Goal: Task Accomplishment & Management: Use online tool/utility

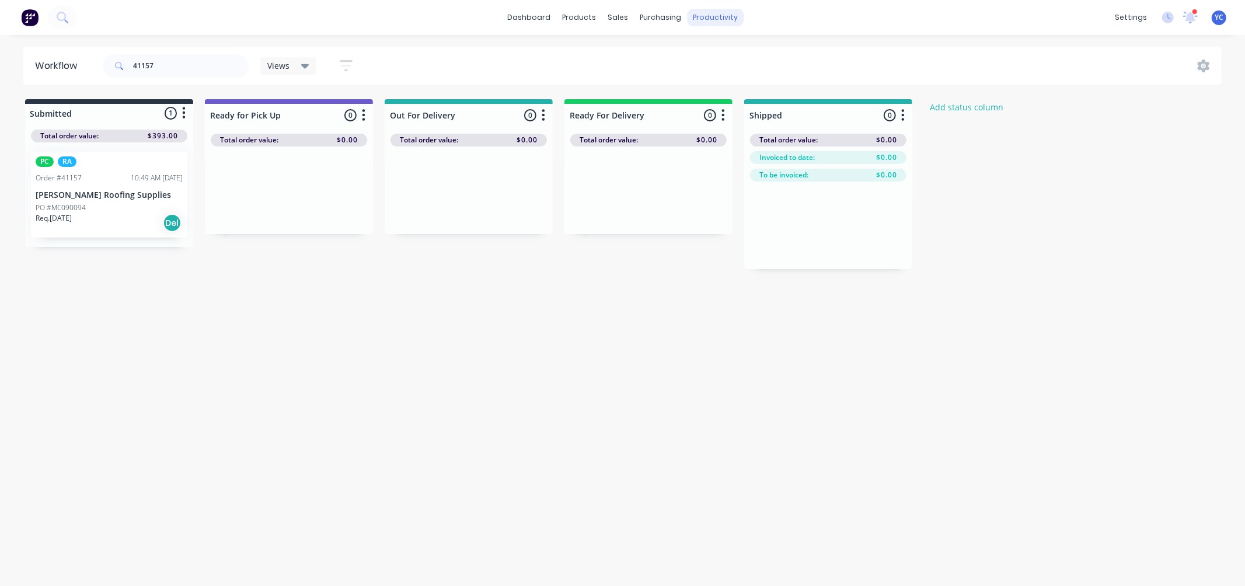
click at [711, 13] on div "productivity" at bounding box center [715, 18] width 57 height 18
click at [761, 96] on link "Delivery Scheduling" at bounding box center [761, 102] width 155 height 23
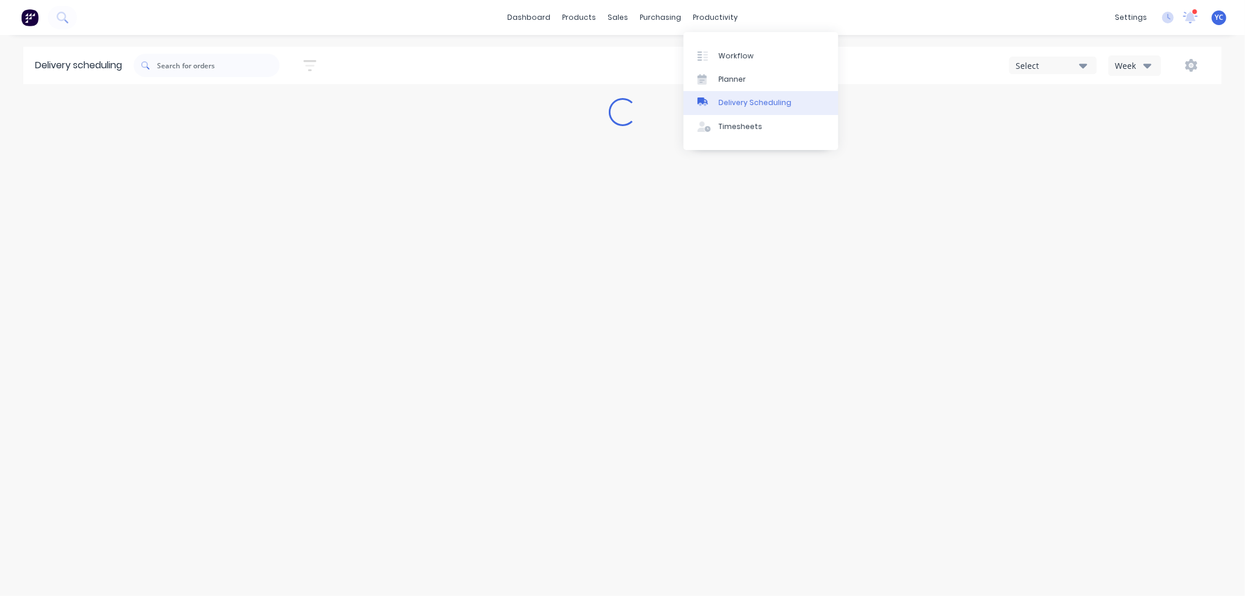
click at [745, 95] on link "Delivery Scheduling" at bounding box center [761, 102] width 155 height 23
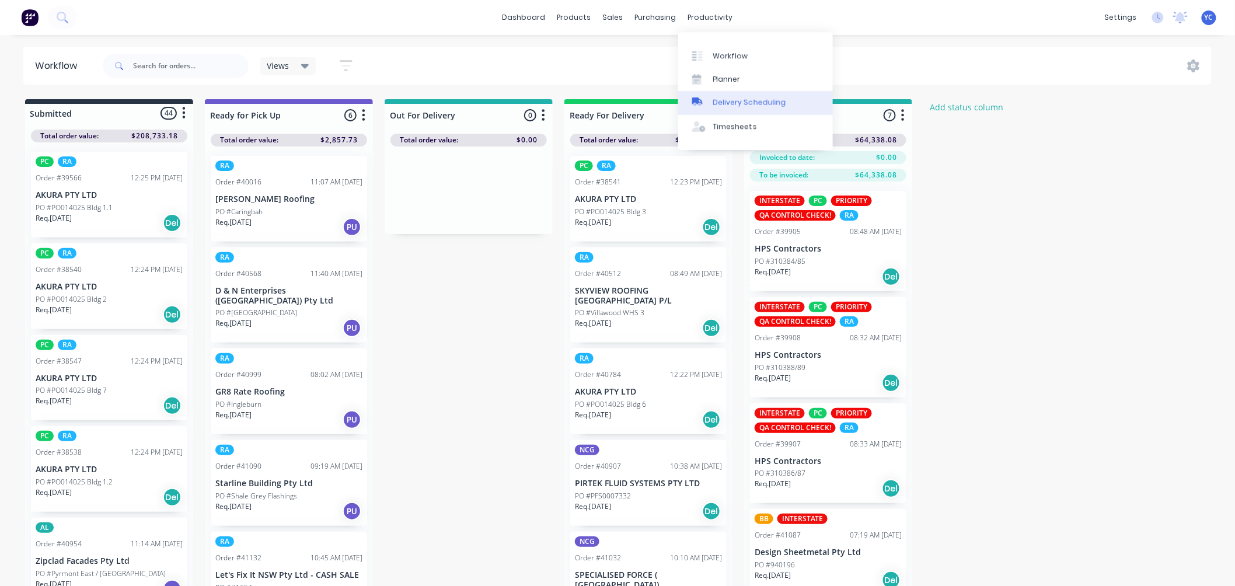
click at [733, 99] on div "Delivery Scheduling" at bounding box center [749, 102] width 73 height 11
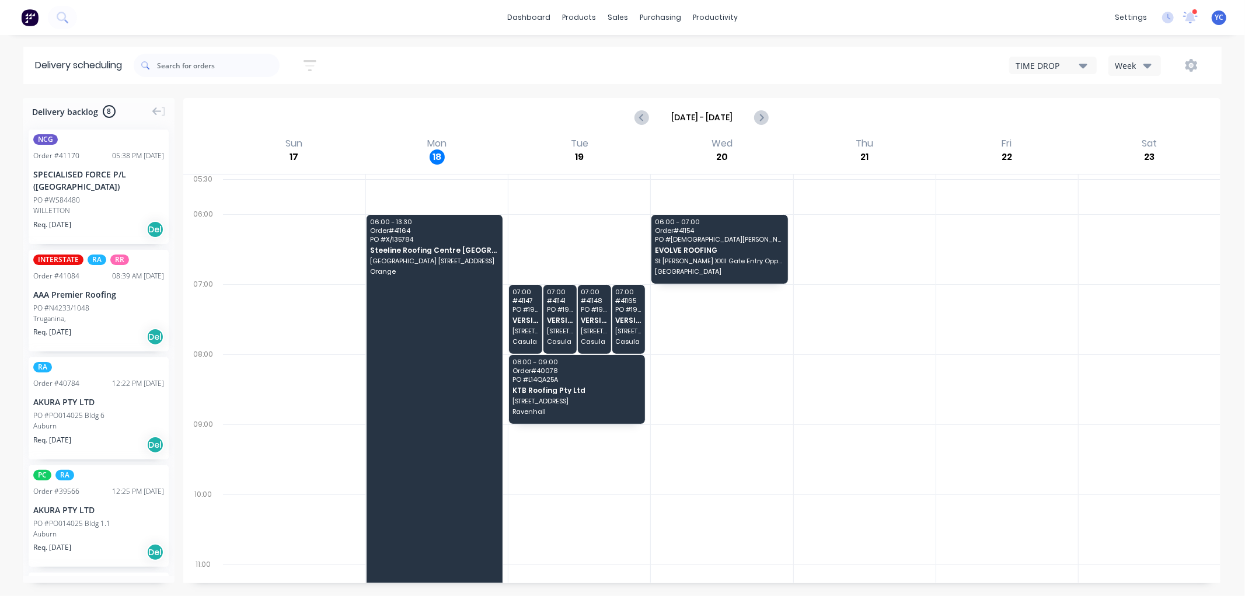
click at [1125, 66] on div "Week" at bounding box center [1132, 66] width 34 height 12
click at [1142, 120] on div "Vehicle" at bounding box center [1167, 119] width 116 height 23
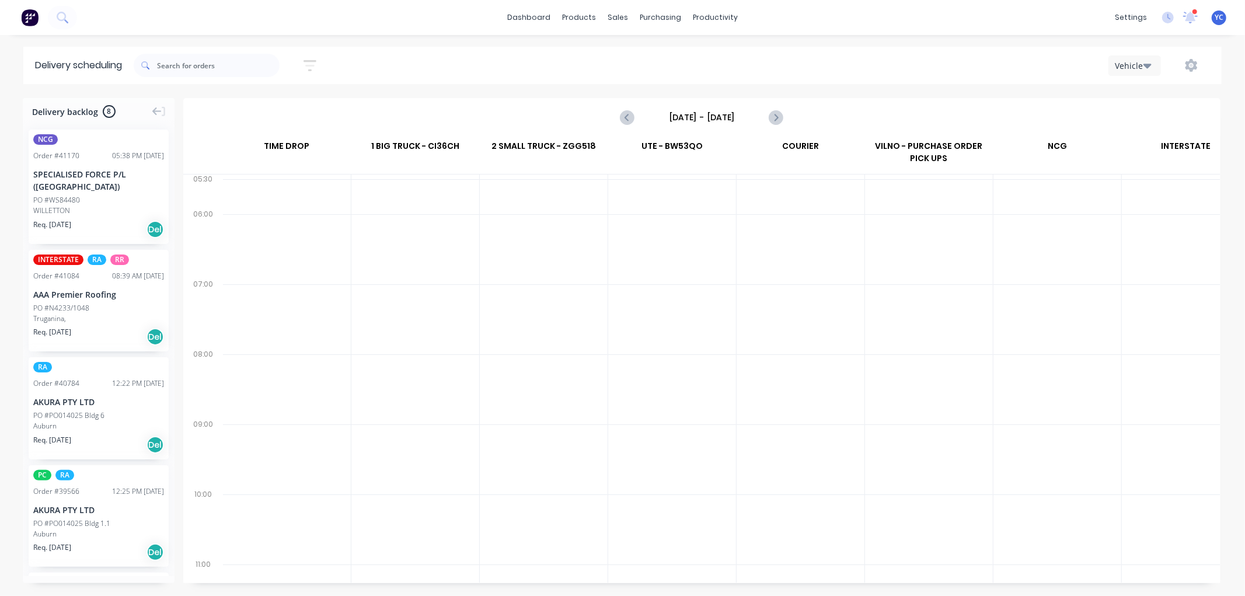
scroll to position [0, 1]
click at [772, 117] on icon "Next page" at bounding box center [776, 117] width 14 height 14
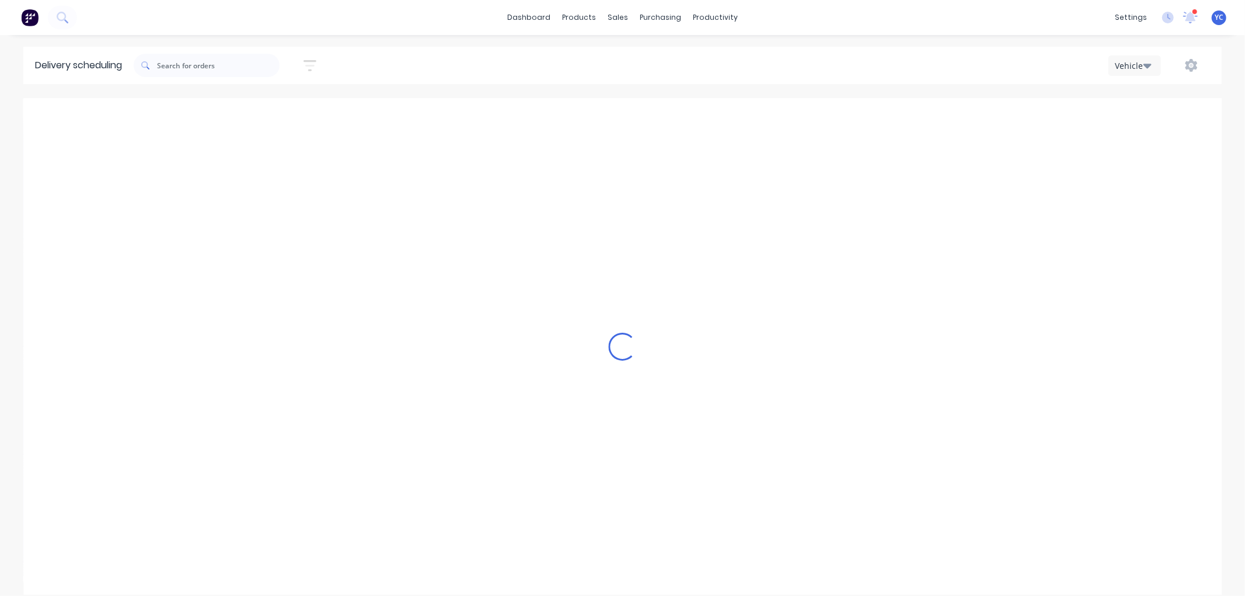
type input "Monday - 18/08/25"
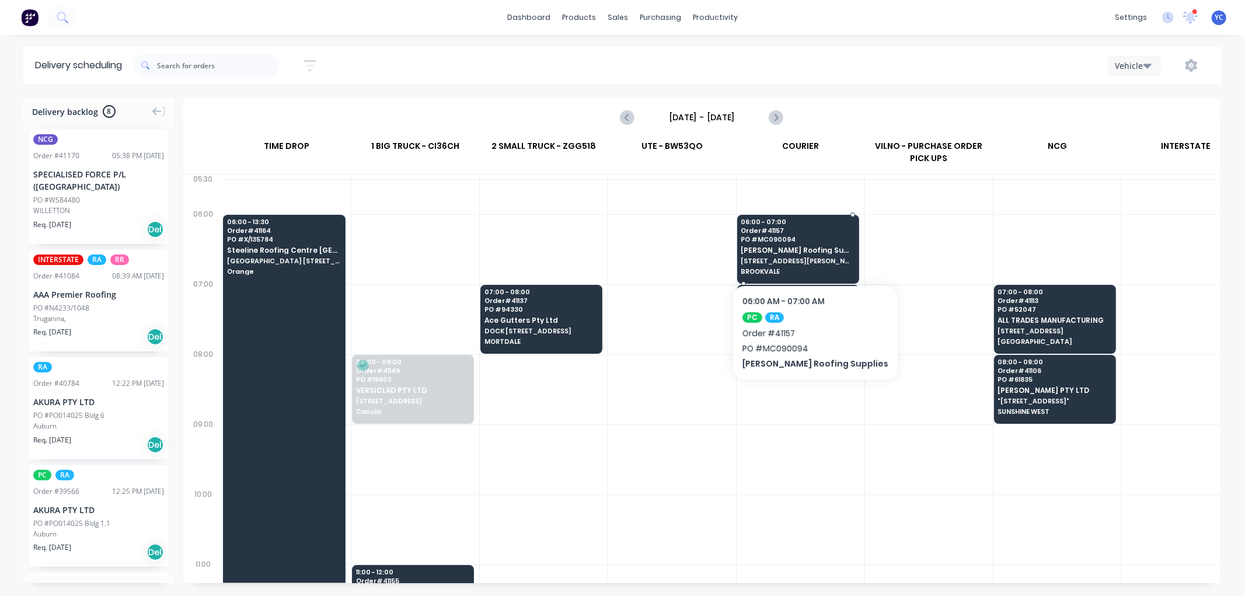
click at [800, 262] on span "7 ETHEL AVE" at bounding box center [797, 260] width 113 height 7
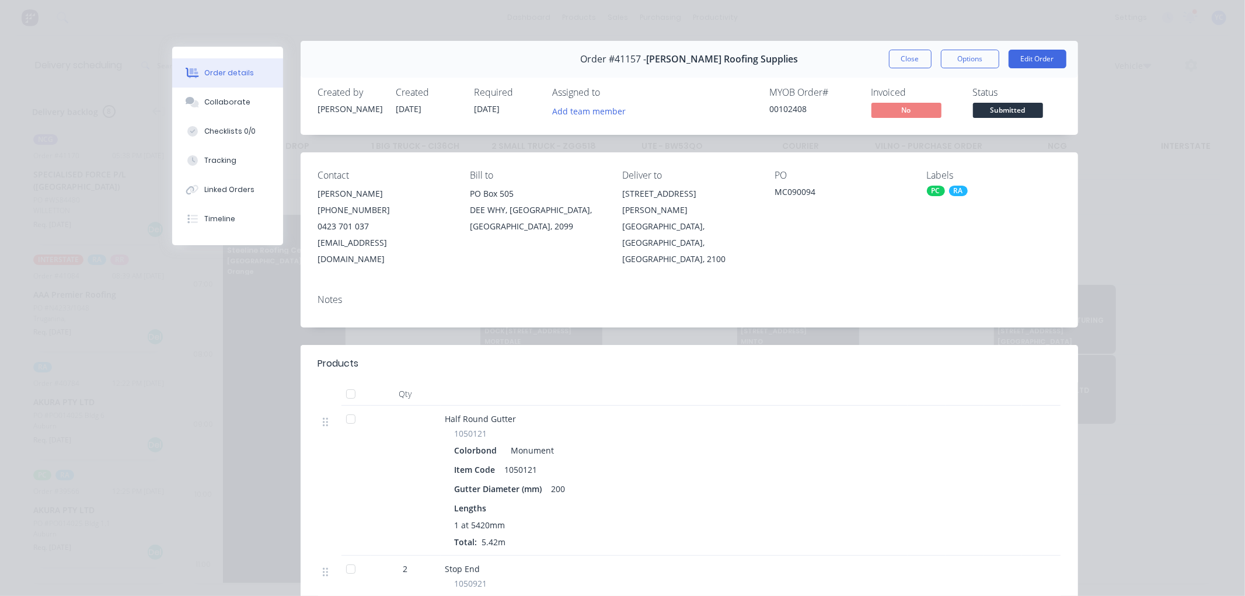
scroll to position [0, 0]
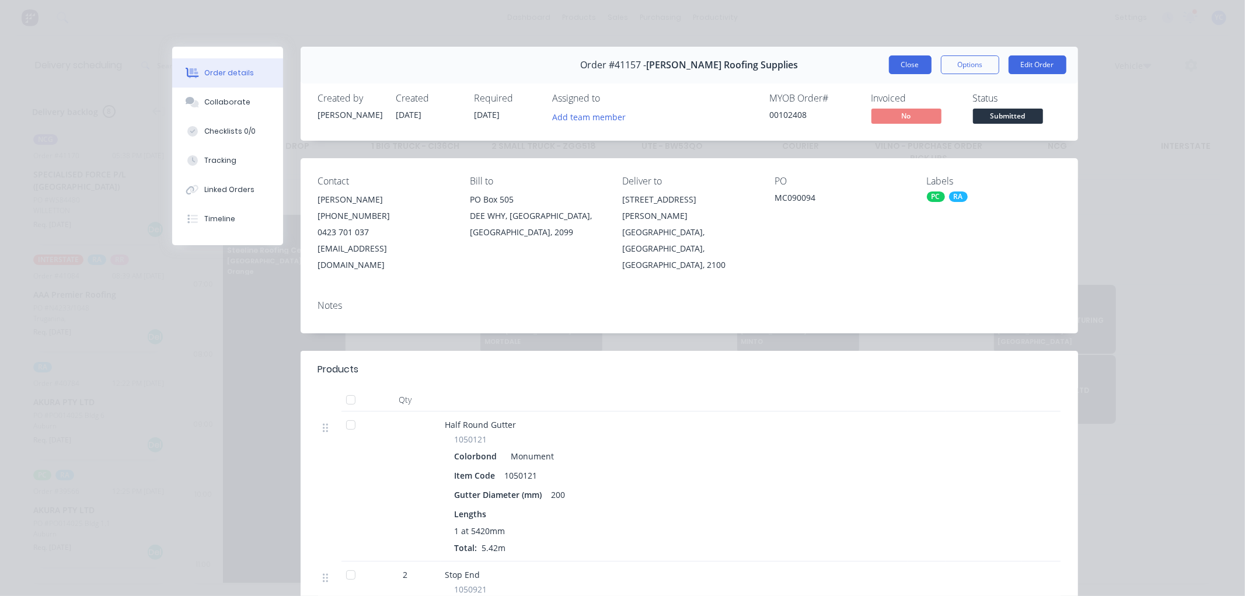
click at [914, 69] on button "Close" at bounding box center [910, 64] width 43 height 19
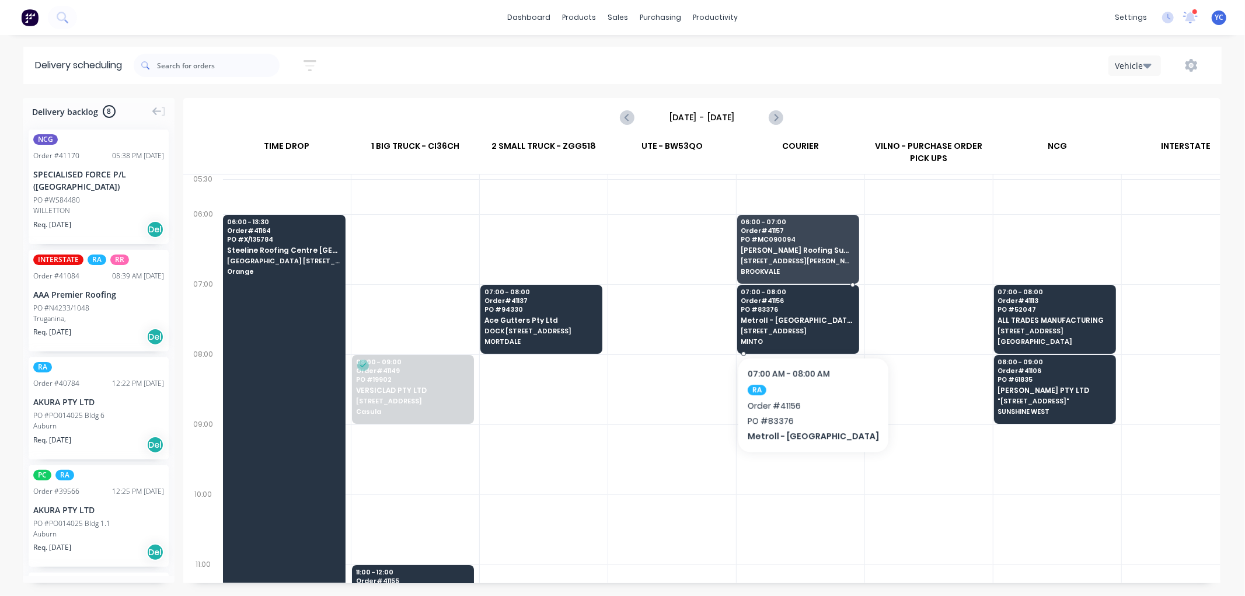
click at [788, 322] on span "Metroll - [GEOGRAPHIC_DATA]" at bounding box center [797, 320] width 113 height 8
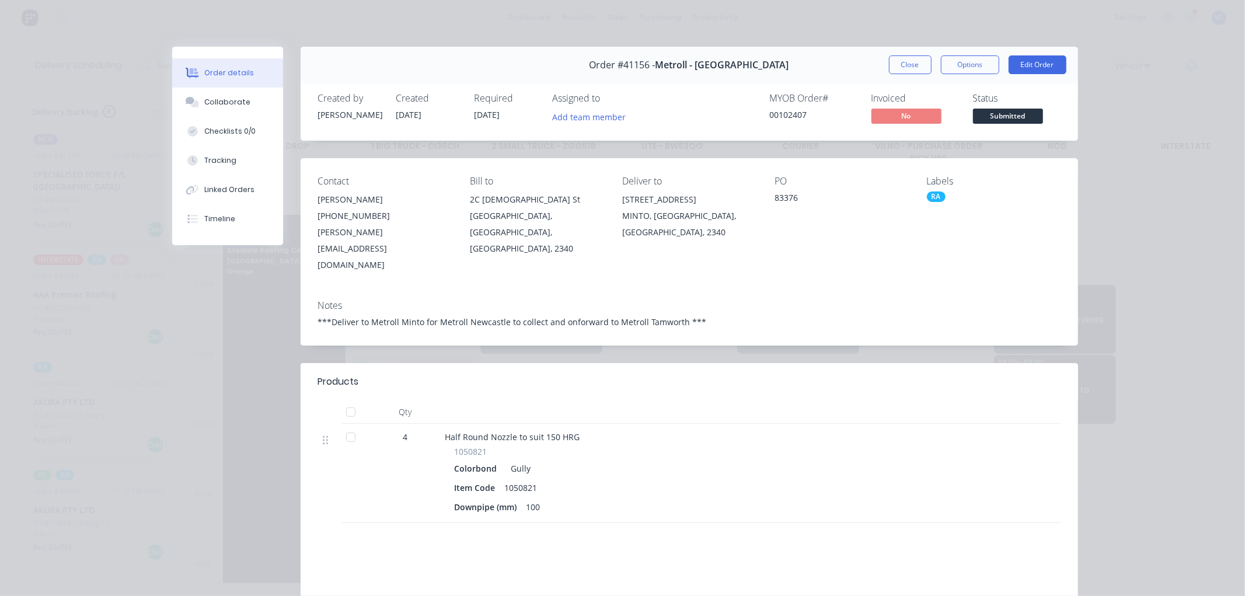
click at [907, 61] on button "Close" at bounding box center [910, 64] width 43 height 19
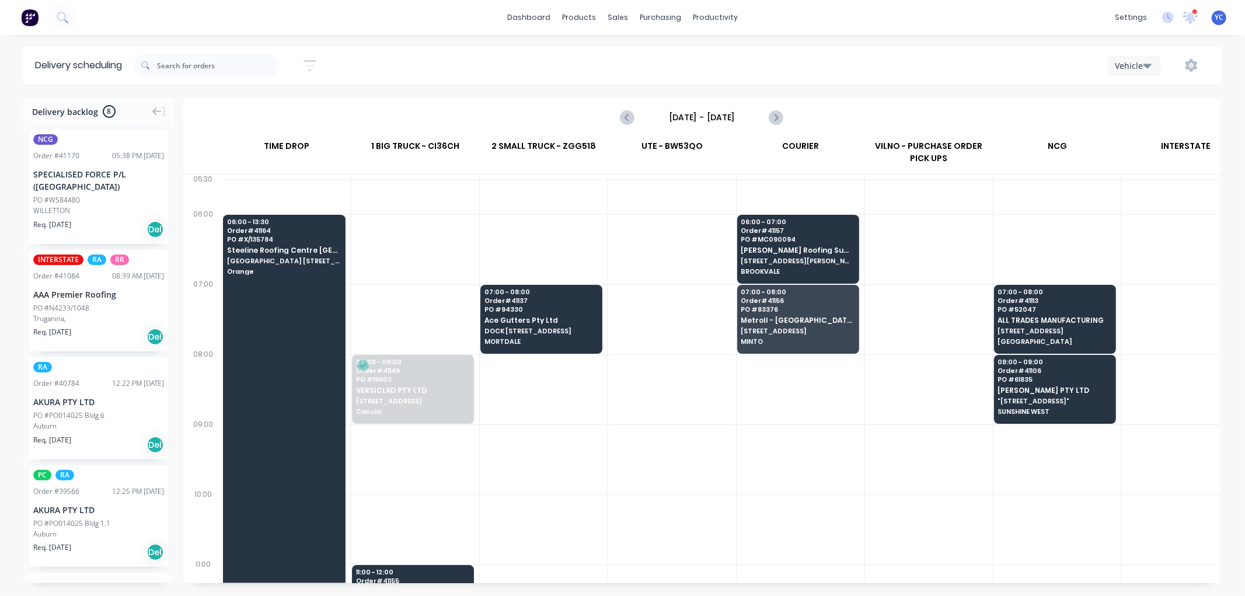
click at [904, 63] on div "Vehicle" at bounding box center [938, 65] width 544 height 21
click at [204, 65] on input "text" at bounding box center [218, 65] width 123 height 23
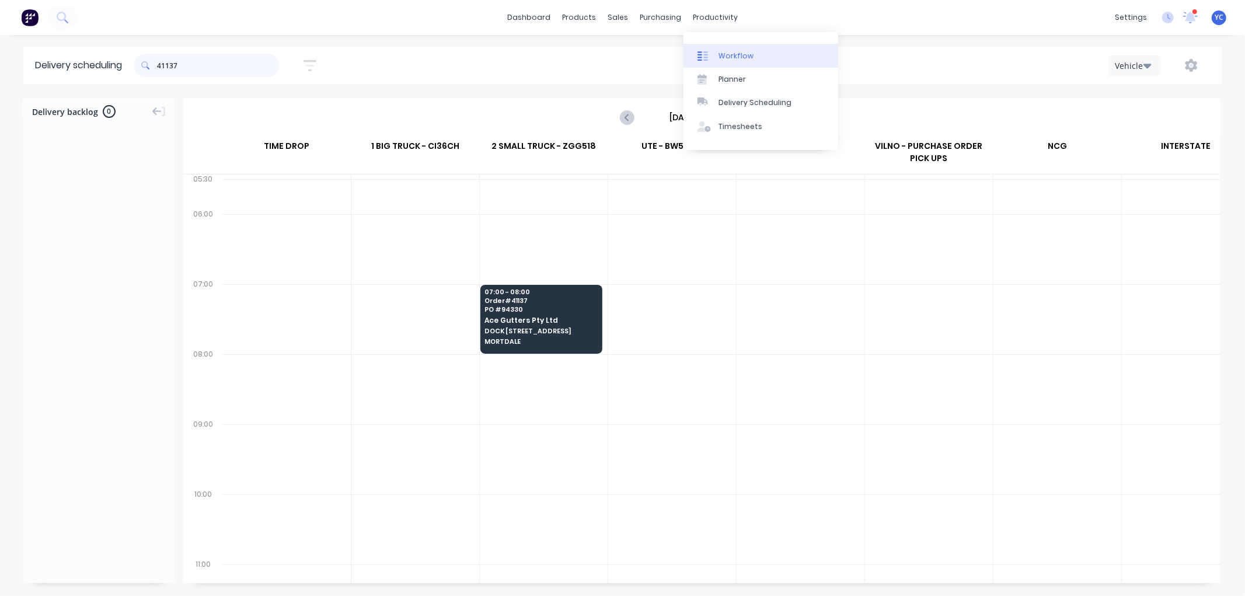
type input "41137"
click at [759, 57] on link "Workflow" at bounding box center [761, 55] width 155 height 23
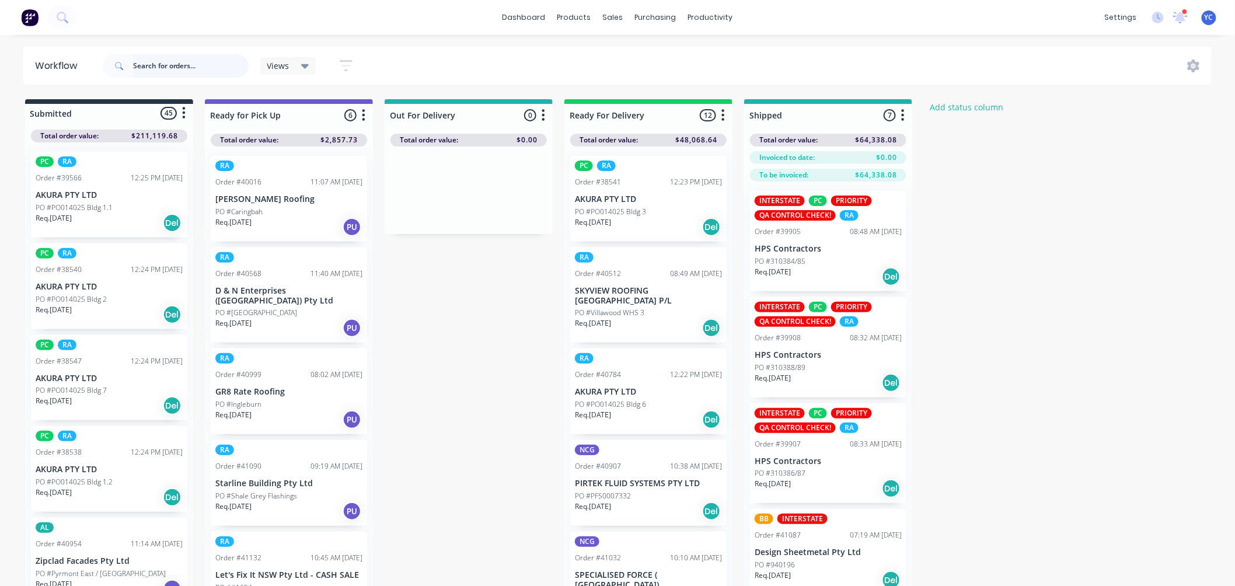
click at [164, 62] on input "text" at bounding box center [191, 65] width 116 height 23
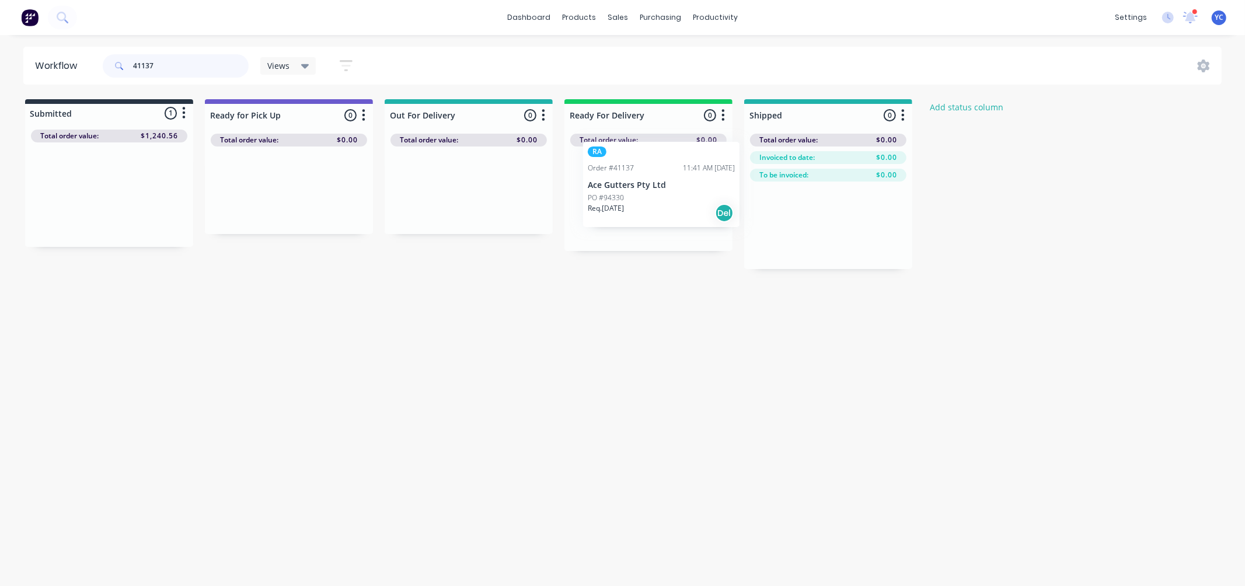
drag, startPoint x: 100, startPoint y: 205, endPoint x: 656, endPoint y: 195, distance: 555.2
click at [656, 195] on div "Submitted 1 Status colour #273444 hex #273444 Save Cancel Summaries Total order…" at bounding box center [626, 184] width 1270 height 170
click at [187, 65] on input "41137" at bounding box center [191, 65] width 116 height 23
type input "41156"
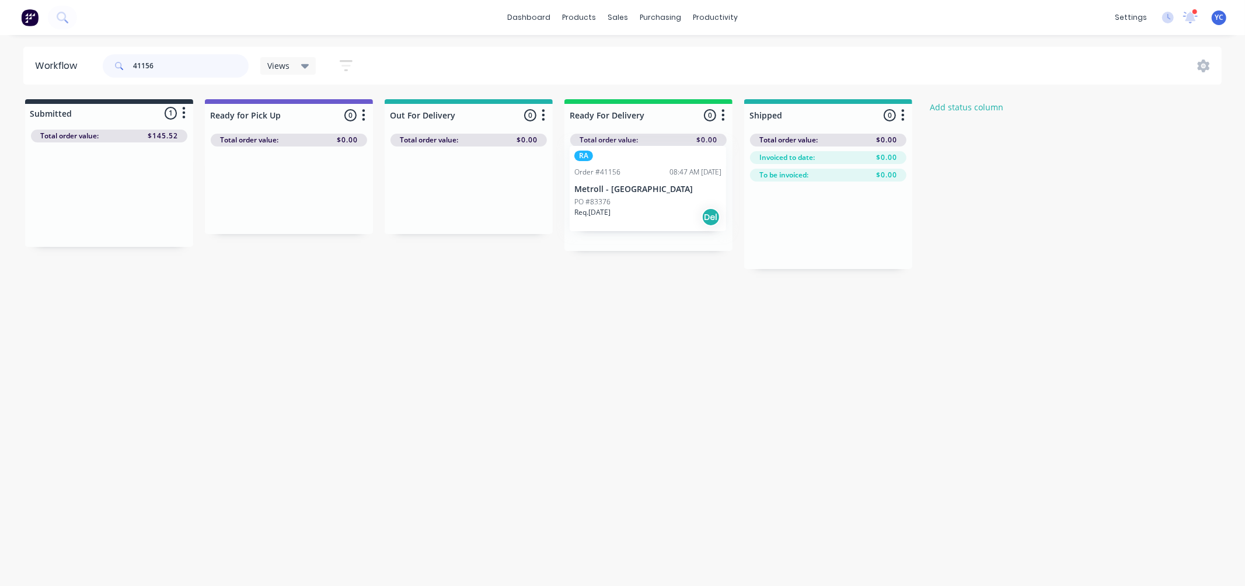
drag, startPoint x: 96, startPoint y: 208, endPoint x: 642, endPoint y: 203, distance: 545.8
click at [642, 203] on div "Submitted 1 Status colour #273444 hex #273444 Save Cancel Summaries Total order…" at bounding box center [626, 184] width 1270 height 170
click at [195, 61] on input "41156" at bounding box center [191, 65] width 116 height 23
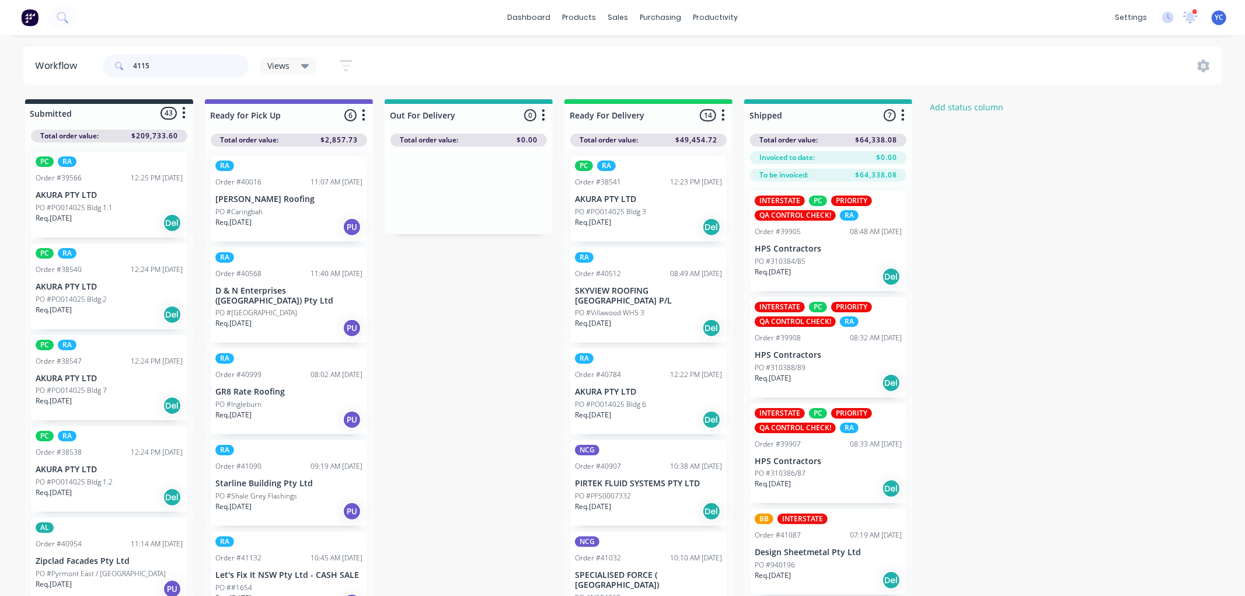
type input "41155"
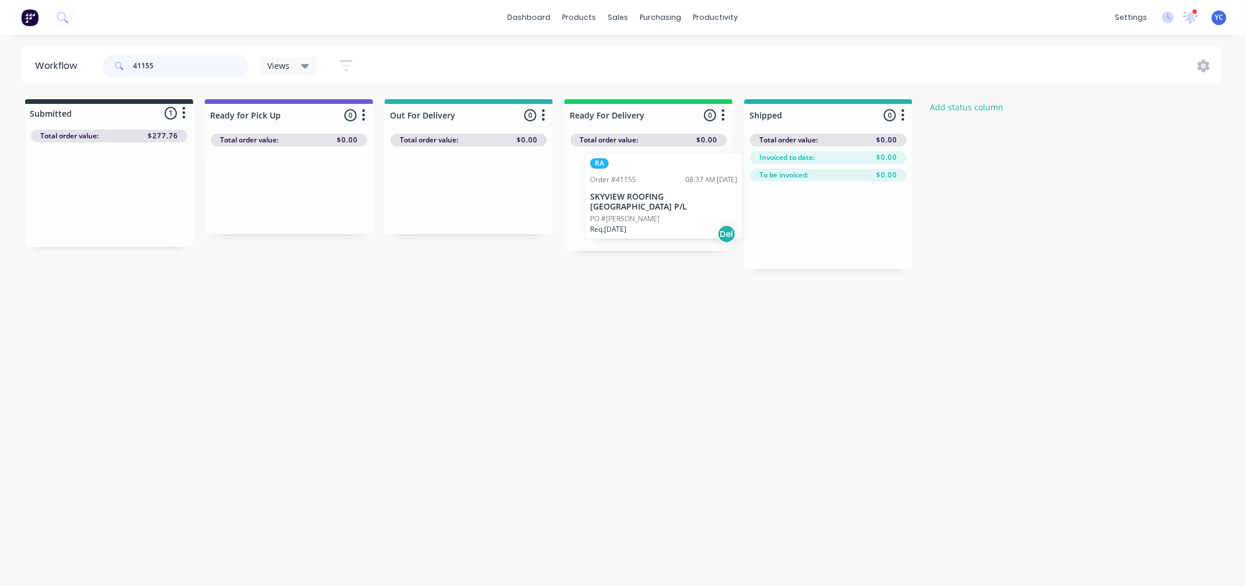
drag, startPoint x: 118, startPoint y: 187, endPoint x: 681, endPoint y: 189, distance: 563.3
click at [681, 189] on div "Submitted 1 Status colour #273444 hex #273444 Save Cancel Summaries Total order…" at bounding box center [626, 184] width 1270 height 170
click at [193, 71] on input "41155" at bounding box center [191, 65] width 116 height 23
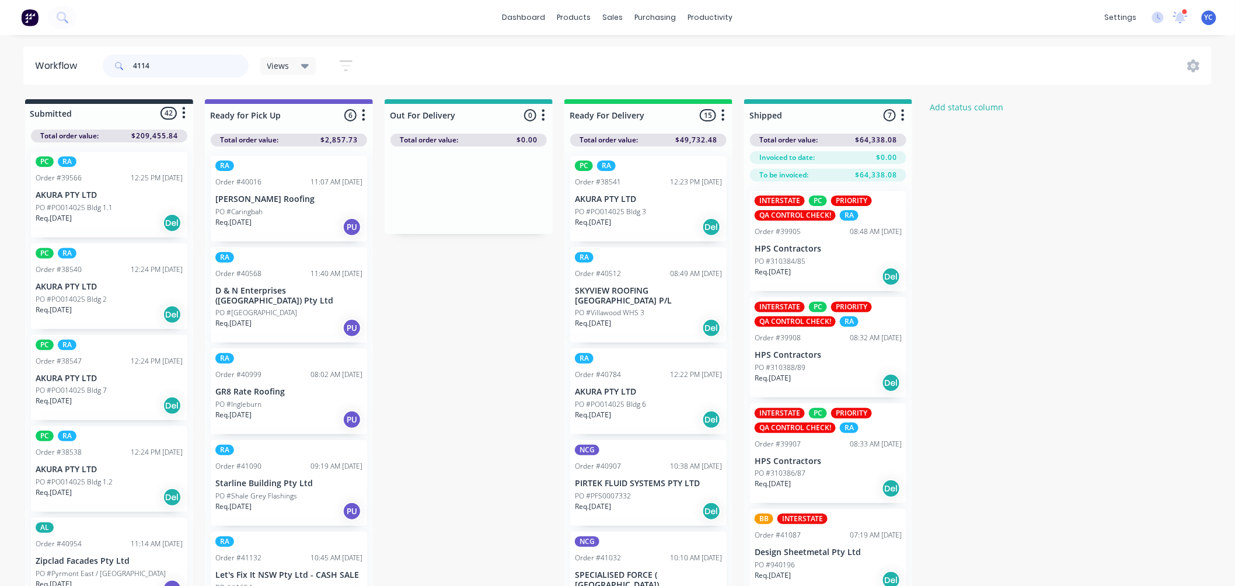
type input "41148"
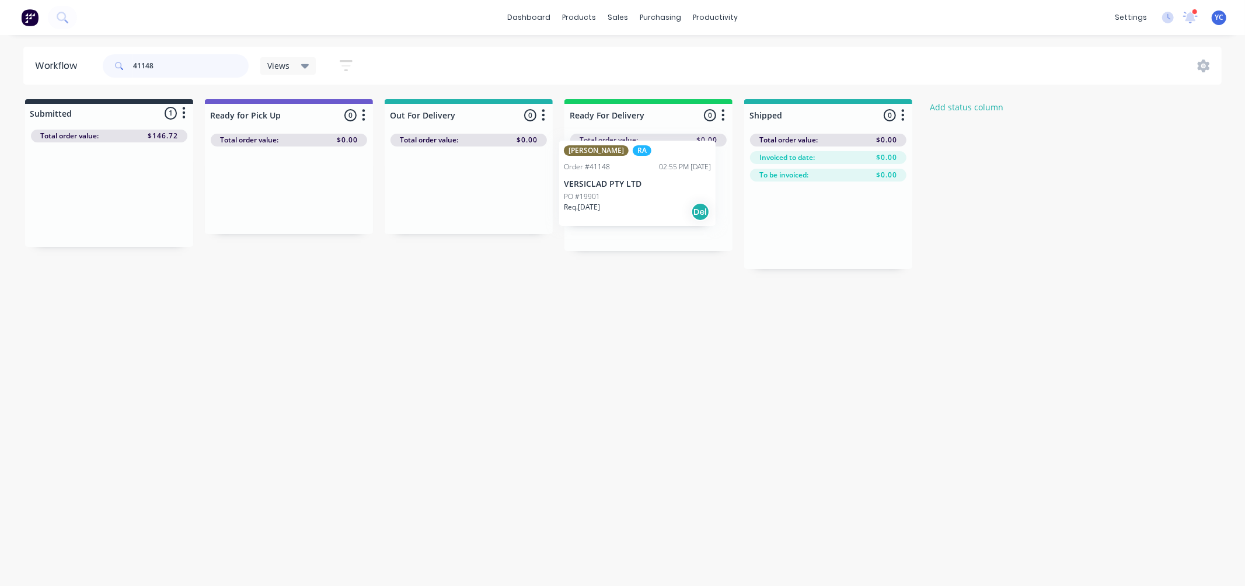
drag, startPoint x: 96, startPoint y: 212, endPoint x: 627, endPoint y: 201, distance: 531.9
click at [627, 201] on div "Submitted 1 Status colour #273444 hex #273444 Save Cancel Summaries Total order…" at bounding box center [626, 184] width 1270 height 170
click at [173, 61] on input "41148" at bounding box center [191, 65] width 116 height 23
type input "41147"
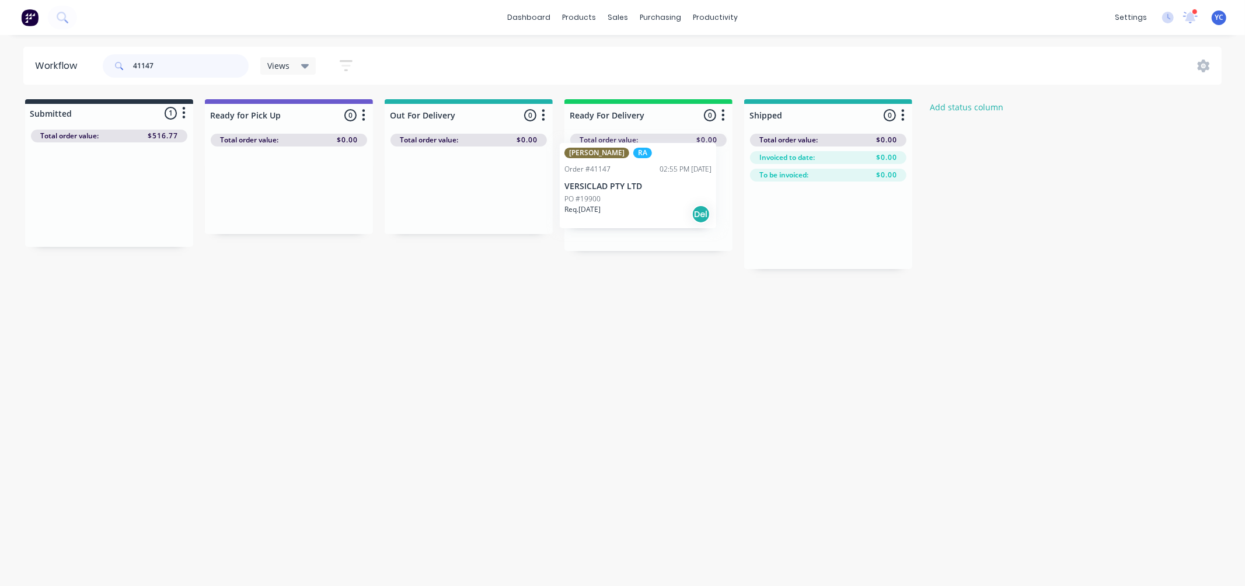
drag, startPoint x: 132, startPoint y: 190, endPoint x: 671, endPoint y: 181, distance: 539.4
click at [671, 181] on div "Submitted 1 Status colour #273444 hex #273444 Save Cancel Summaries Total order…" at bounding box center [626, 184] width 1270 height 170
click at [189, 71] on input "41147" at bounding box center [191, 65] width 116 height 23
type input "41141"
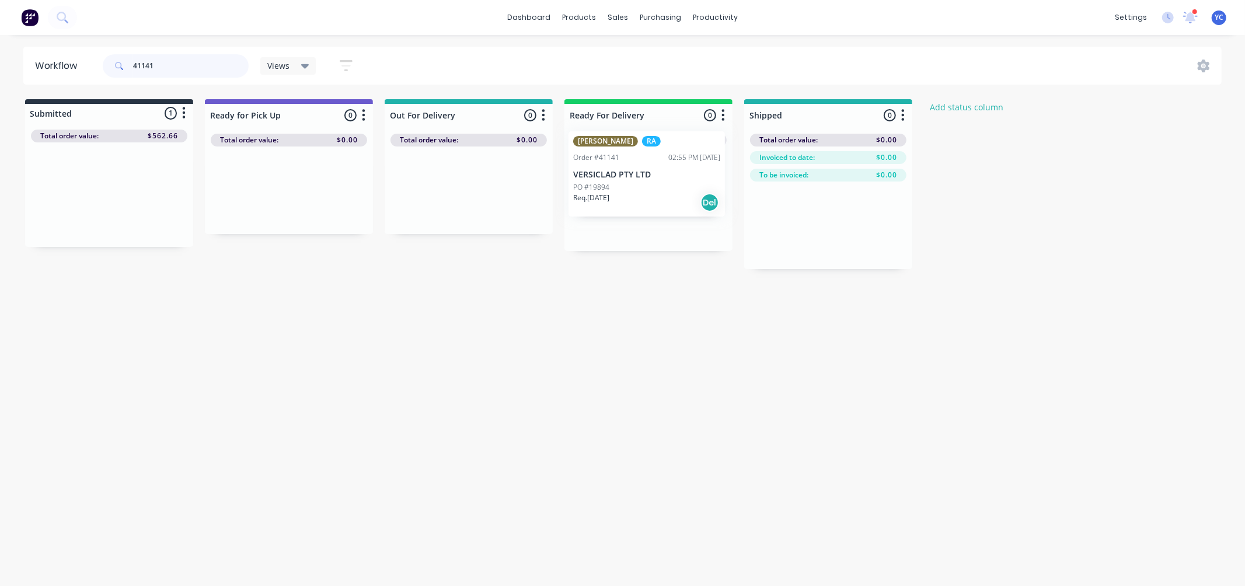
drag, startPoint x: 164, startPoint y: 197, endPoint x: 684, endPoint y: 175, distance: 520.0
click at [684, 175] on div "Submitted 1 Status colour #273444 hex #273444 Save Cancel Summaries Total order…" at bounding box center [626, 184] width 1270 height 170
click at [211, 68] on input "41141" at bounding box center [191, 65] width 116 height 23
type input "41148"
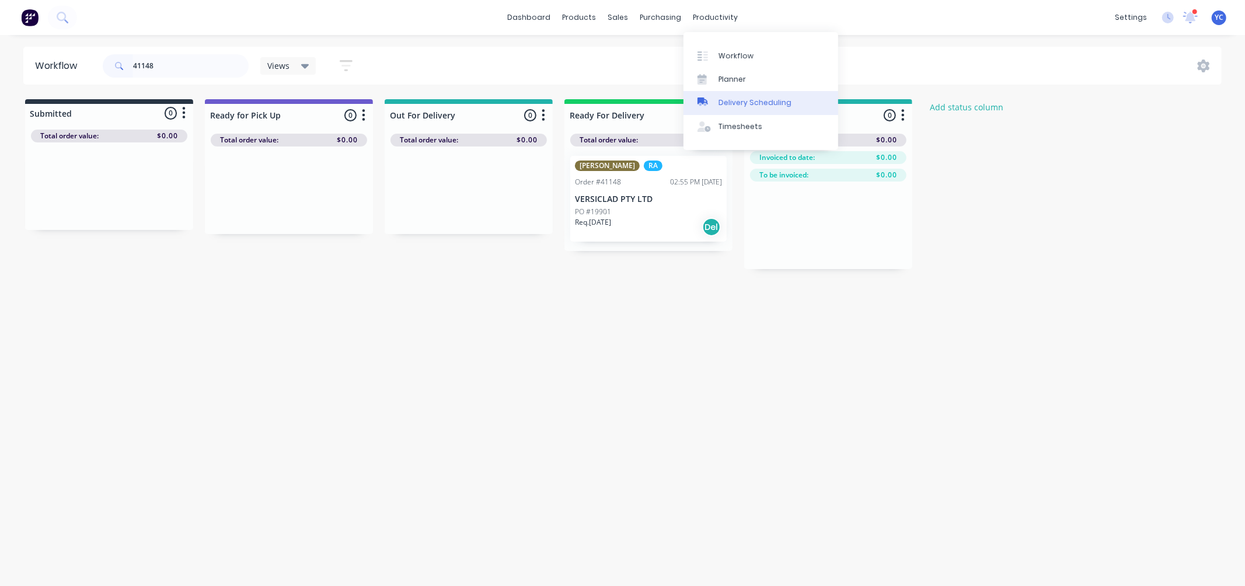
click at [749, 102] on div "Delivery Scheduling" at bounding box center [755, 102] width 73 height 11
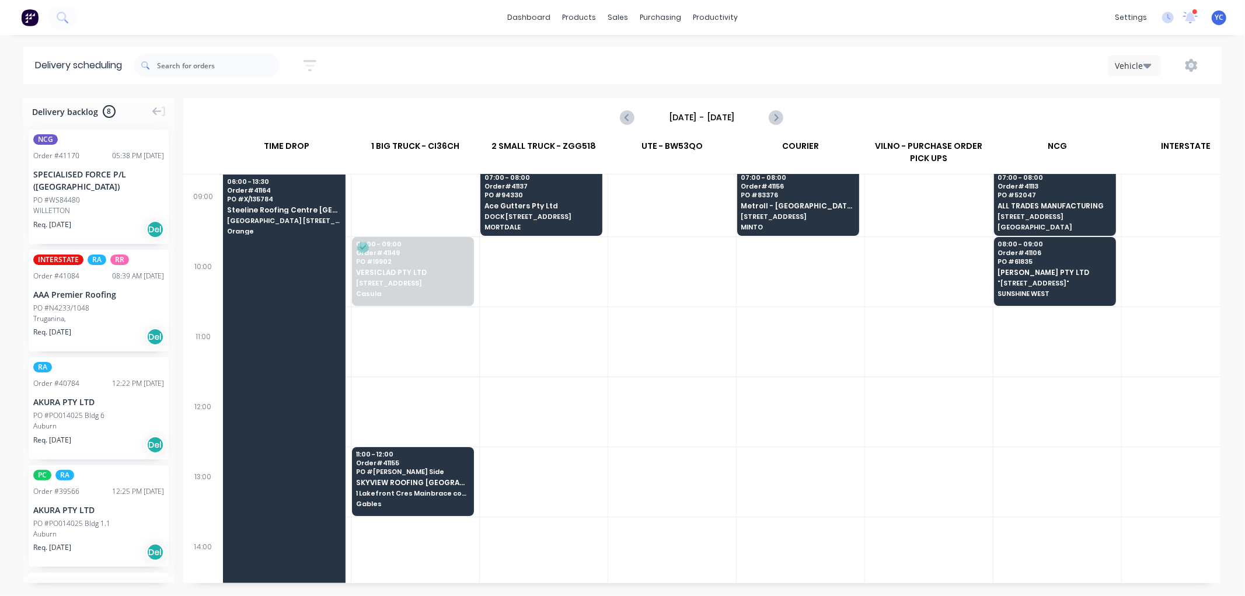
scroll to position [259, 1]
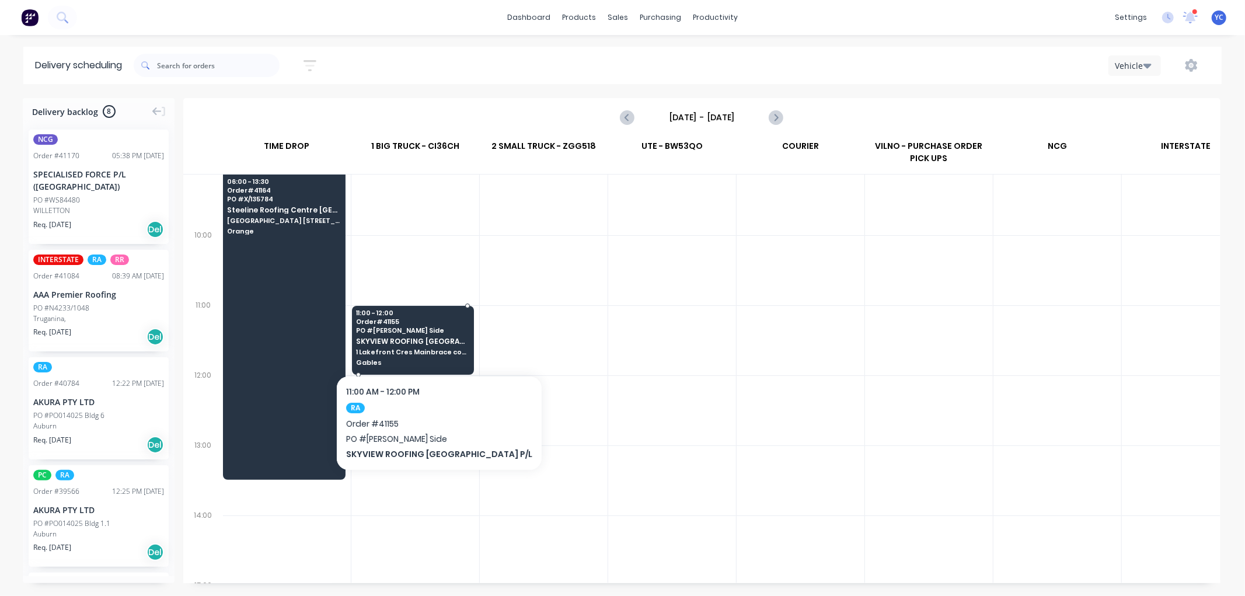
click at [452, 334] on div "11:00 - 12:00 Order # 41155 PO # Gable Brad Side SKYVIEW ROOFING AUSTRALIA P/L …" at bounding box center [413, 338] width 121 height 65
click at [452, 334] on body "dashboard products sales purchasing productivity dashboard products Product Cat…" at bounding box center [622, 298] width 1245 height 596
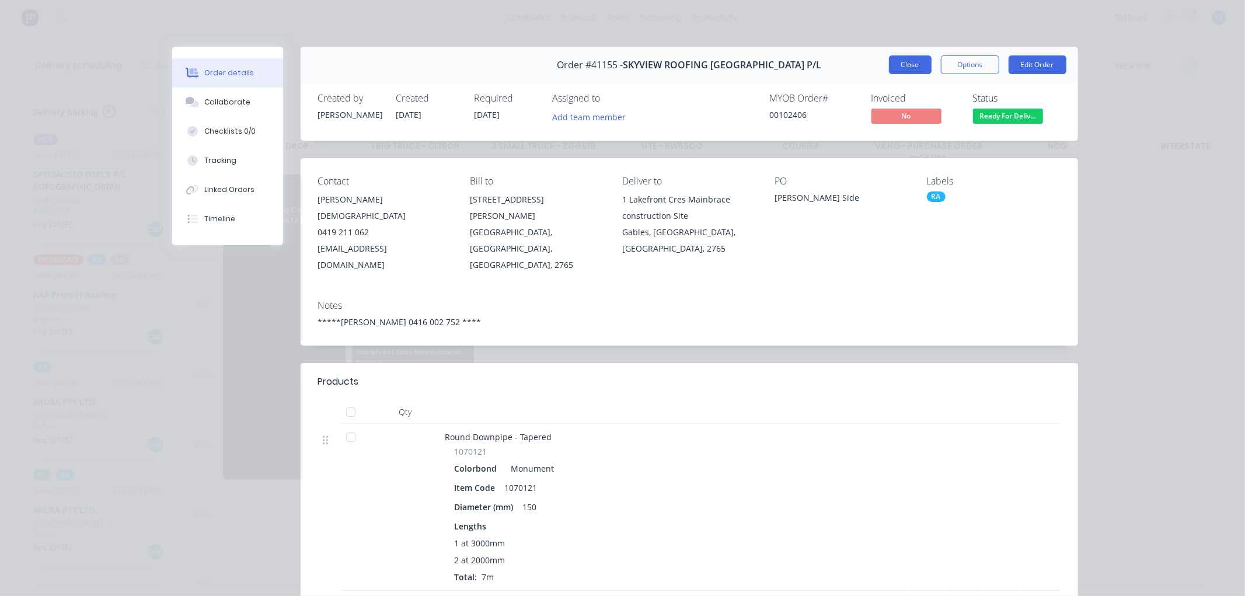
click at [896, 62] on button "Close" at bounding box center [910, 64] width 43 height 19
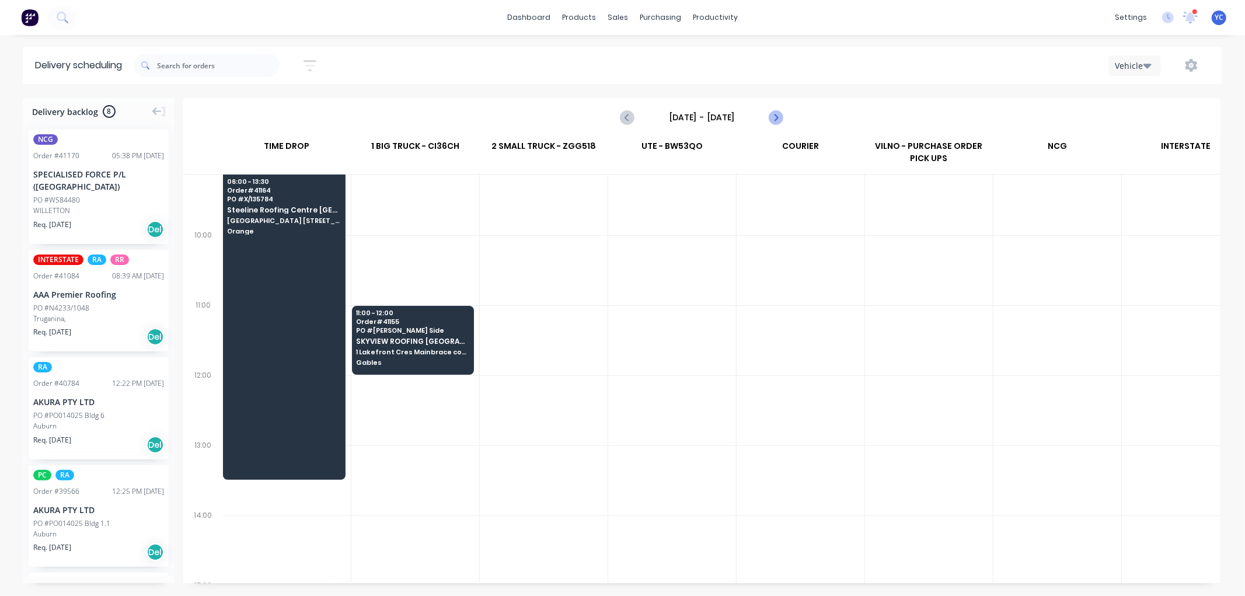
click at [775, 114] on icon "Next page" at bounding box center [776, 117] width 14 height 14
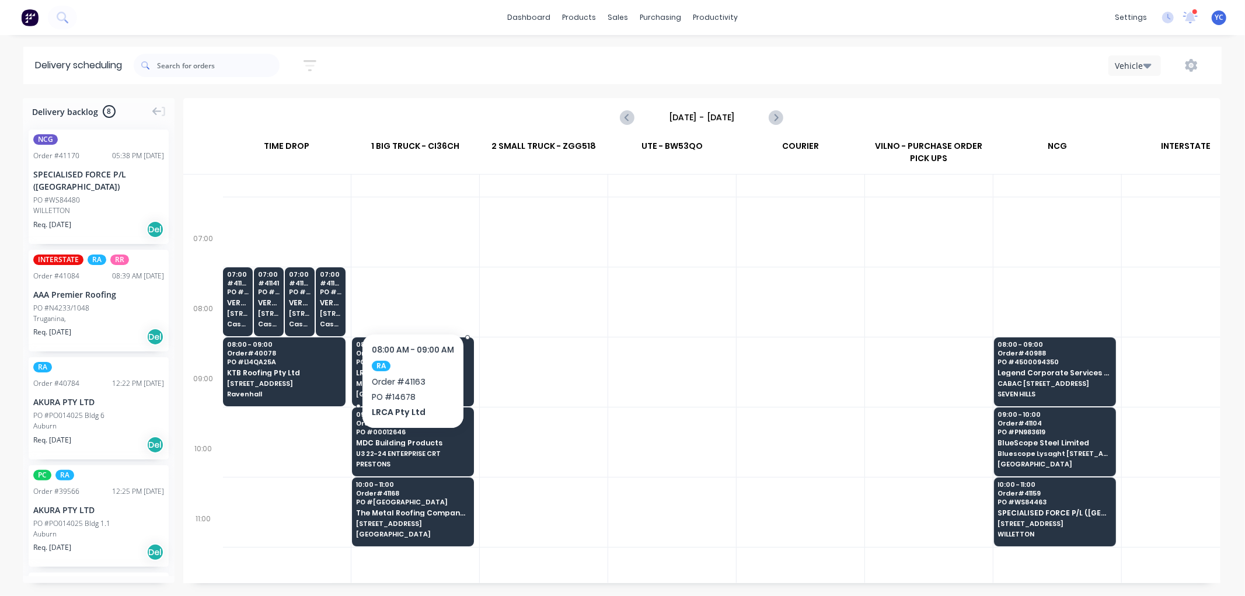
scroll to position [0, 1]
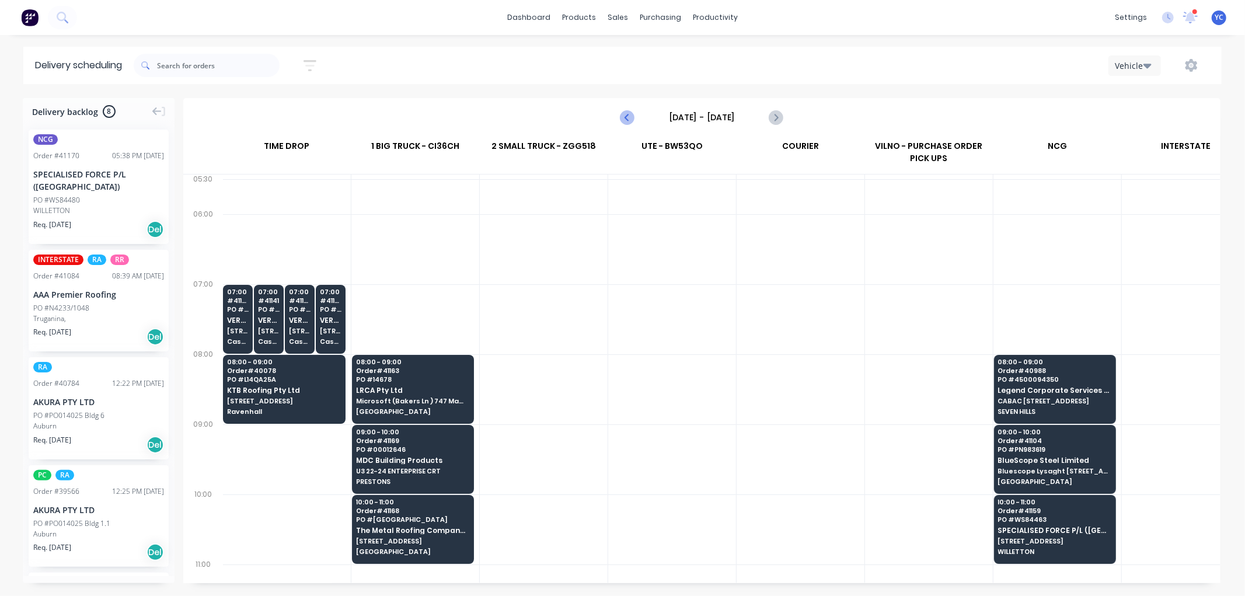
click at [625, 111] on icon "Previous page" at bounding box center [628, 117] width 14 height 14
type input "Monday - 18/08/25"
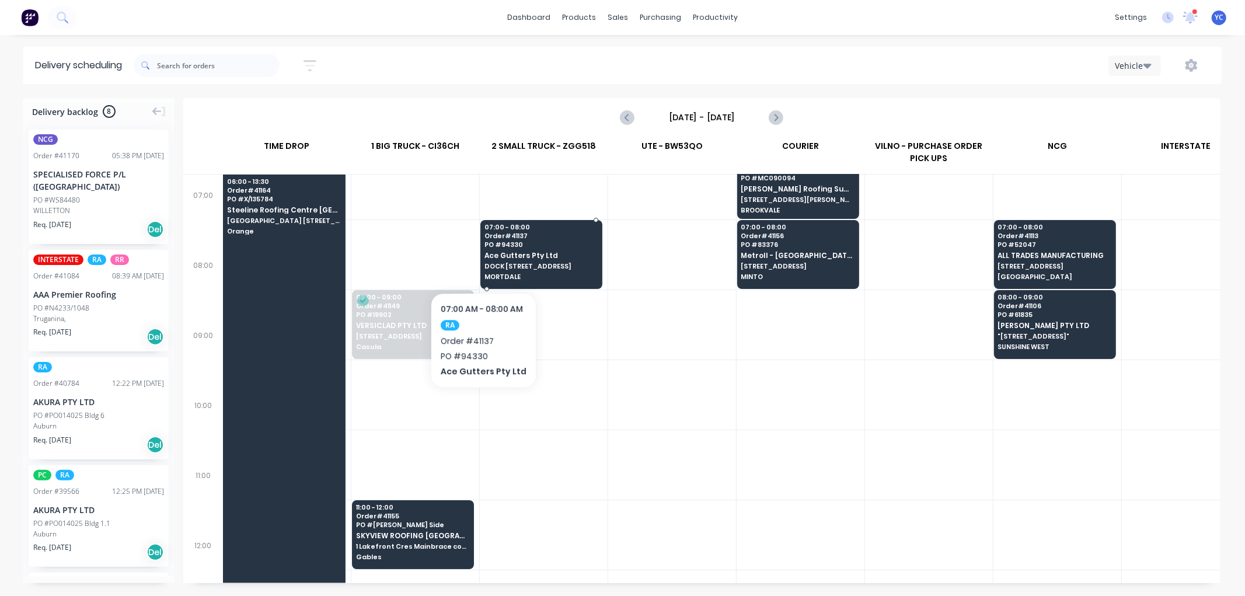
scroll to position [130, 1]
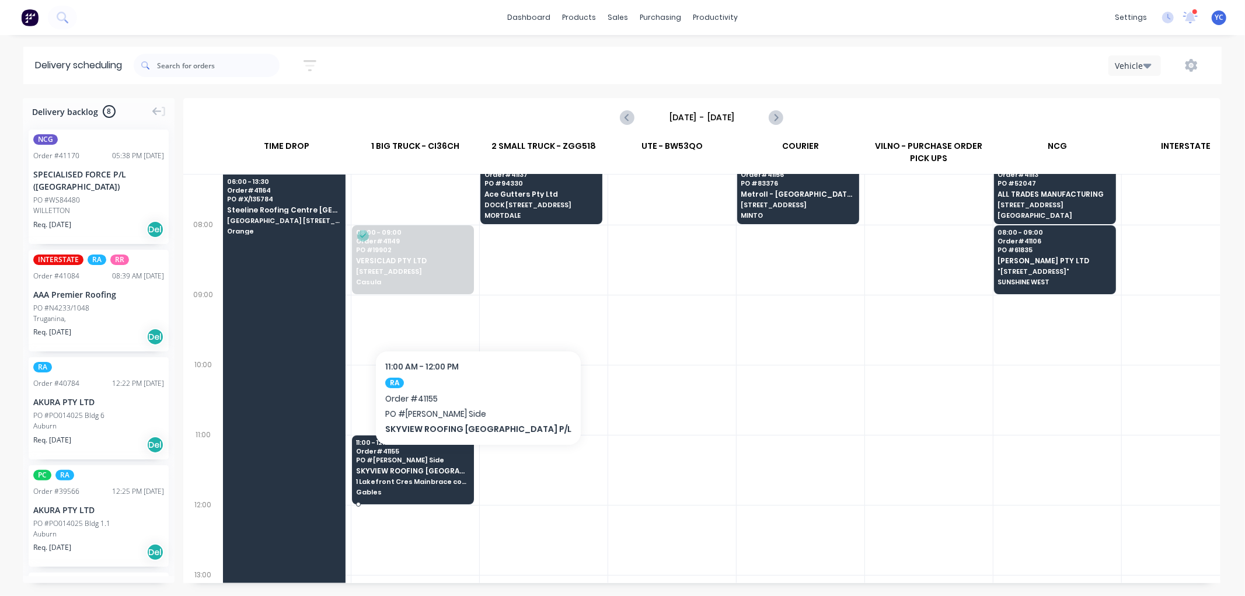
click at [452, 462] on span "PO # Gable Brad Side" at bounding box center [412, 459] width 113 height 7
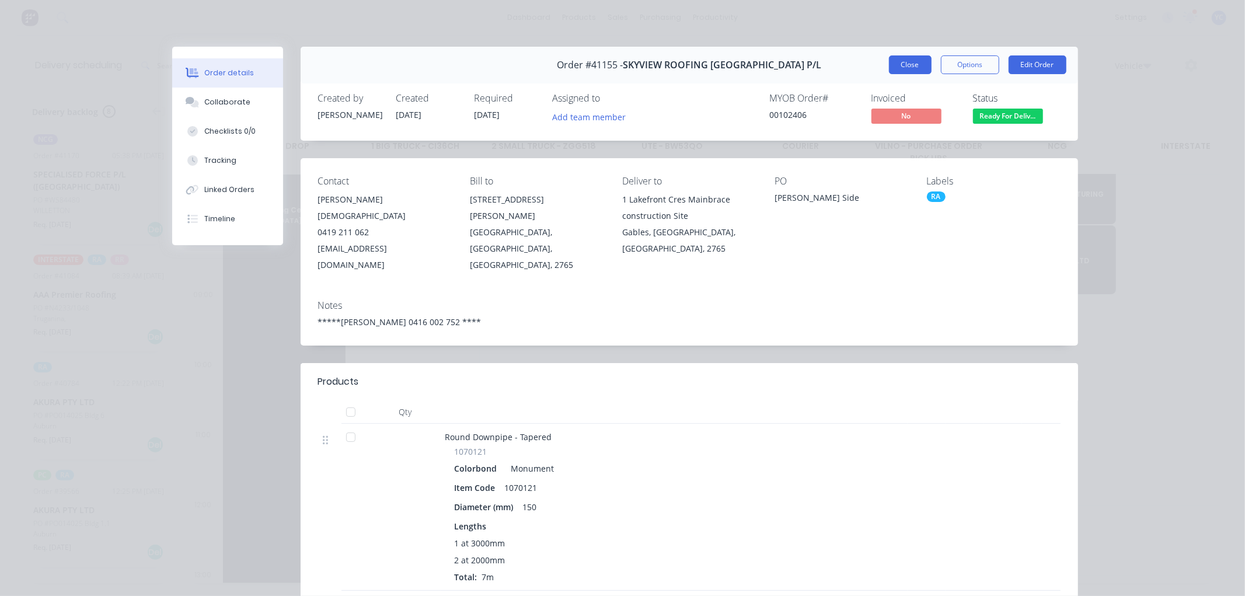
click at [911, 68] on button "Close" at bounding box center [910, 64] width 43 height 19
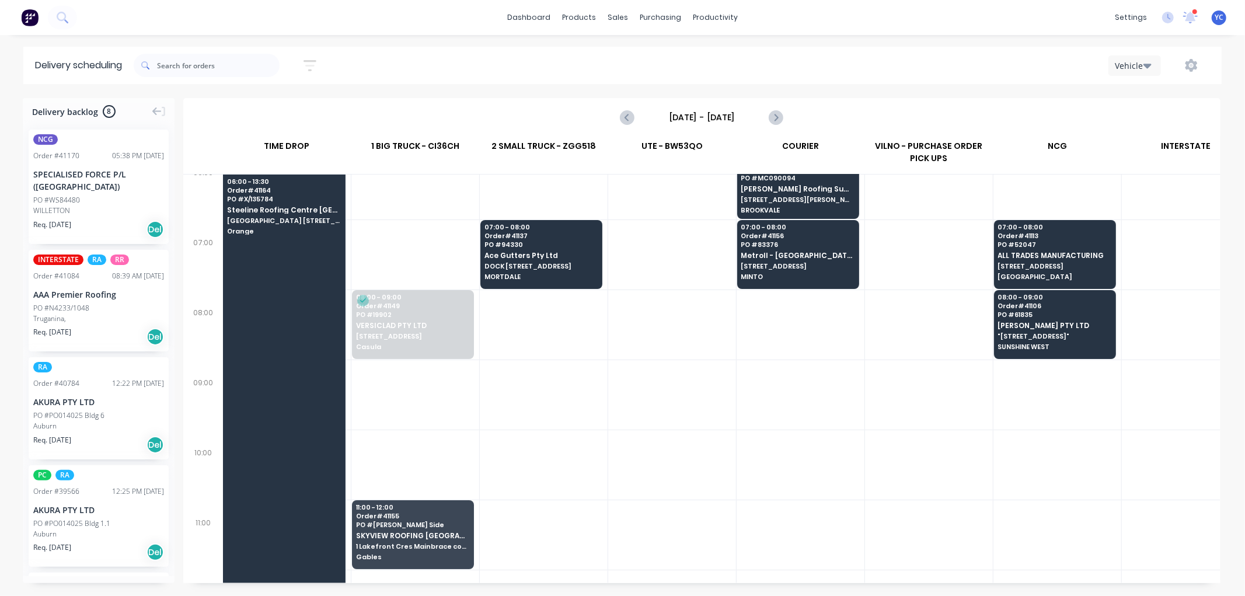
scroll to position [0, 1]
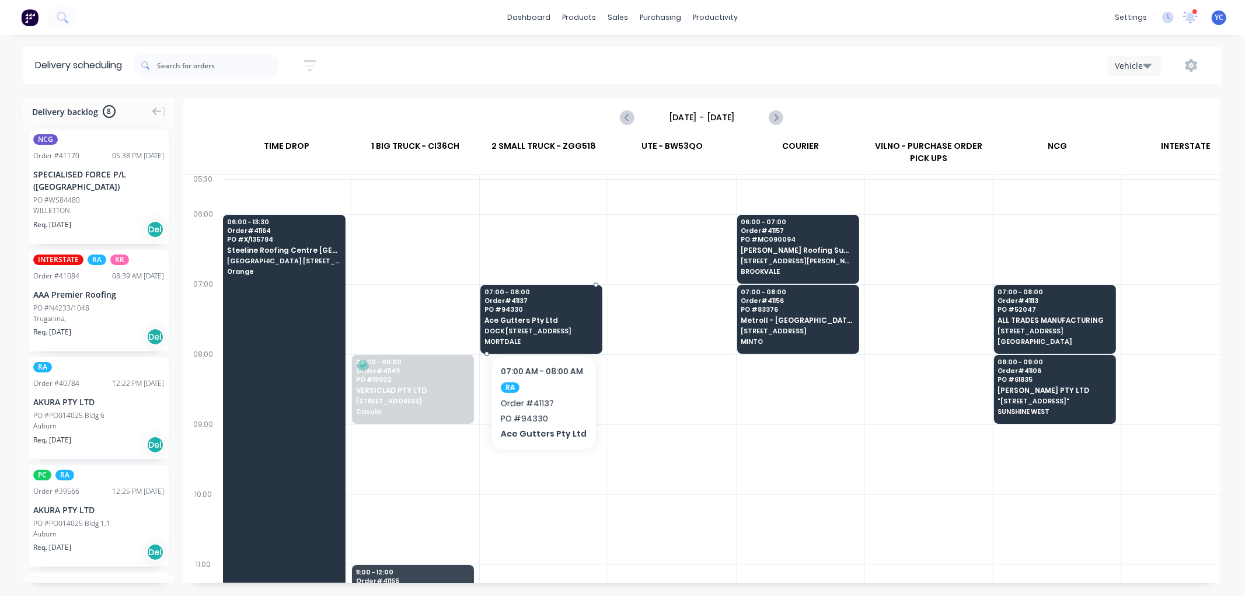
click at [549, 341] on span "MORTDALE" at bounding box center [540, 341] width 113 height 7
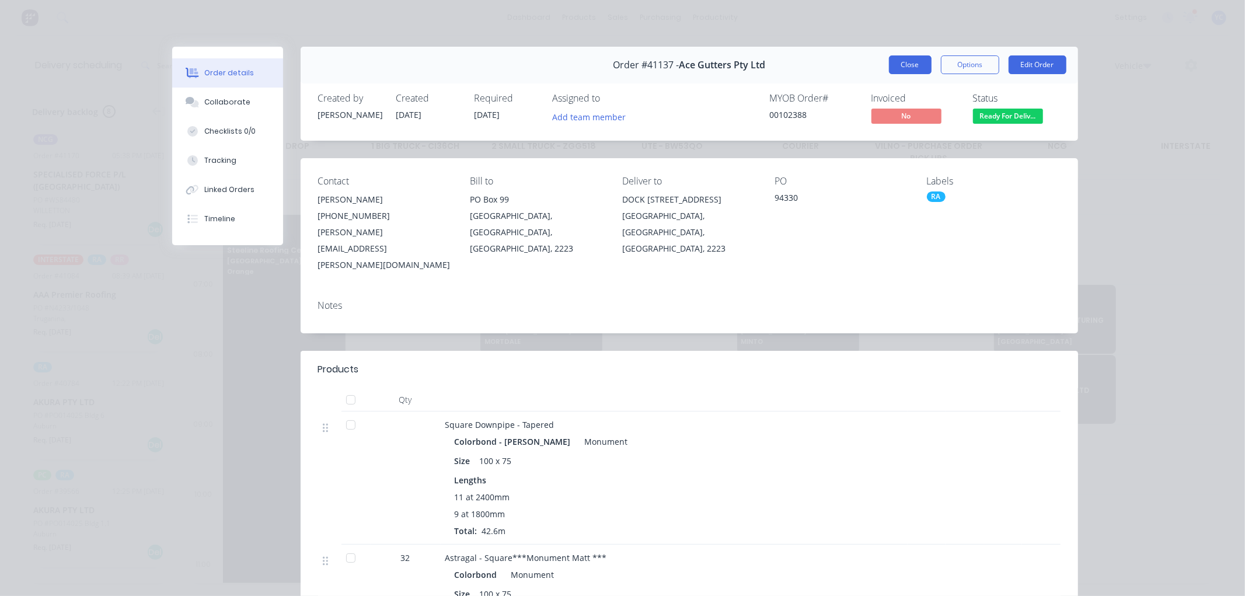
click at [906, 66] on button "Close" at bounding box center [910, 64] width 43 height 19
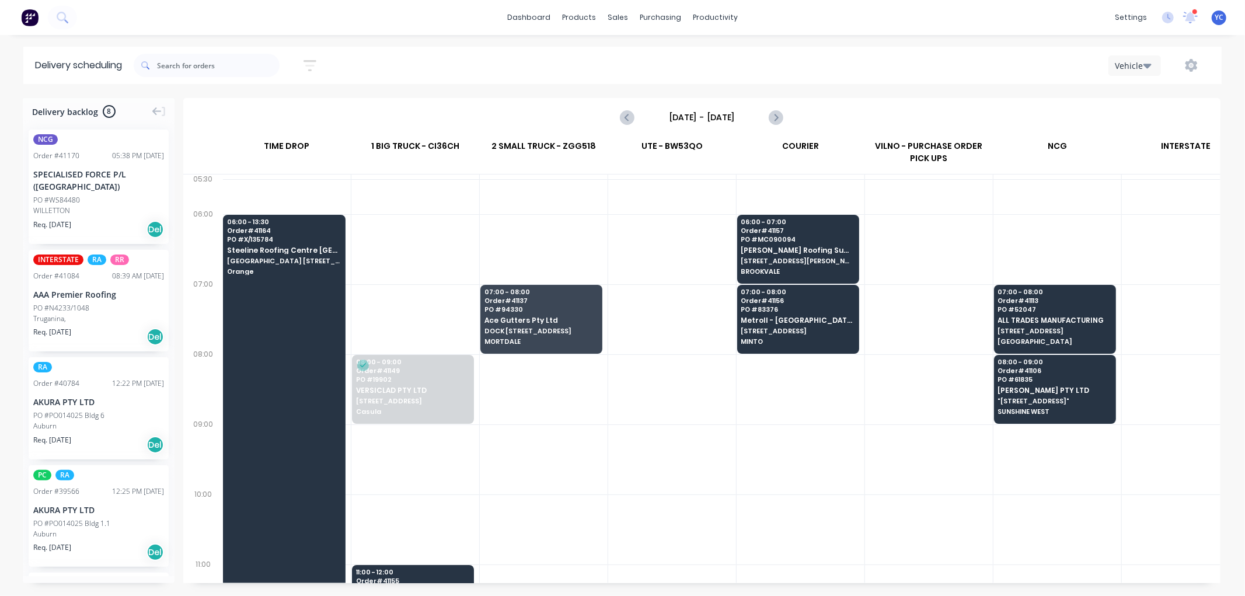
click at [1183, 67] on button "button" at bounding box center [1191, 65] width 37 height 21
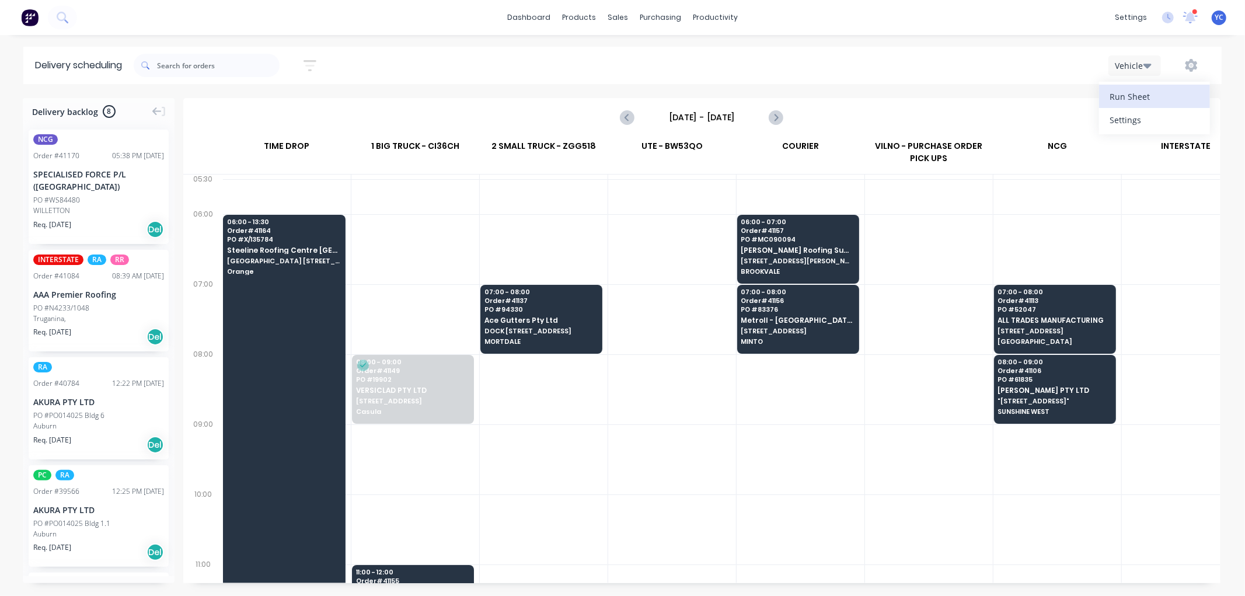
click at [1125, 94] on div "Run Sheet" at bounding box center [1155, 96] width 90 height 17
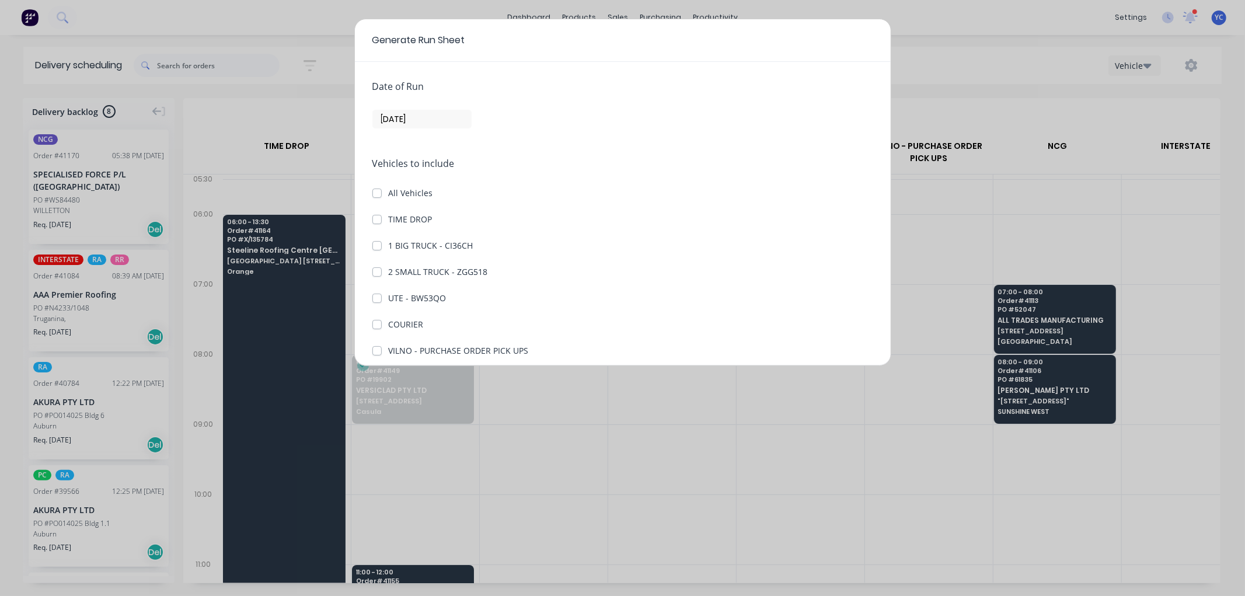
click at [389, 190] on label "All Vehicles" at bounding box center [411, 193] width 44 height 12
click at [377, 190] on input "All Vehicles" at bounding box center [376, 192] width 9 height 11
checkbox input "true"
checkbox DROP "true"
checkbox CI36CH "true"
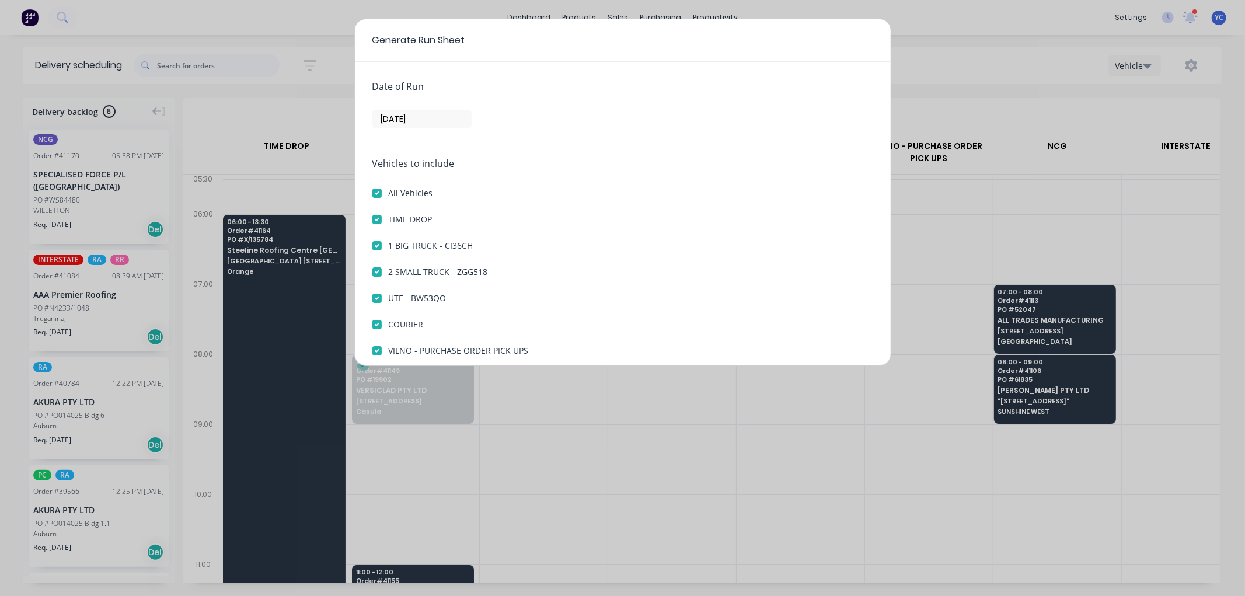
checkbox ZGG518 "true"
checkbox BW53QO "true"
checkbox input "true"
checkbox UPS "true"
checkbox input "true"
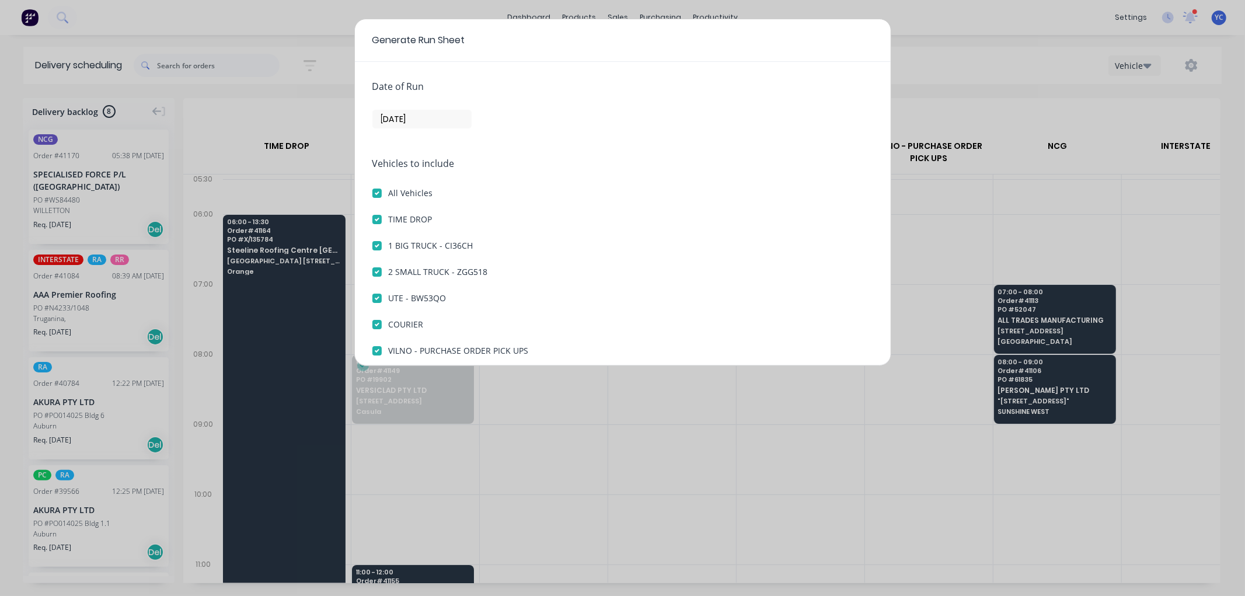
checkbox input "true"
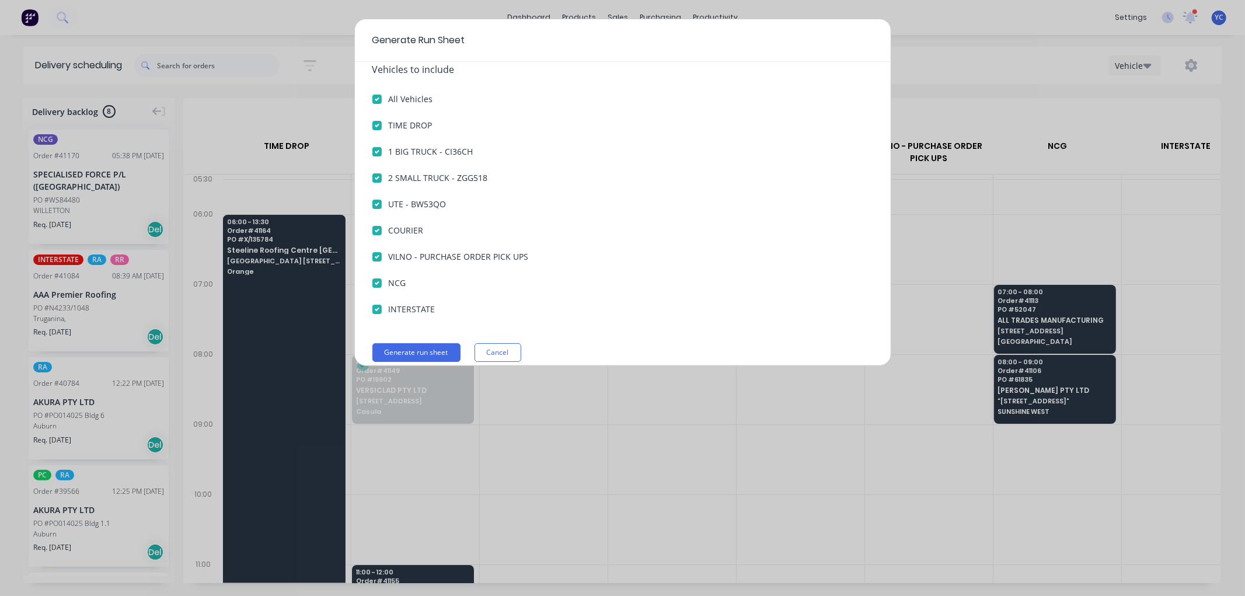
scroll to position [107, 0]
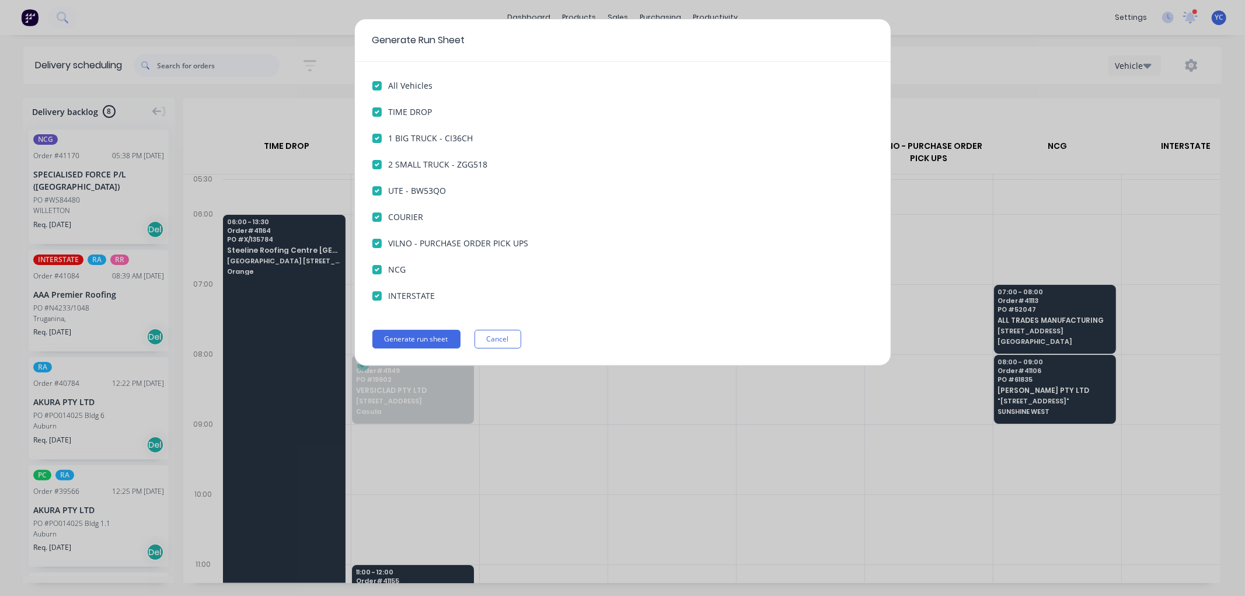
click at [375, 263] on input "NCG" at bounding box center [376, 268] width 9 height 11
checkbox input "false"
click at [375, 290] on input "INTERSTATE" at bounding box center [376, 295] width 9 height 11
checkbox input "false"
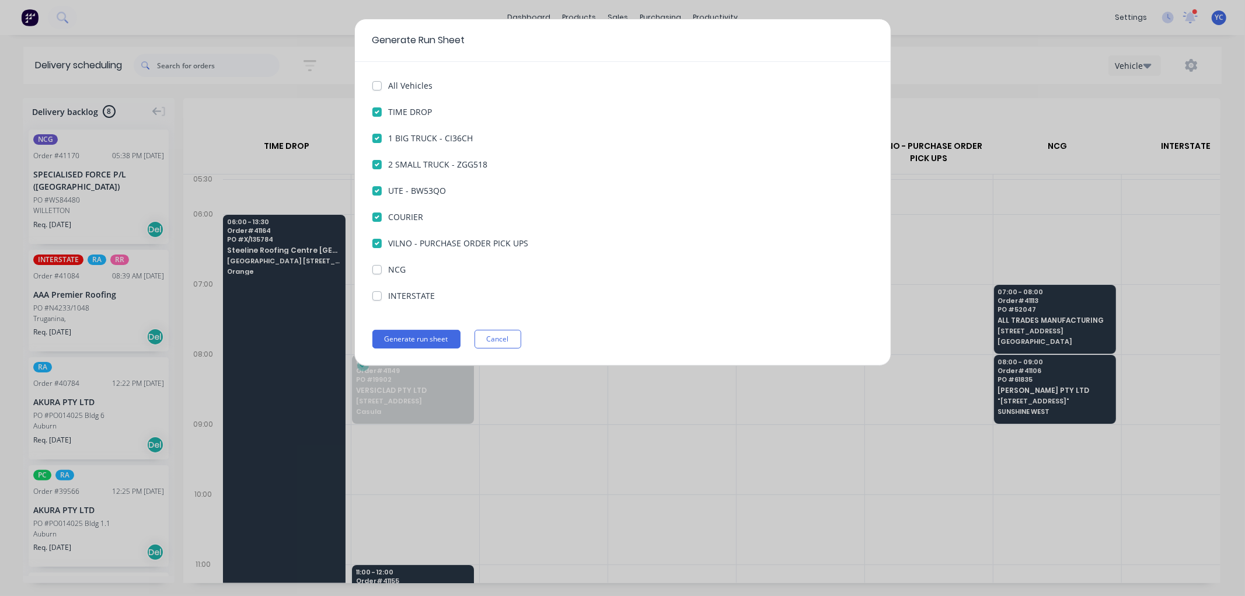
click at [389, 244] on label "VILNO - PURCHASE ORDER PICK UPS" at bounding box center [459, 243] width 140 height 12
click at [375, 244] on UPS "VILNO - PURCHASE ORDER PICK UPS" at bounding box center [376, 242] width 9 height 11
checkbox UPS "false"
click at [420, 340] on button "Generate run sheet" at bounding box center [416, 339] width 88 height 19
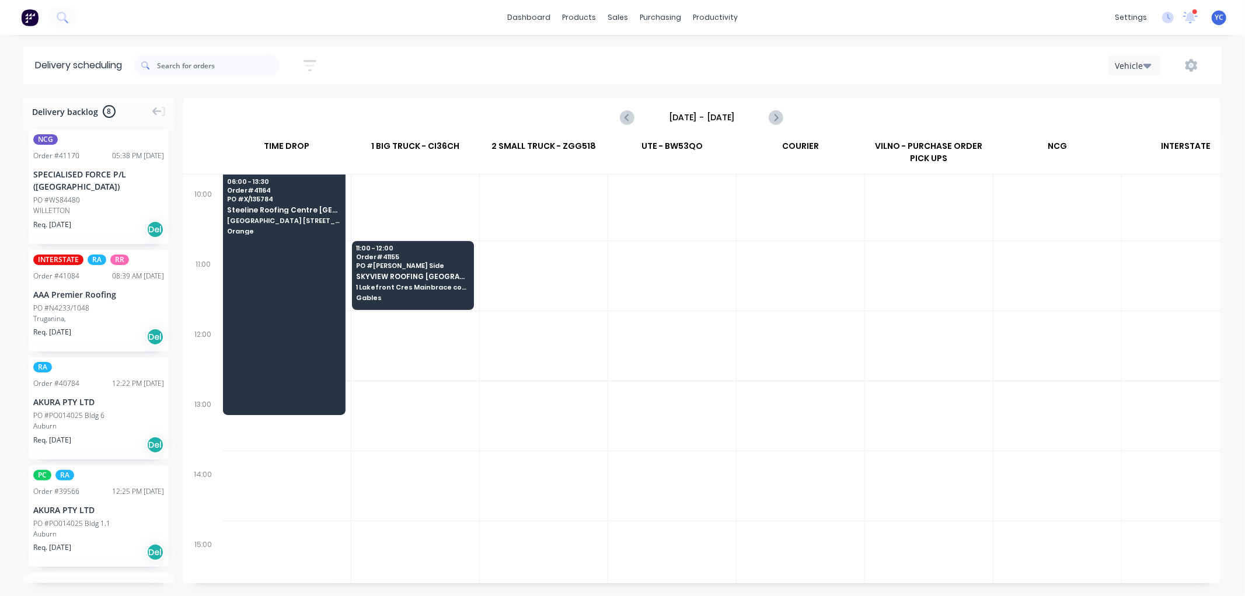
scroll to position [0, 1]
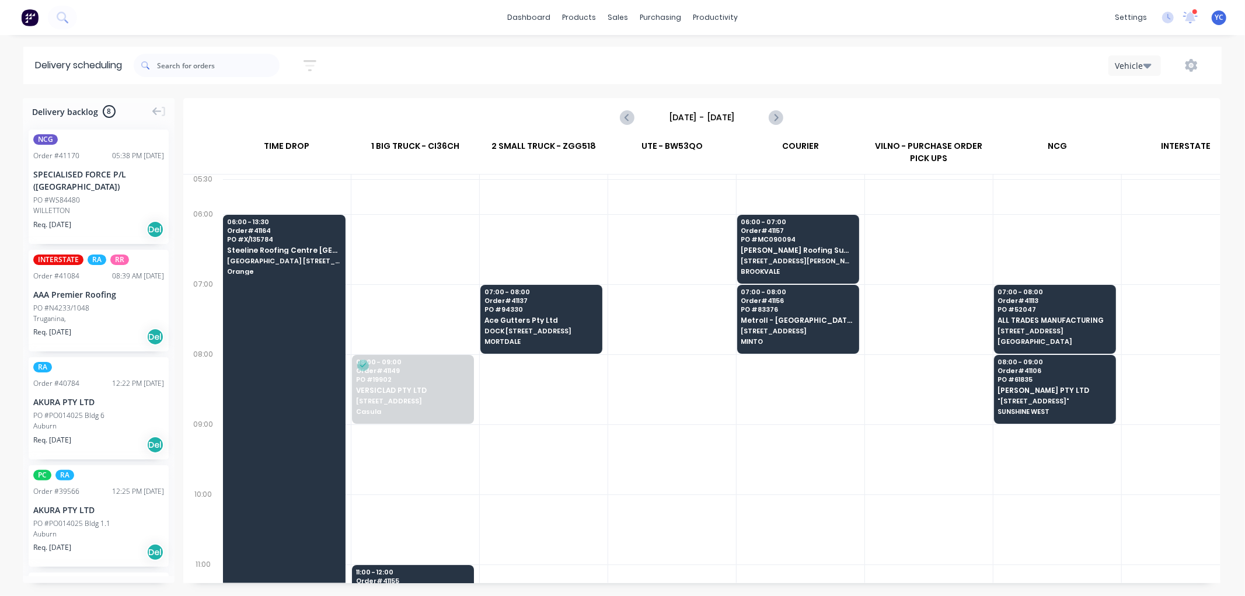
click at [468, 249] on div at bounding box center [415, 249] width 128 height 70
click at [544, 310] on span "PO # 94330" at bounding box center [540, 309] width 113 height 7
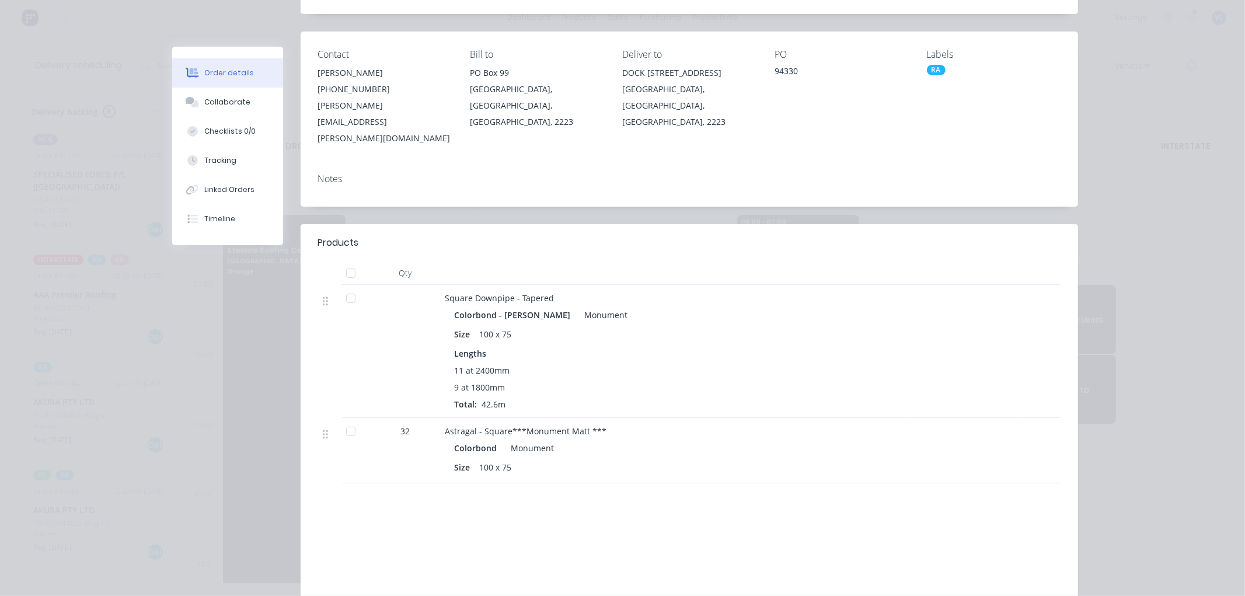
scroll to position [0, 0]
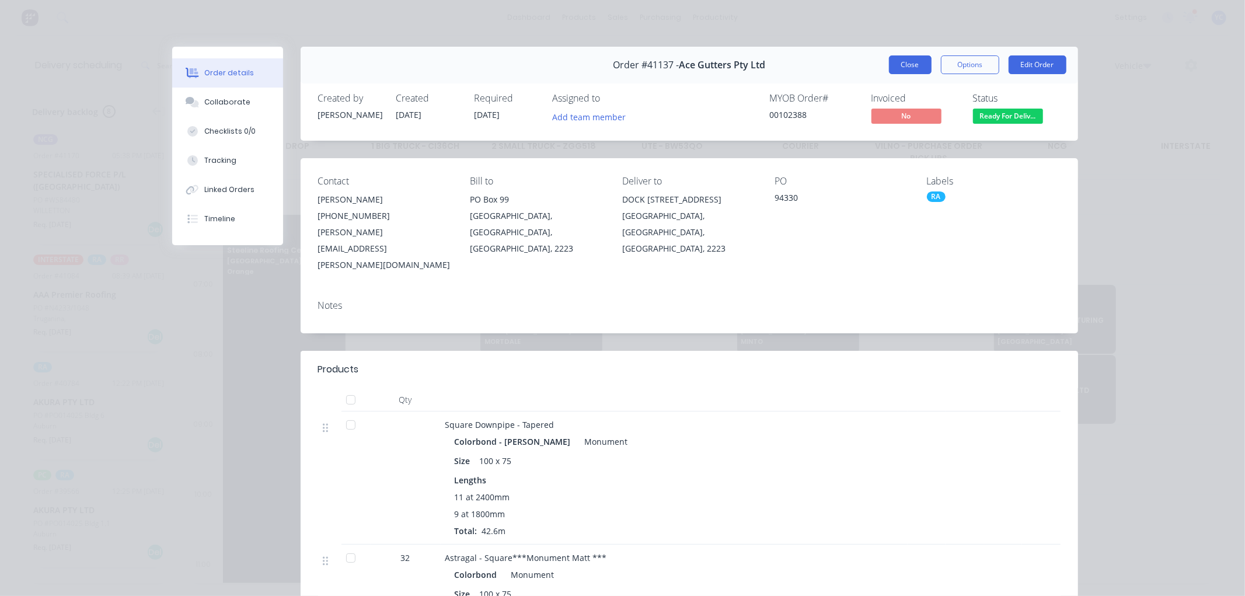
click at [915, 66] on button "Close" at bounding box center [910, 64] width 43 height 19
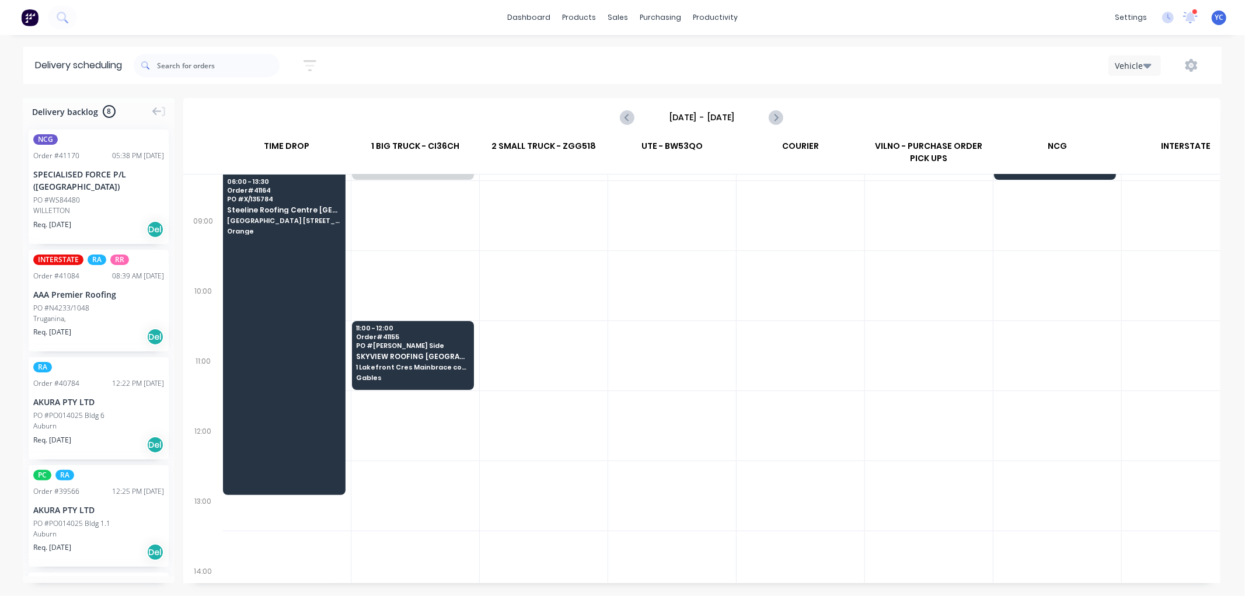
scroll to position [259, 1]
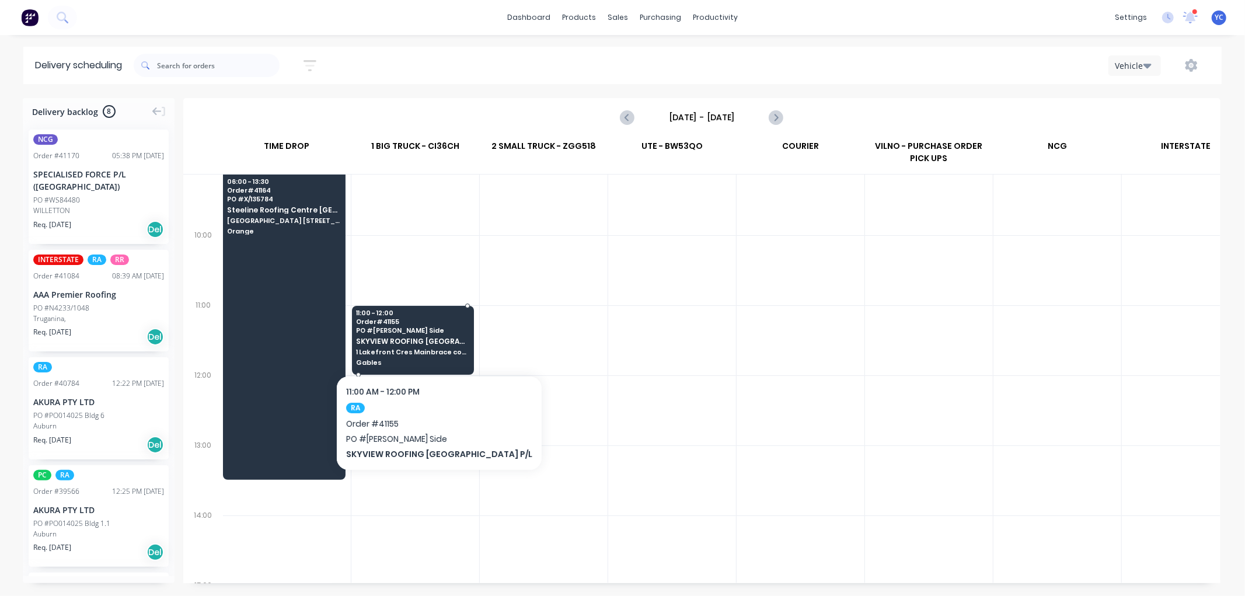
click at [418, 343] on span "SKYVIEW ROOFING [GEOGRAPHIC_DATA] P/L" at bounding box center [412, 341] width 113 height 8
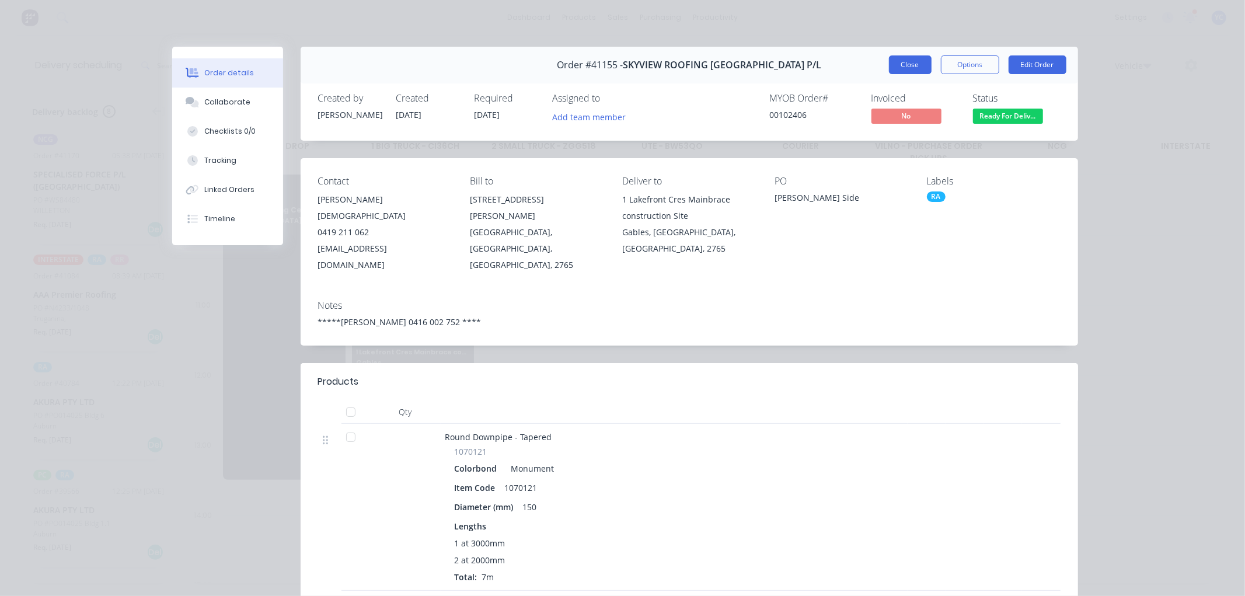
click at [892, 62] on button "Close" at bounding box center [910, 64] width 43 height 19
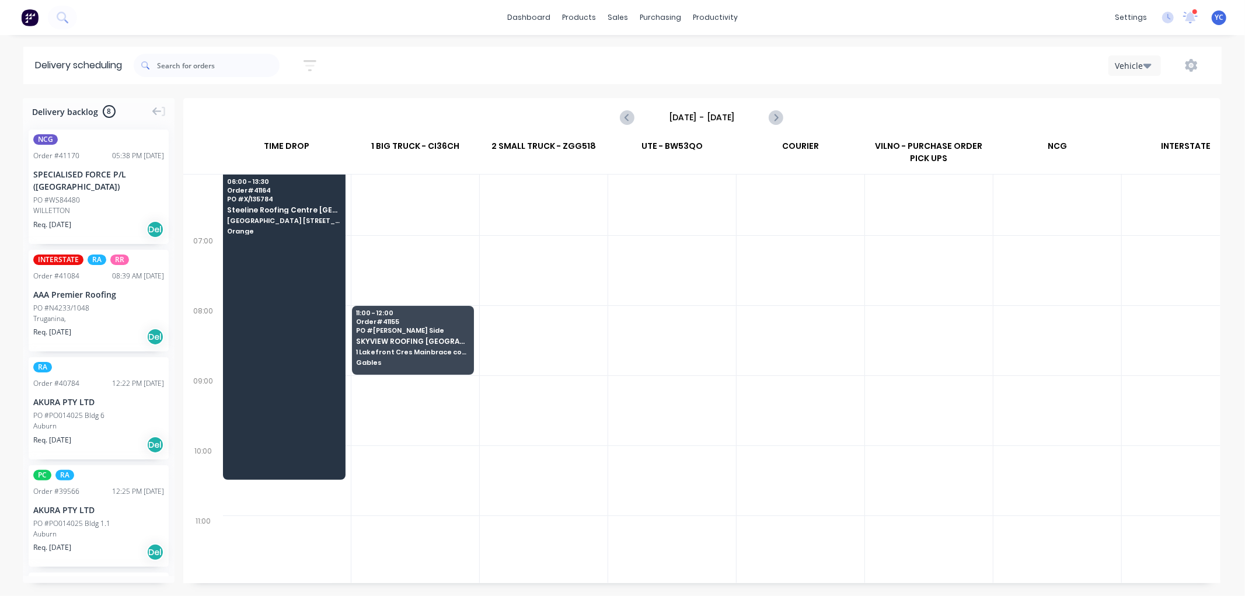
scroll to position [0, 1]
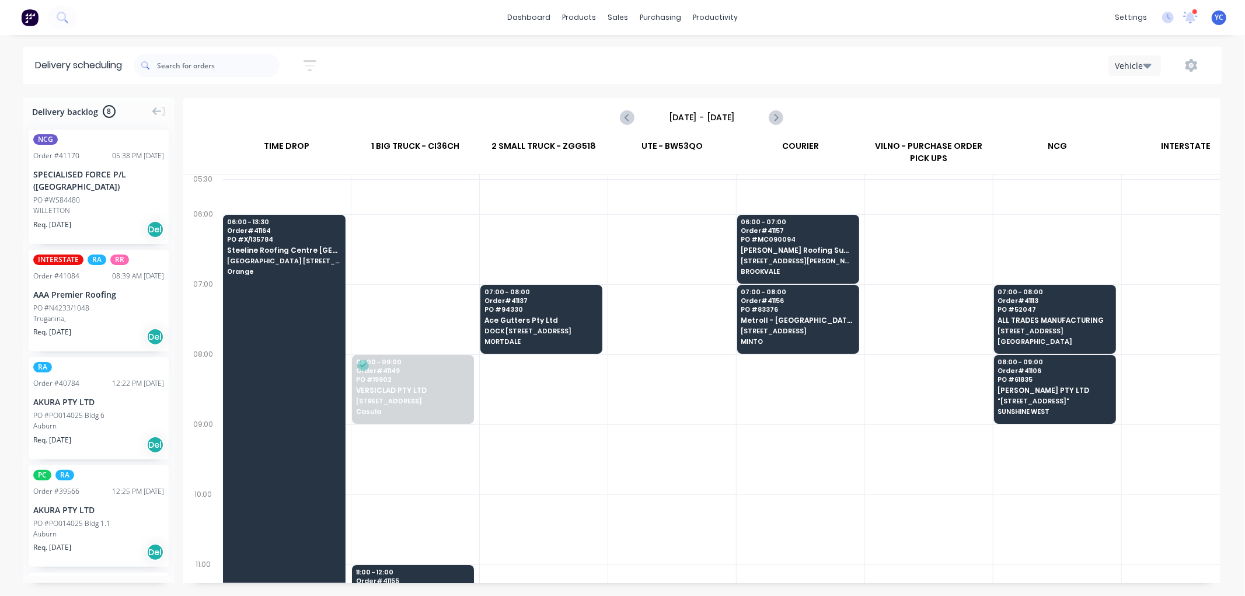
click at [515, 368] on div at bounding box center [544, 389] width 128 height 70
click at [780, 118] on icon "Next page" at bounding box center [776, 117] width 14 height 14
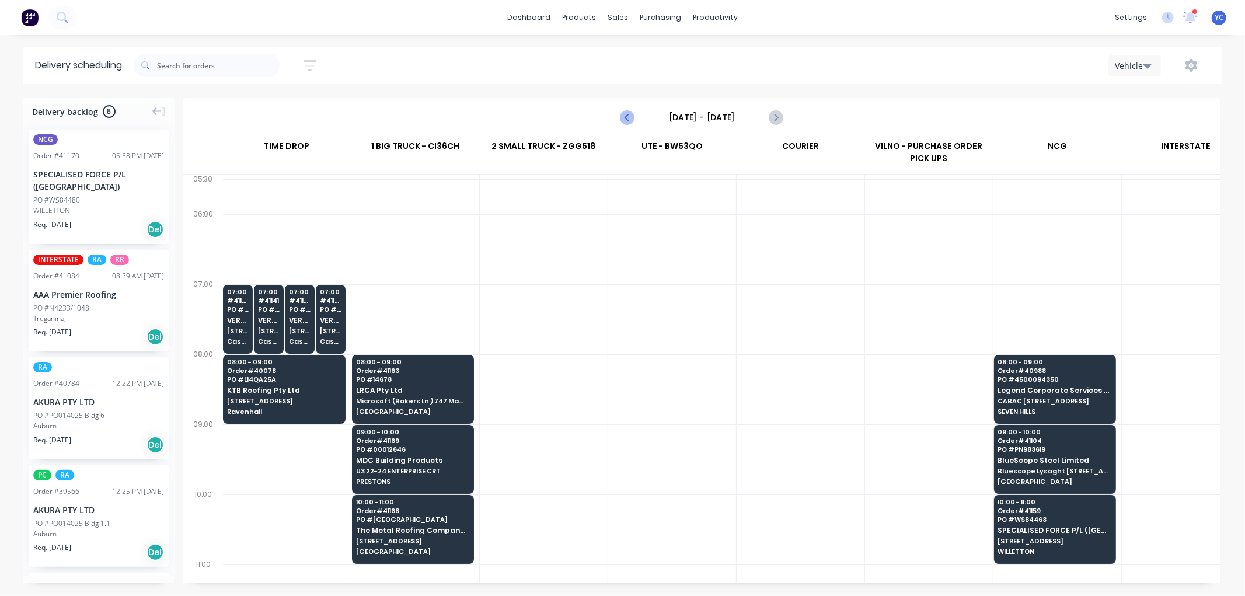
click at [628, 119] on icon "Previous page" at bounding box center [627, 117] width 5 height 9
type input "Monday - 18/08/25"
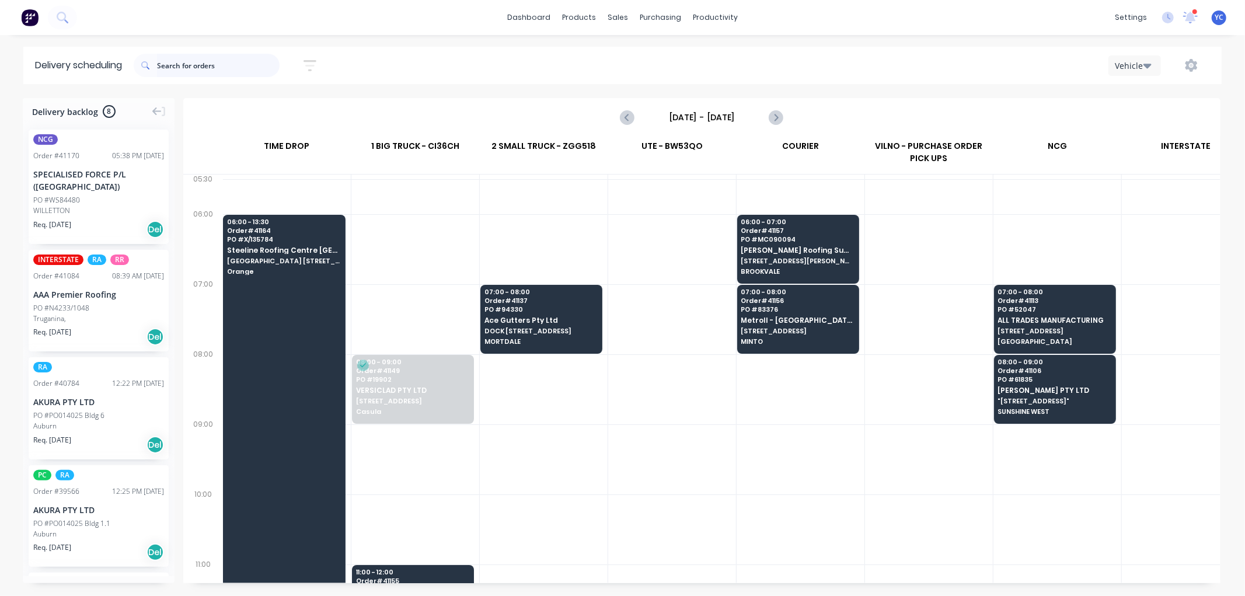
click at [189, 71] on input "text" at bounding box center [218, 65] width 123 height 23
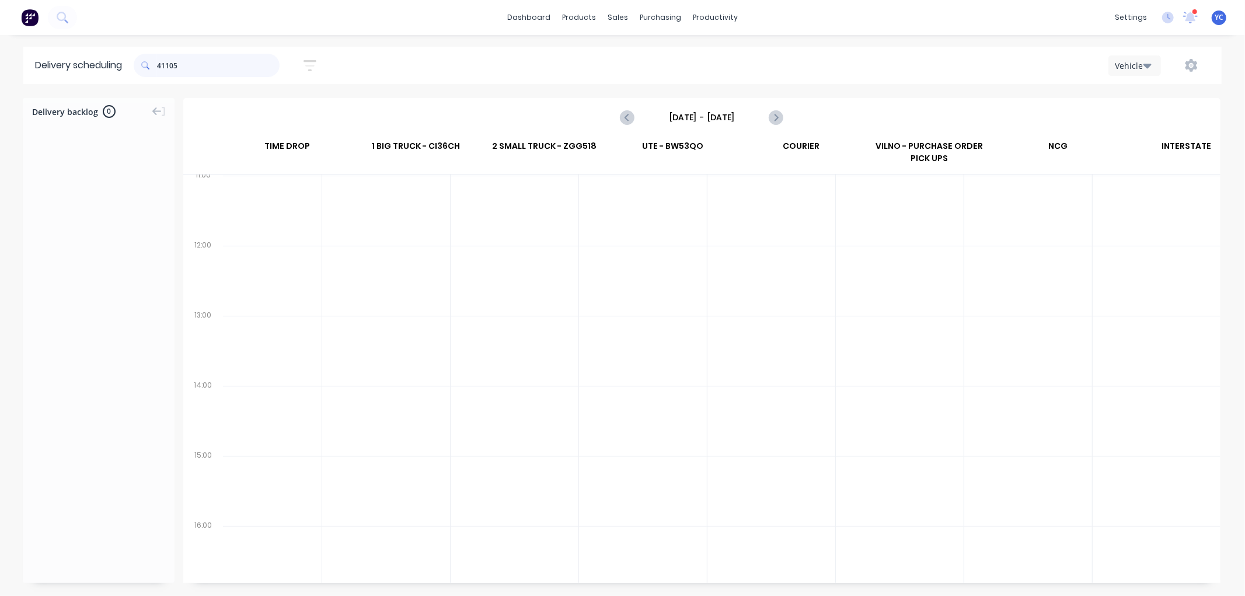
scroll to position [389, 0]
type input "41105"
click at [742, 51] on div "Workflow" at bounding box center [736, 56] width 35 height 11
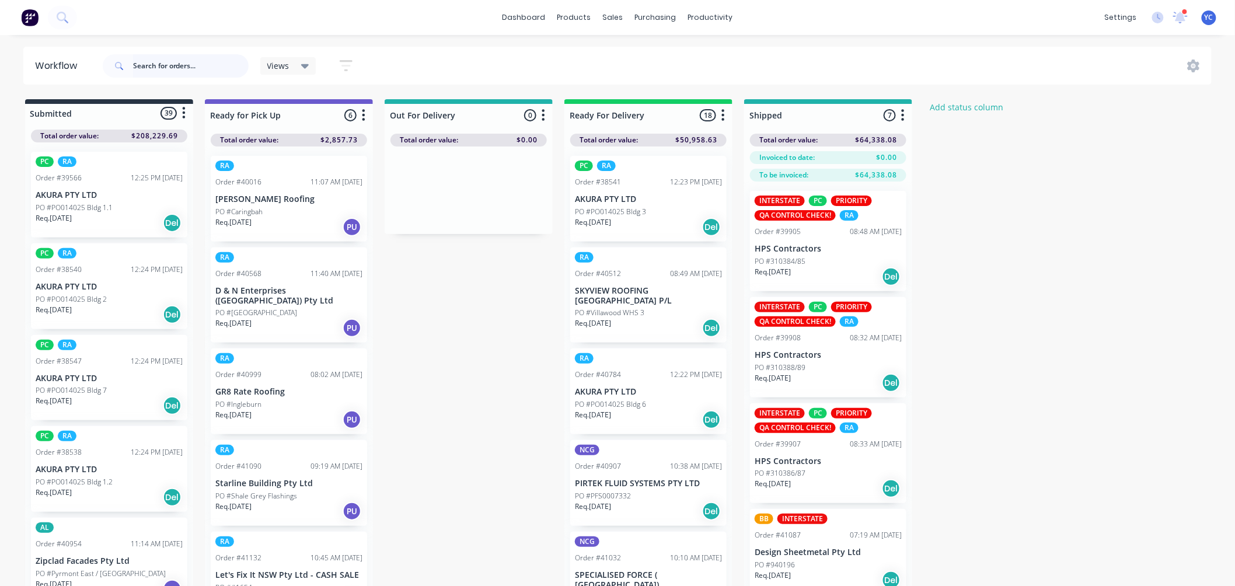
click at [173, 70] on input "text" at bounding box center [191, 65] width 116 height 23
type input "41105"
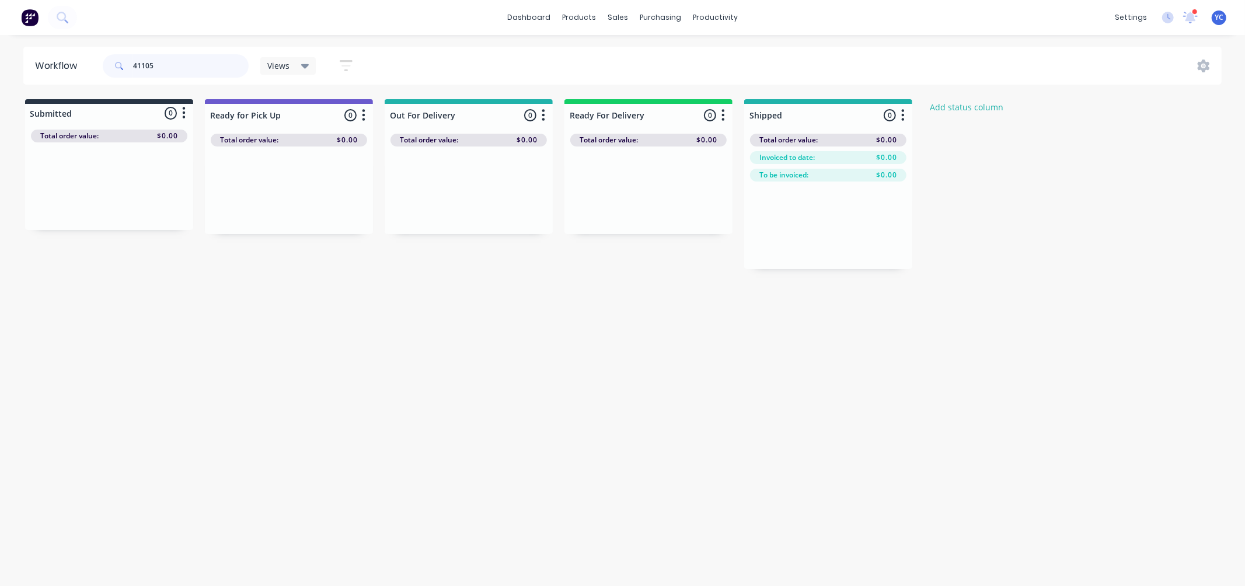
click at [202, 67] on input "41105" at bounding box center [191, 65] width 116 height 23
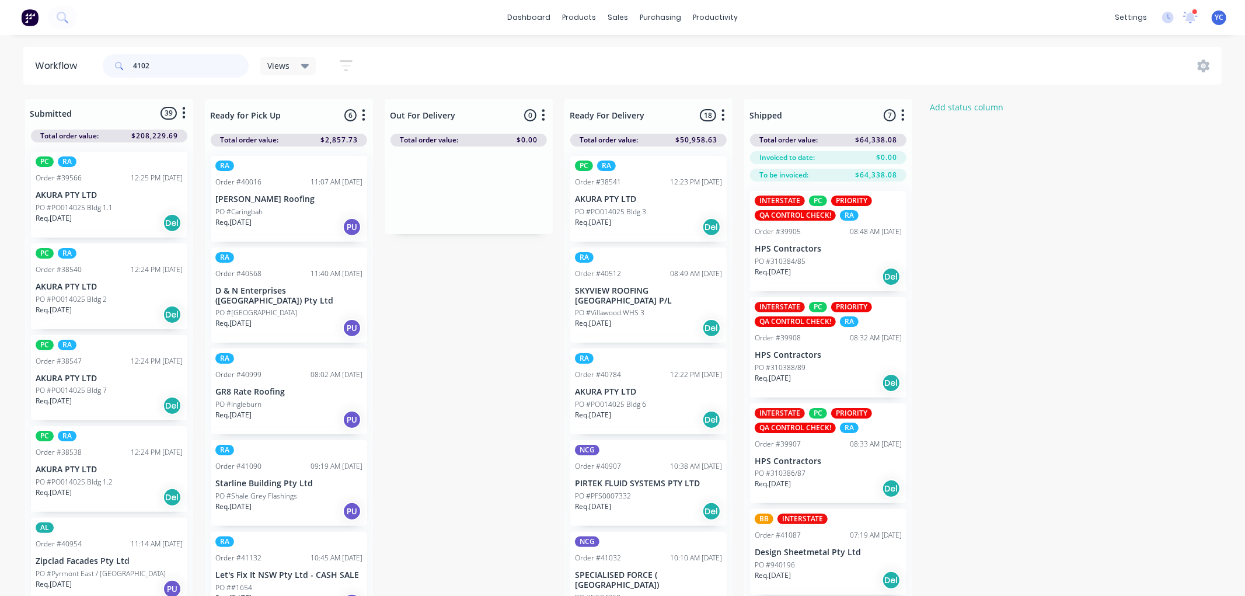
type input "41023"
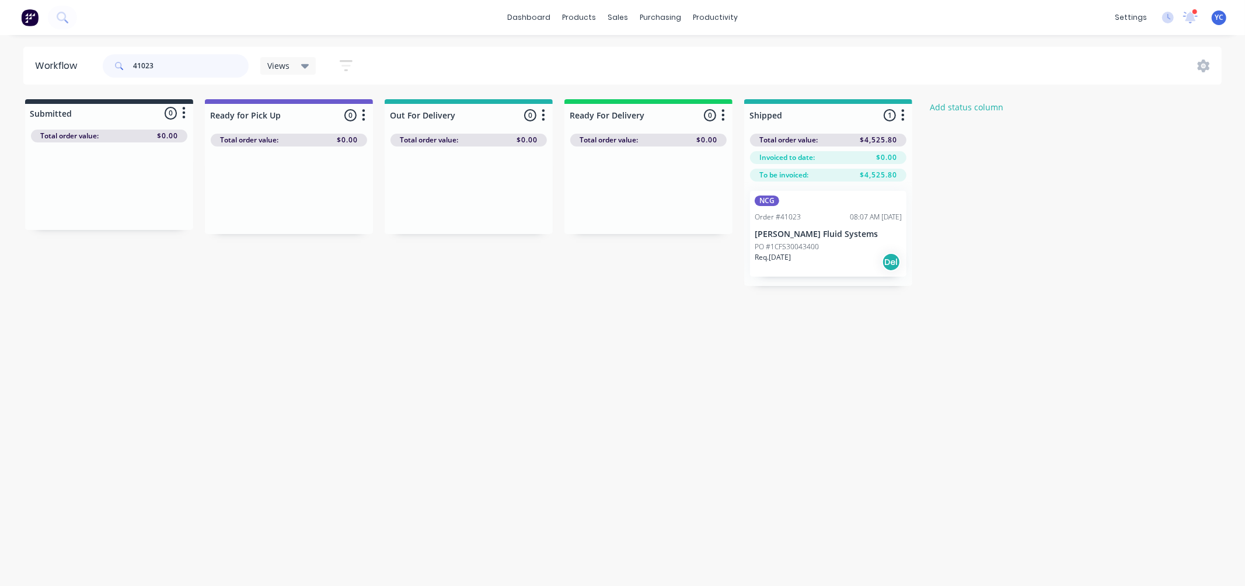
click at [177, 56] on input "41023" at bounding box center [191, 65] width 116 height 23
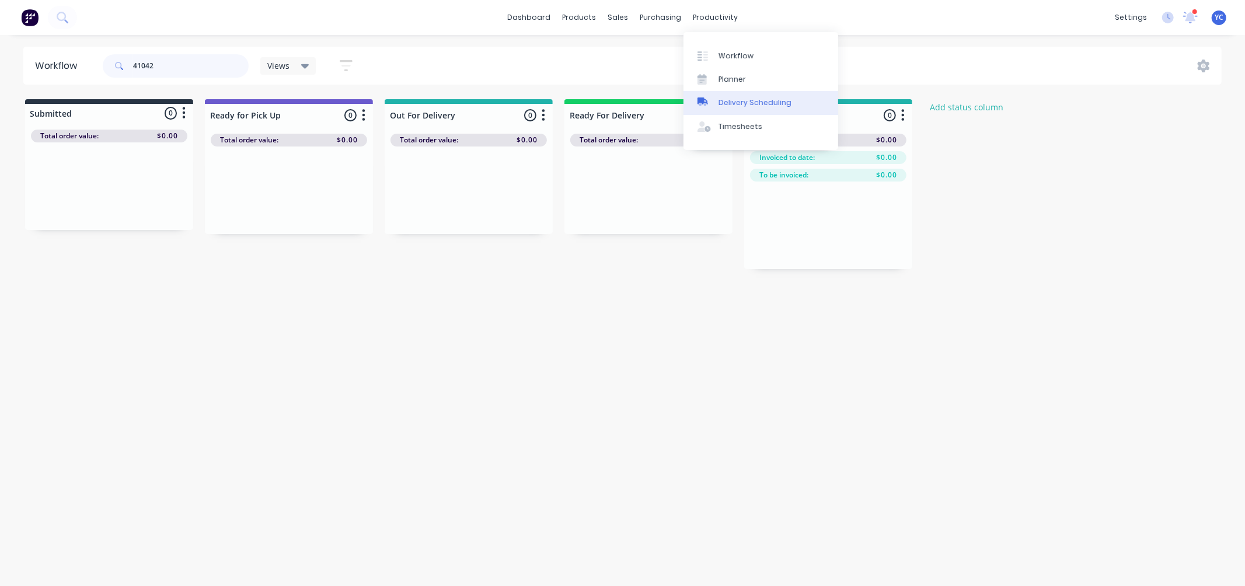
type input "41042"
click at [756, 96] on link "Delivery Scheduling" at bounding box center [761, 102] width 155 height 23
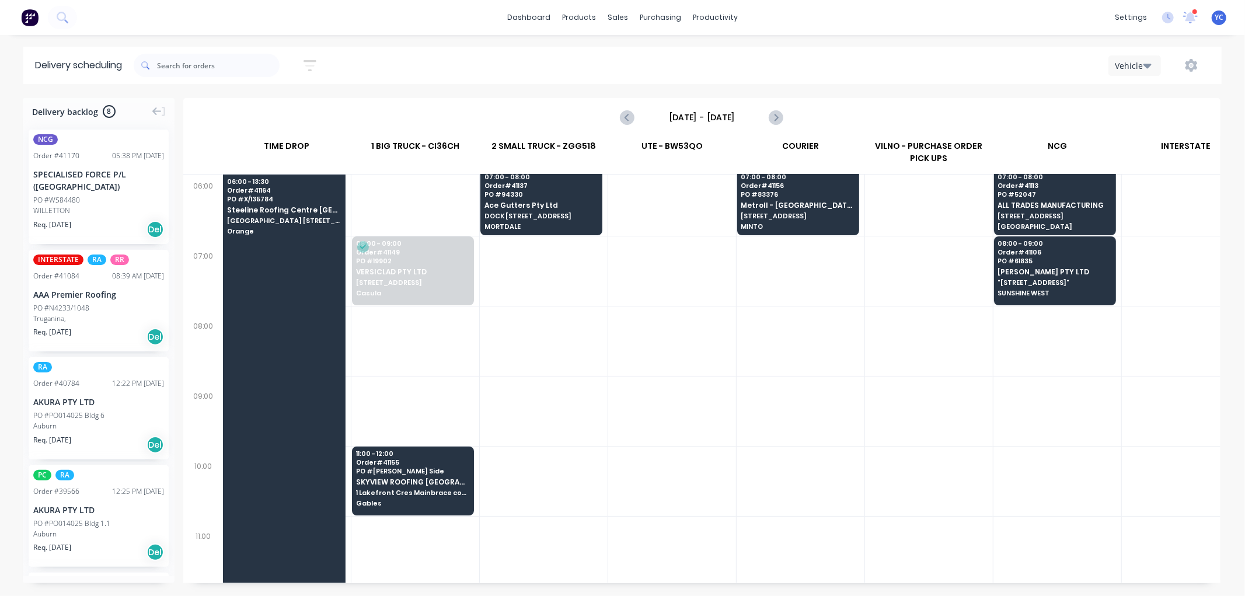
scroll to position [0, 1]
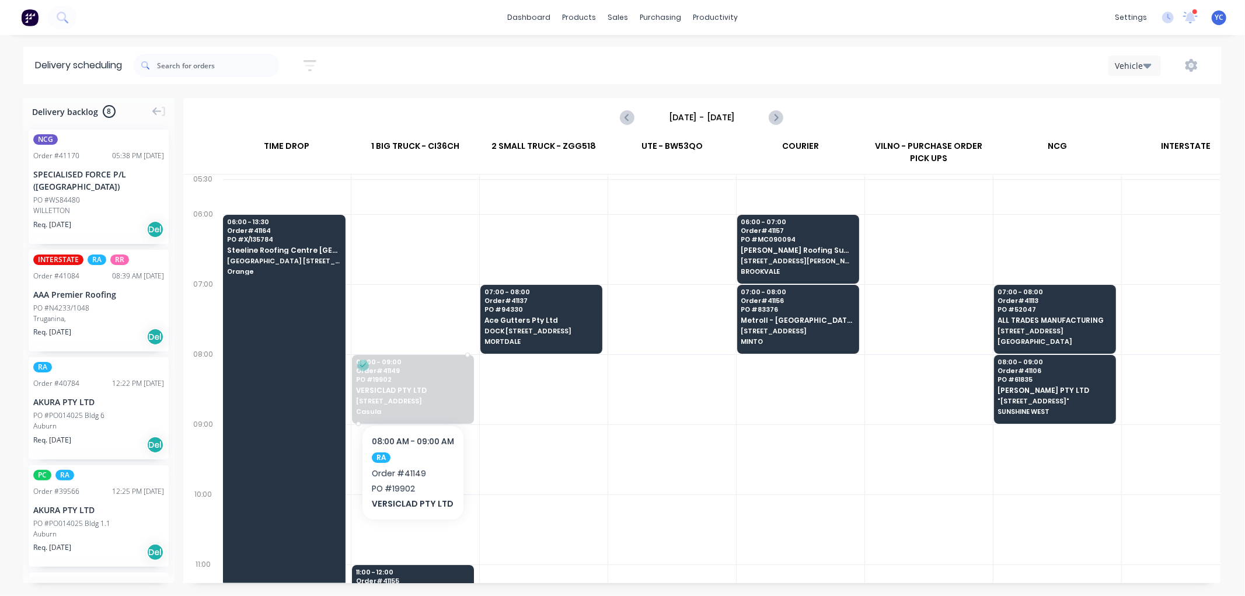
click at [427, 393] on span "VERSICLAD PTY LTD" at bounding box center [412, 390] width 113 height 8
click at [427, 393] on body "dashboard products sales purchasing productivity dashboard products Product Cat…" at bounding box center [622, 298] width 1245 height 596
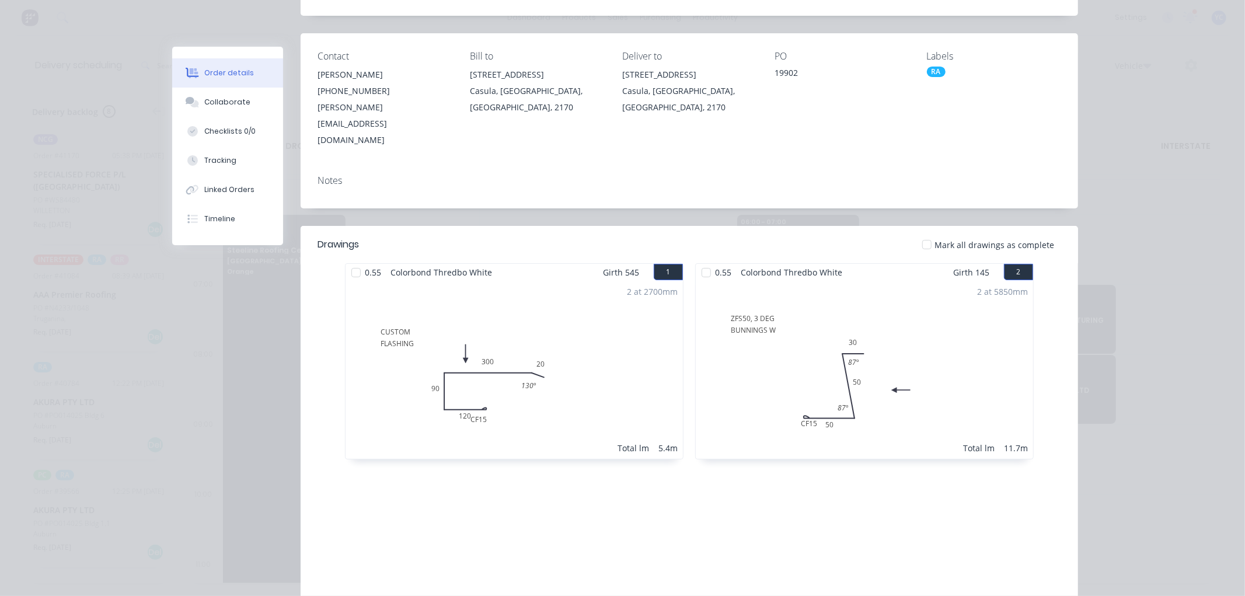
scroll to position [0, 0]
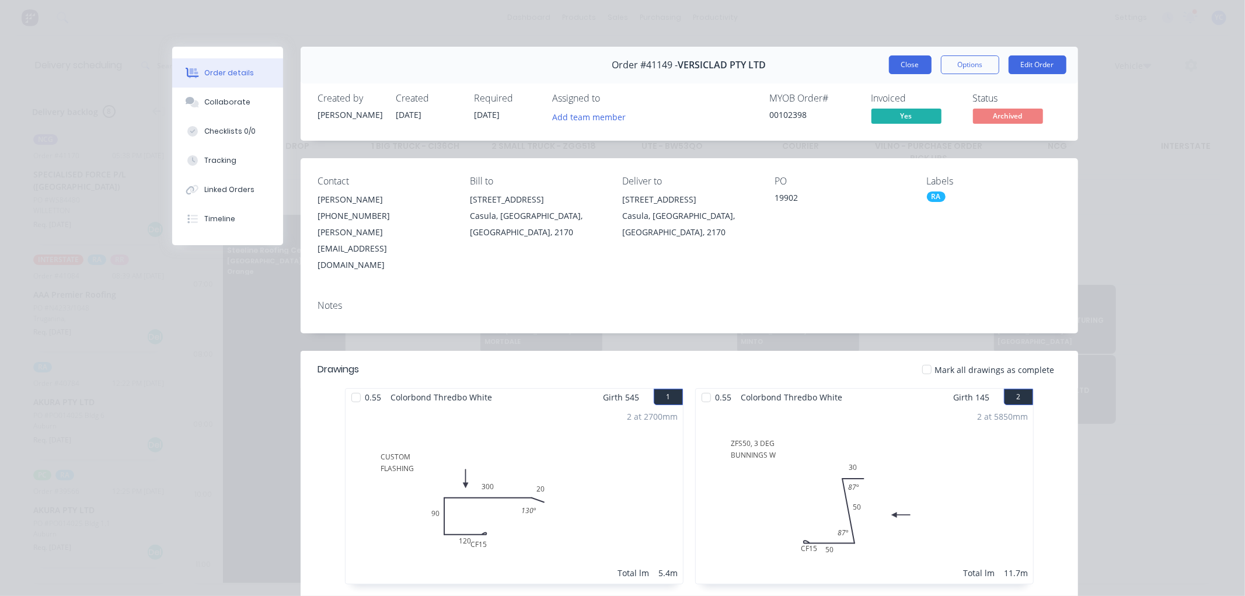
click at [908, 60] on button "Close" at bounding box center [910, 64] width 43 height 19
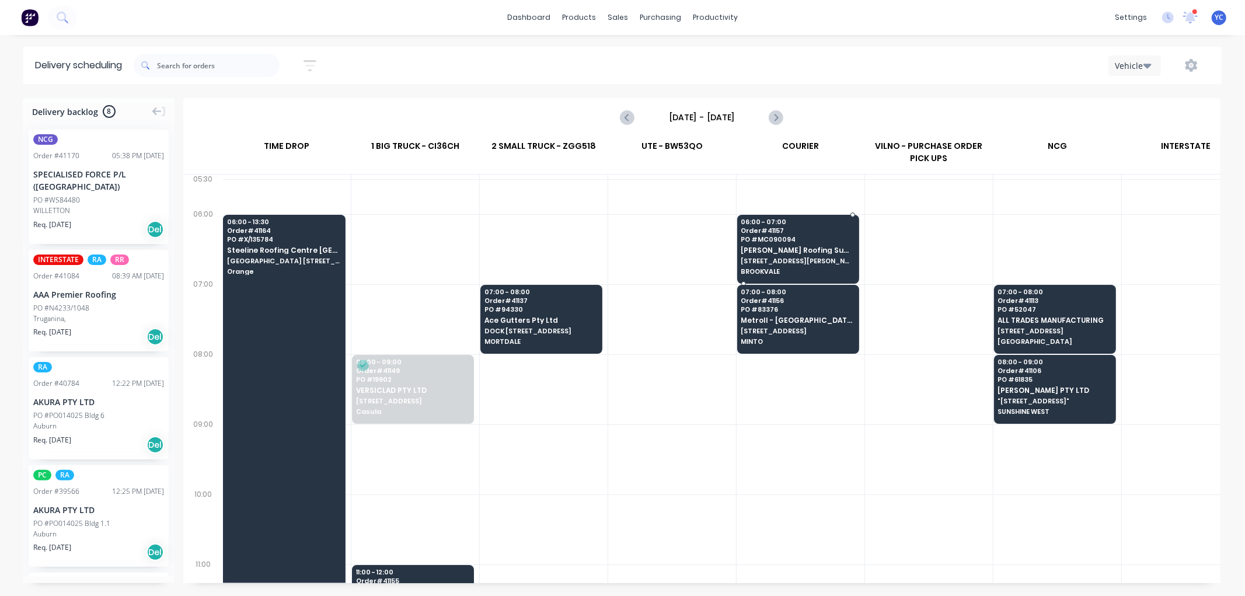
click at [810, 274] on span "BROOKVALE" at bounding box center [797, 271] width 113 height 7
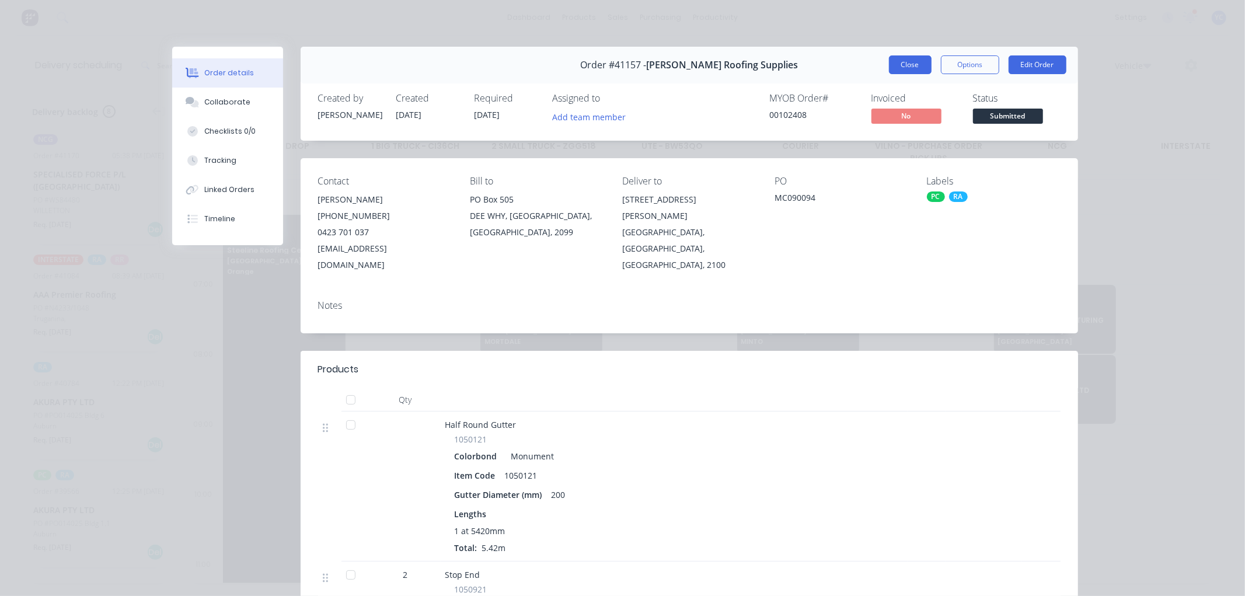
click at [899, 62] on button "Close" at bounding box center [910, 64] width 43 height 19
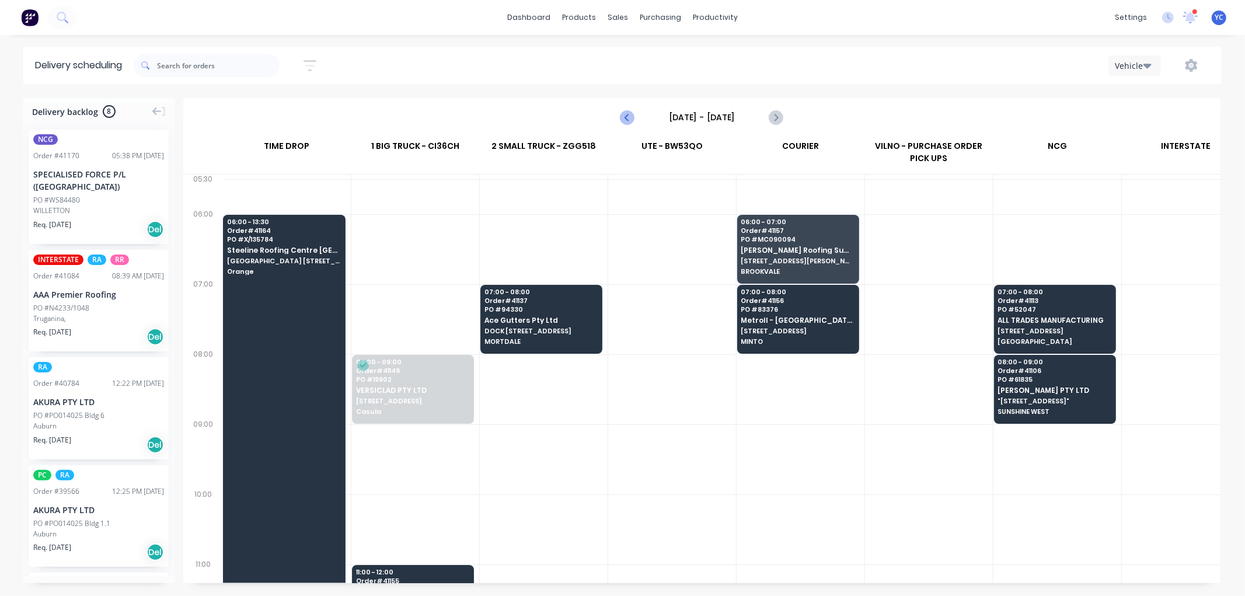
click at [629, 113] on icon "Previous page" at bounding box center [628, 117] width 14 height 14
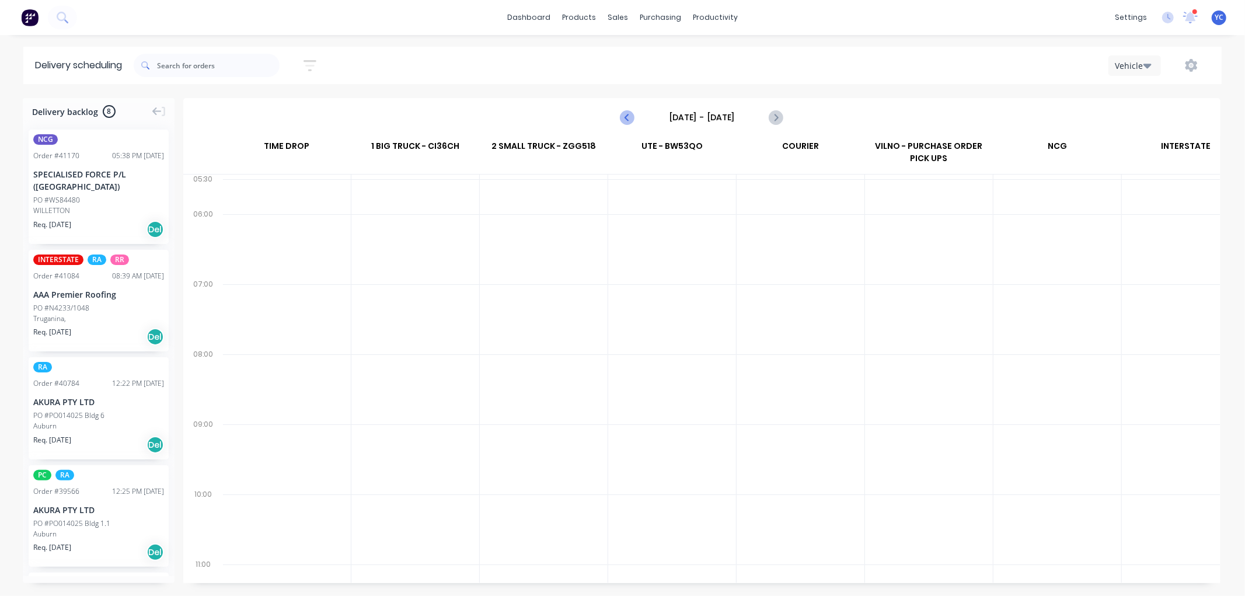
click at [629, 113] on icon "Previous page" at bounding box center [628, 117] width 14 height 14
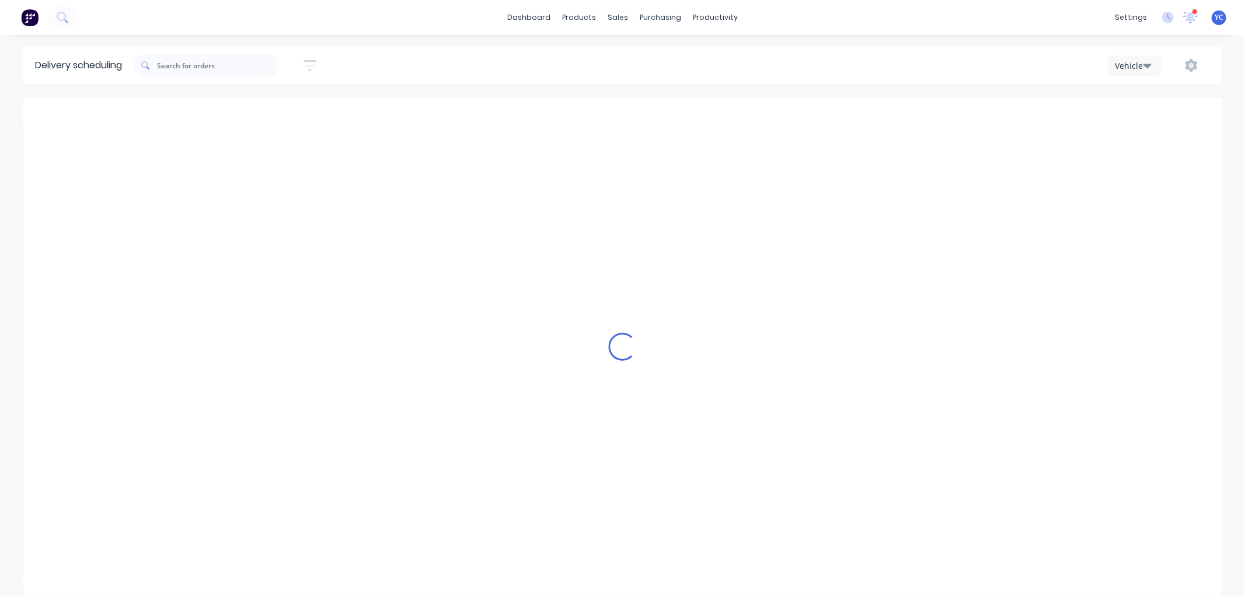
type input "Friday - 15/08/25"
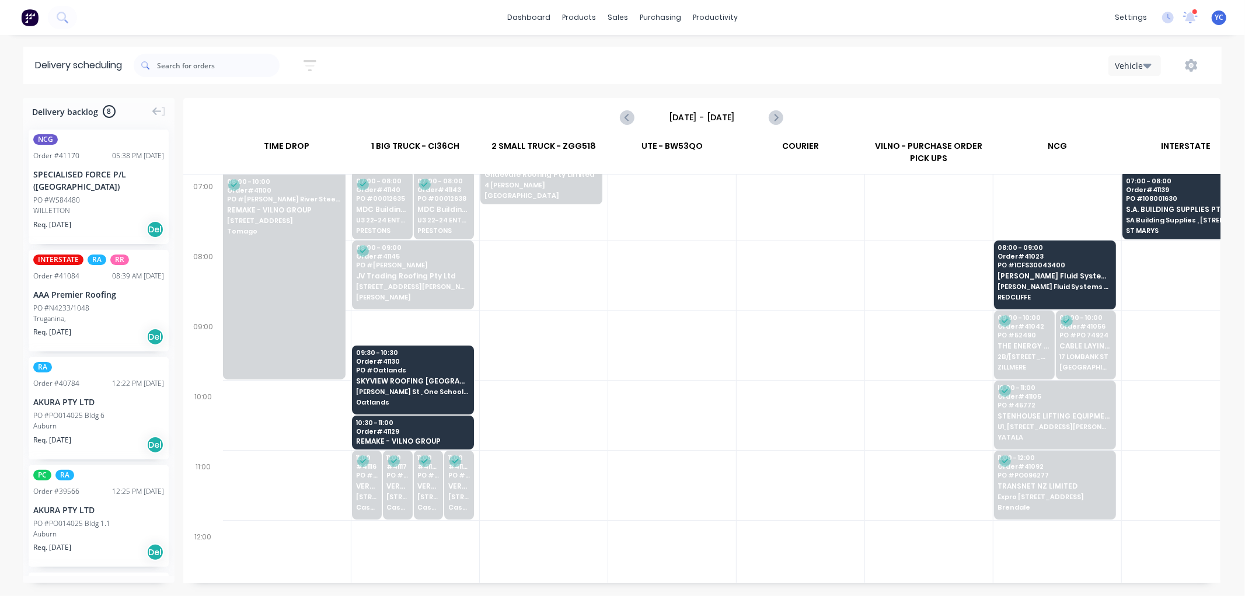
scroll to position [130, 1]
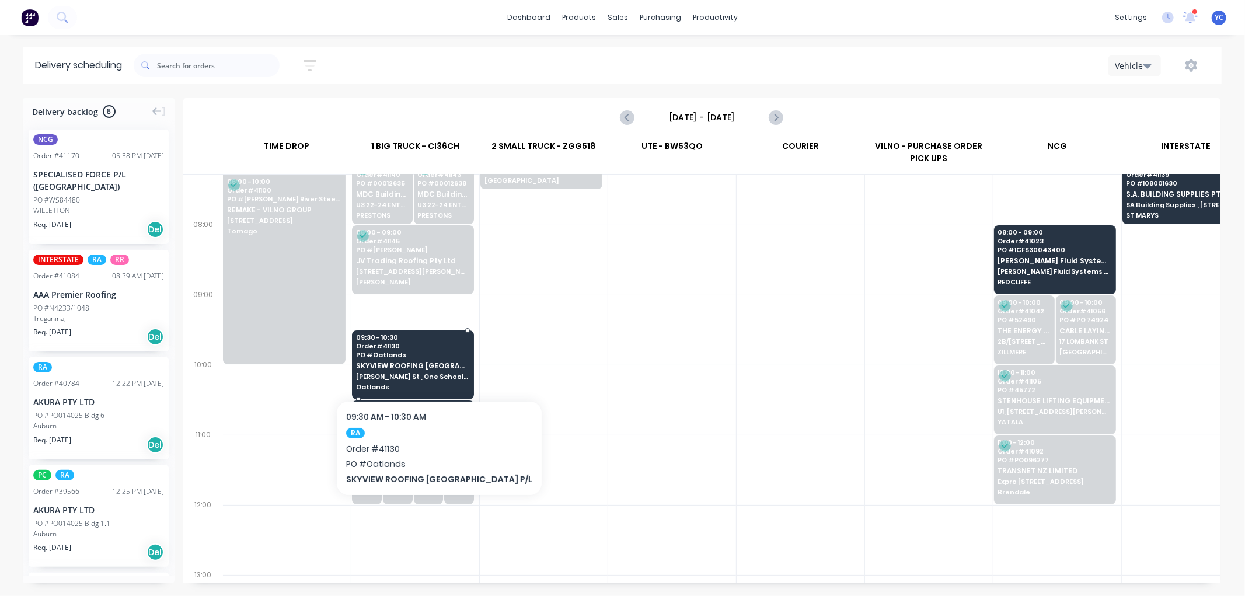
click at [410, 378] on span "Gibbons St , One School Global" at bounding box center [412, 376] width 113 height 7
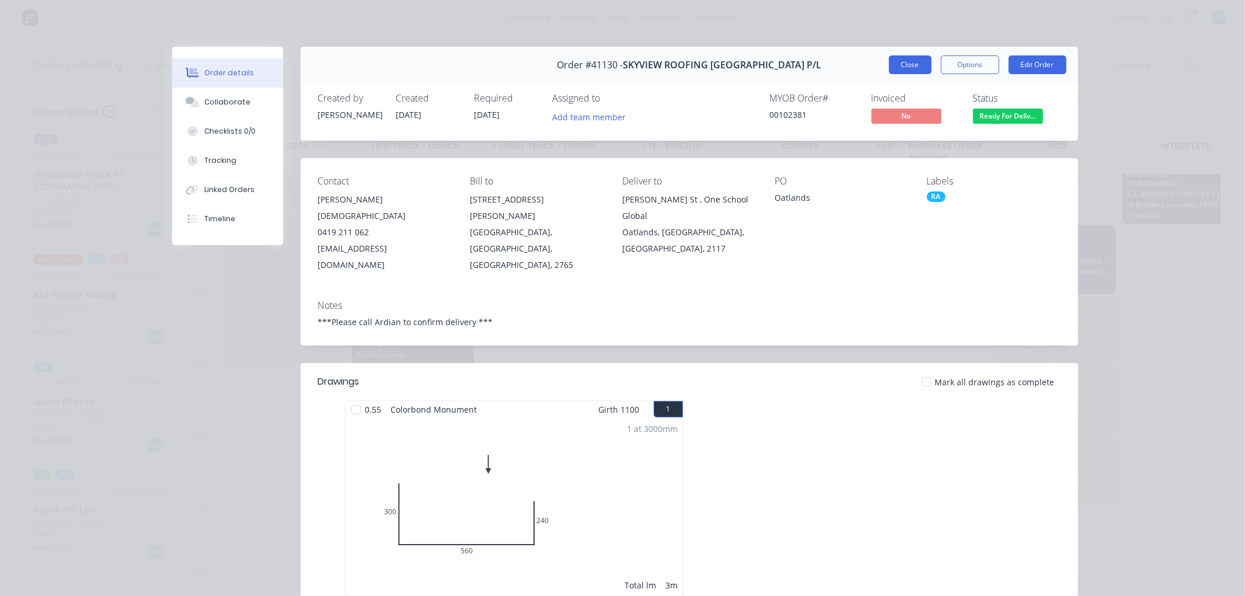
click at [905, 67] on button "Close" at bounding box center [910, 64] width 43 height 19
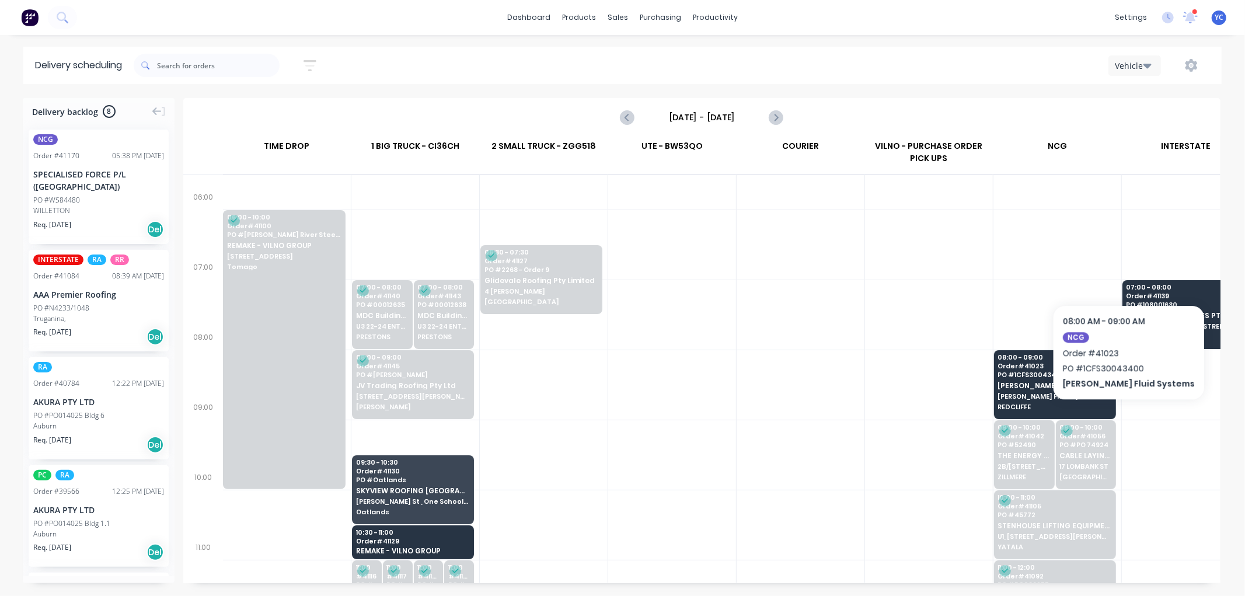
scroll to position [0, 1]
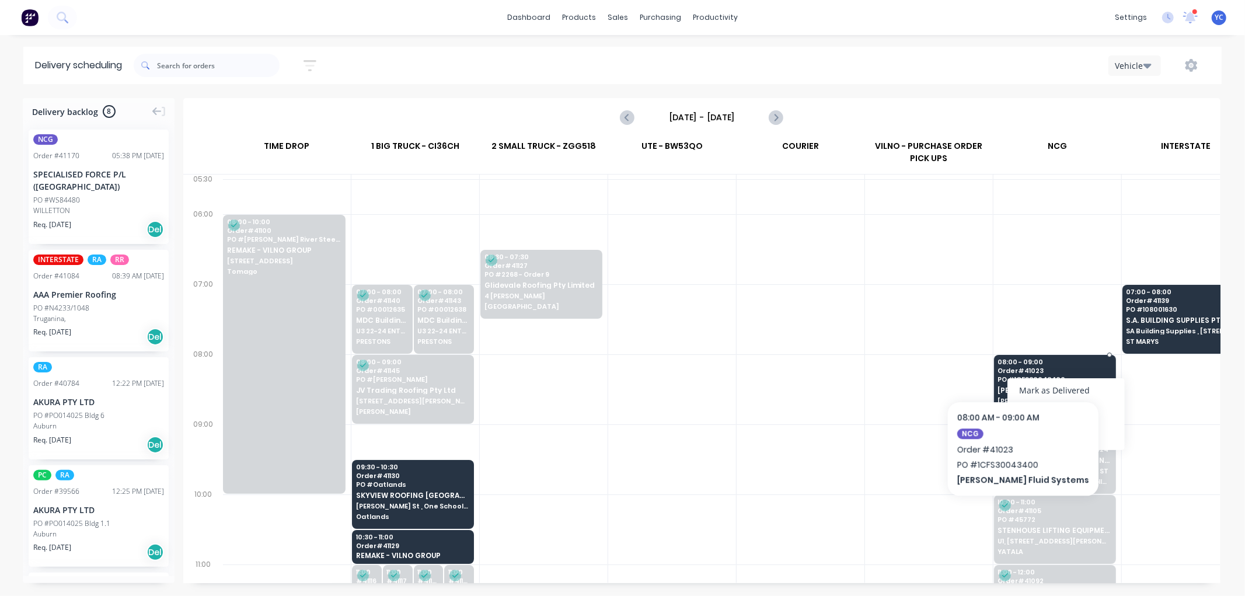
click at [1002, 365] on div "08:00 - 09:00 Order # 41023 PO # 1CFS30043400 Cooper Fluid Systems Cooper Fluid…" at bounding box center [1055, 387] width 121 height 65
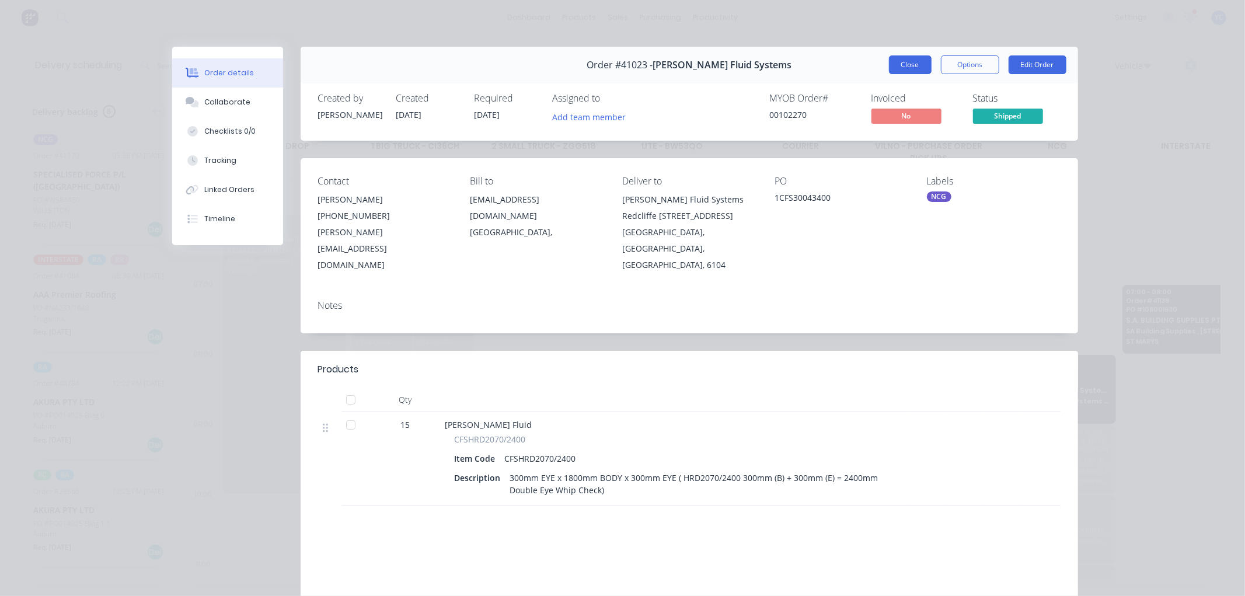
click at [905, 55] on button "Close" at bounding box center [910, 64] width 43 height 19
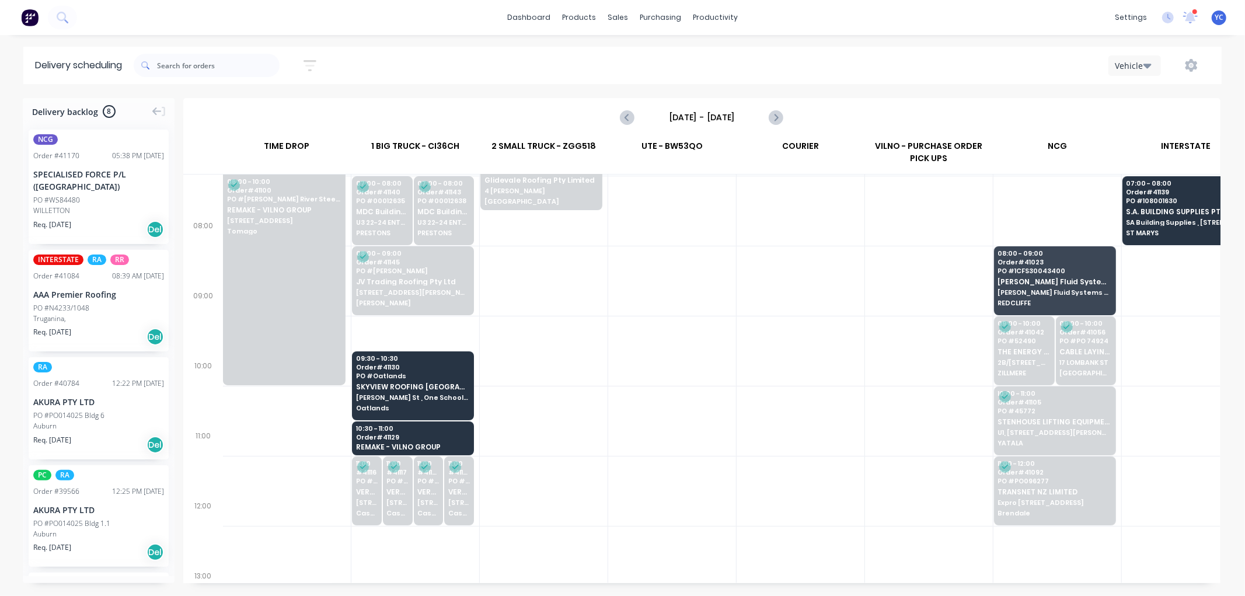
scroll to position [130, 1]
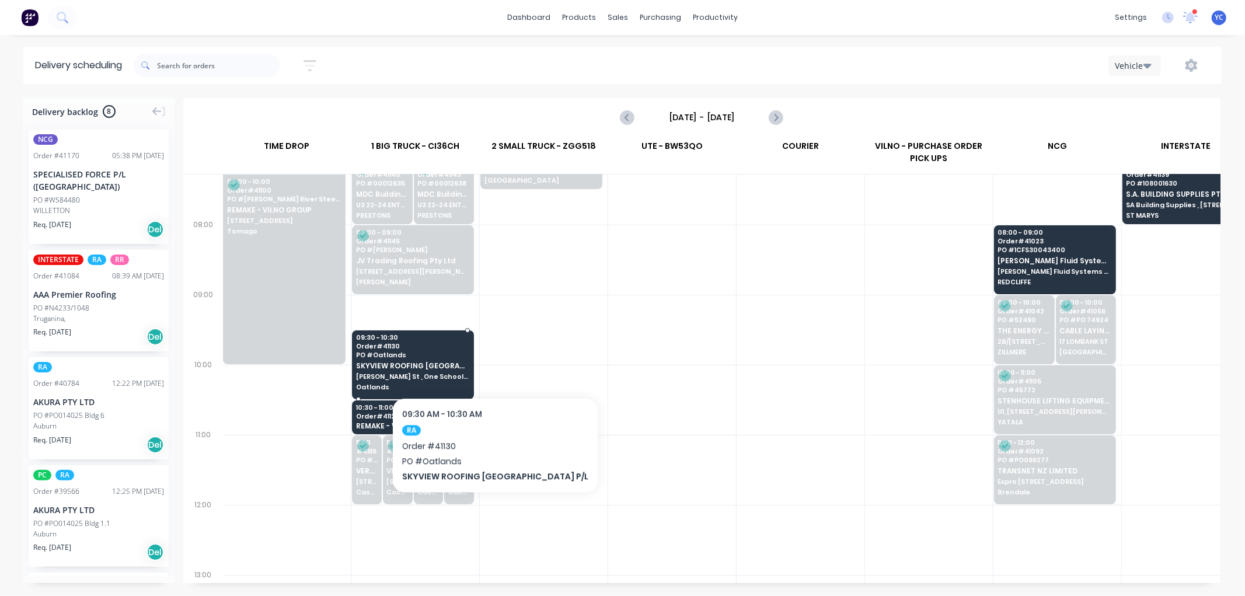
click at [469, 362] on div "09:30 - 10:30 Order # 41130 PO # Oatlands SKYVIEW ROOFING AUSTRALIA P/L Gibbons…" at bounding box center [413, 362] width 121 height 65
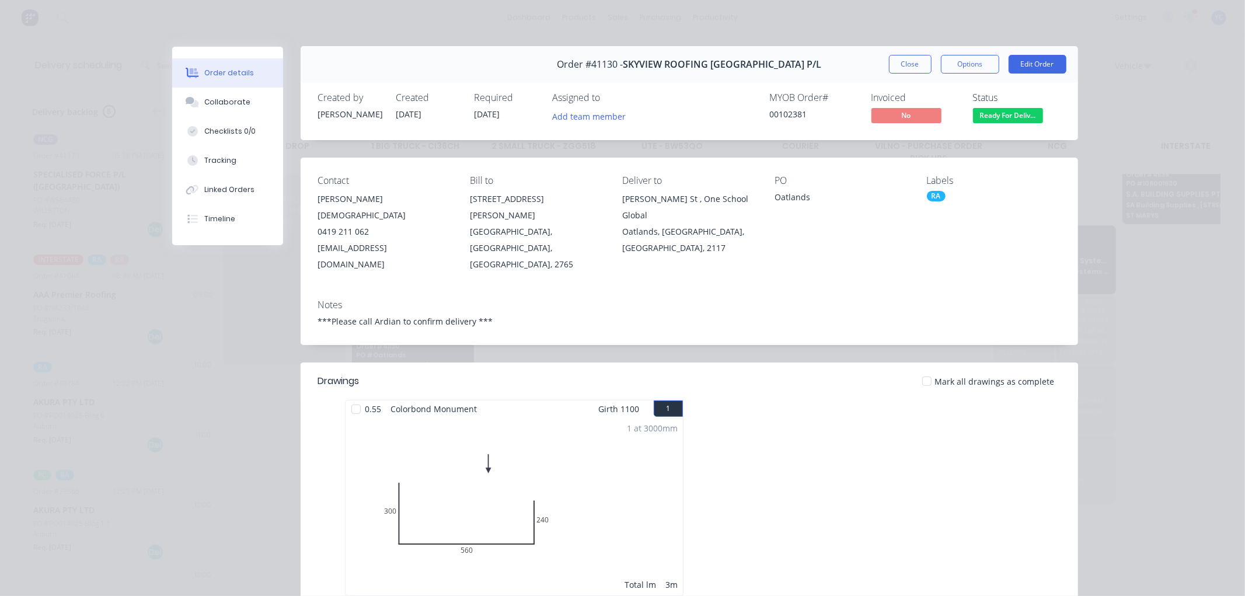
scroll to position [0, 0]
click at [908, 63] on button "Close" at bounding box center [910, 64] width 43 height 19
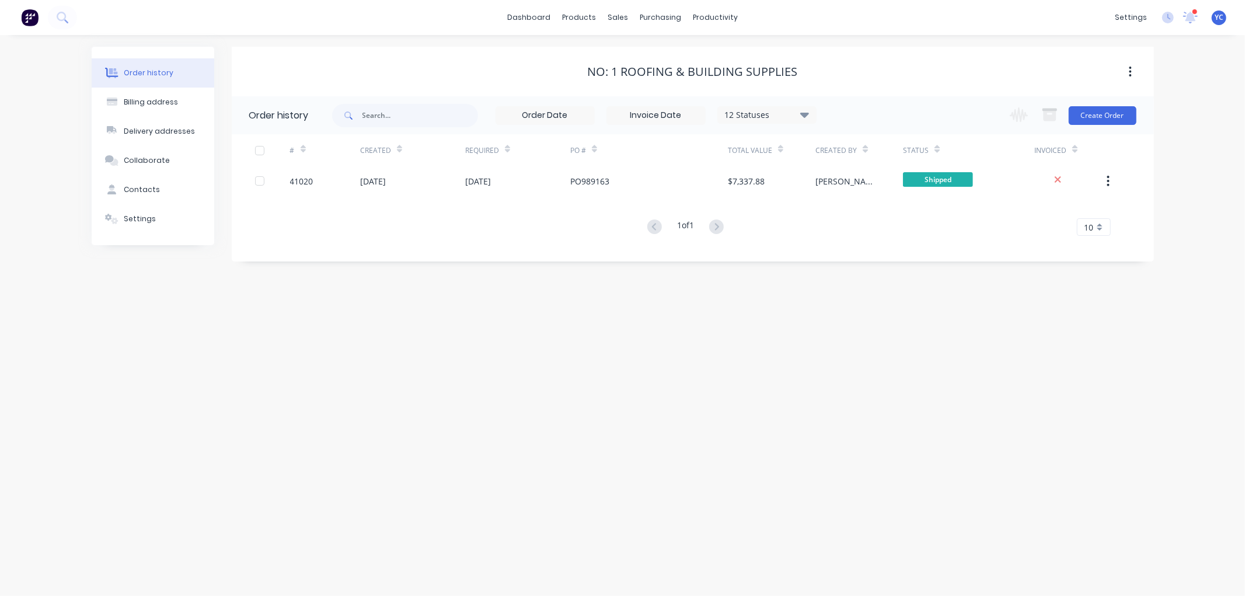
click at [158, 72] on div "Order history" at bounding box center [149, 73] width 50 height 11
click at [757, 56] on link "Workflow" at bounding box center [761, 55] width 155 height 23
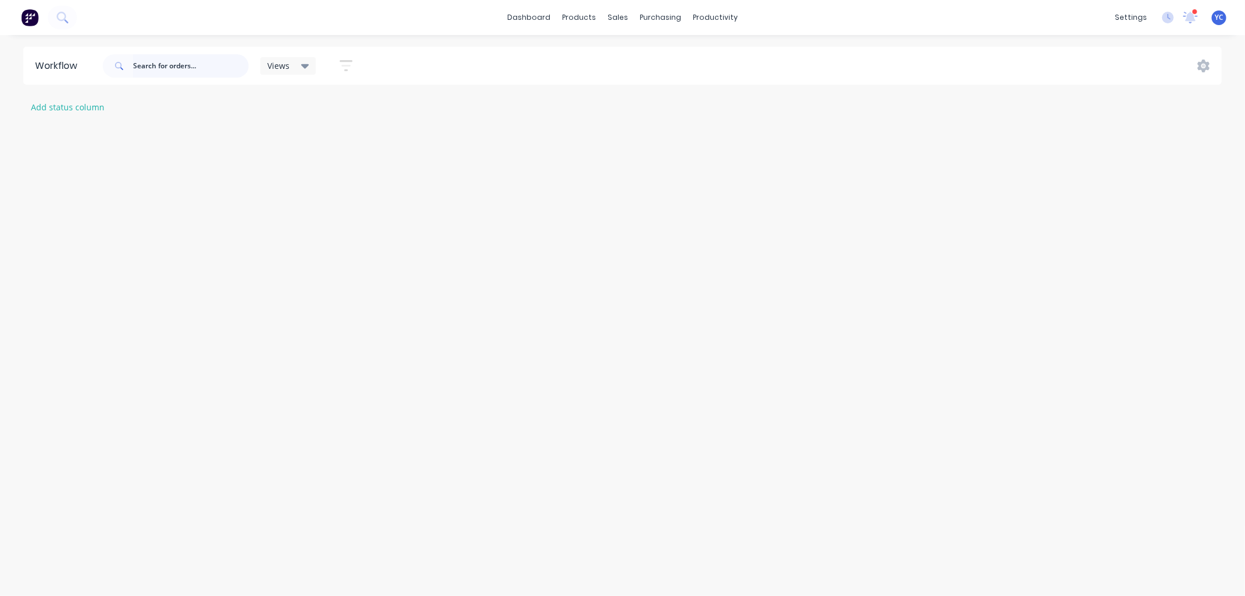
click at [166, 61] on input "text" at bounding box center [191, 65] width 116 height 23
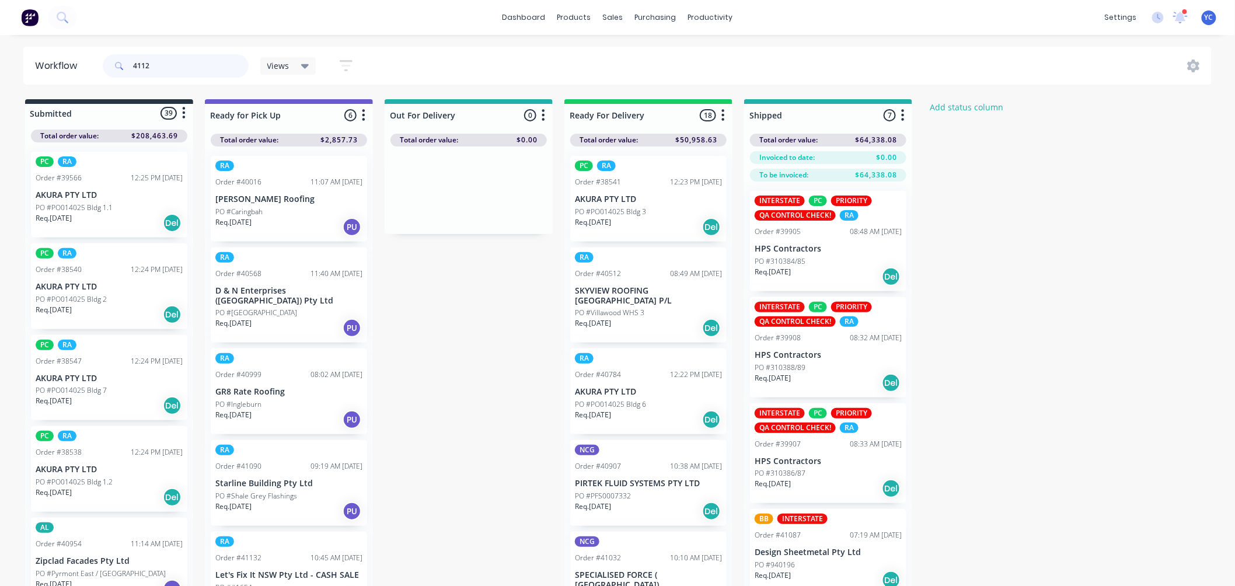
type input "41129"
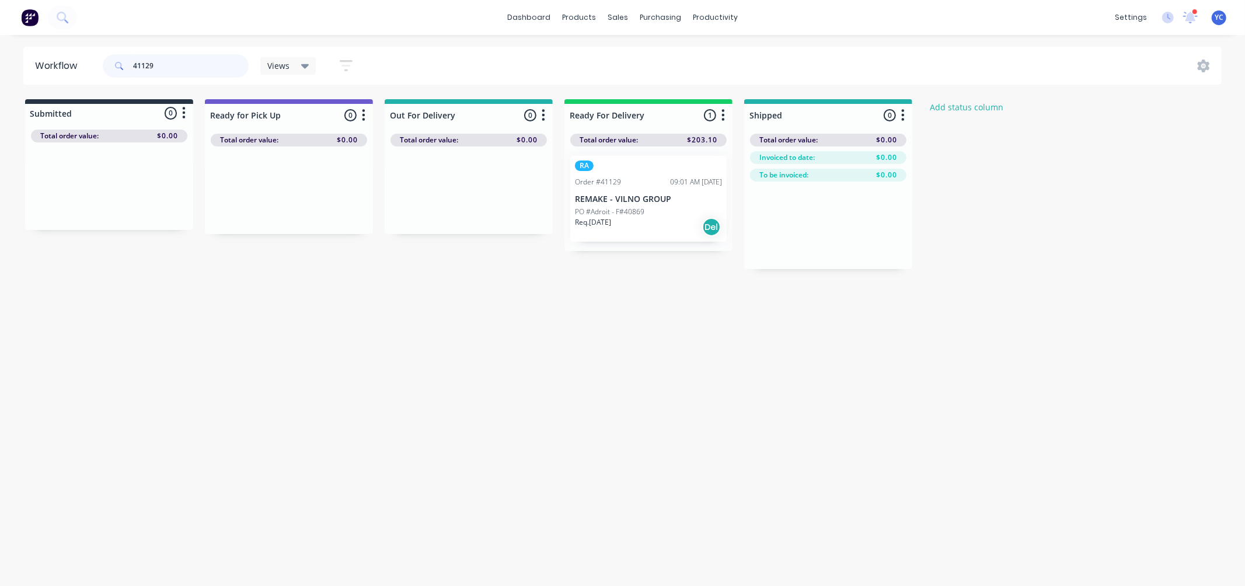
click at [153, 70] on input "41129" at bounding box center [191, 65] width 116 height 23
click at [607, 207] on p "PO #Adroit - F#40869" at bounding box center [609, 212] width 69 height 11
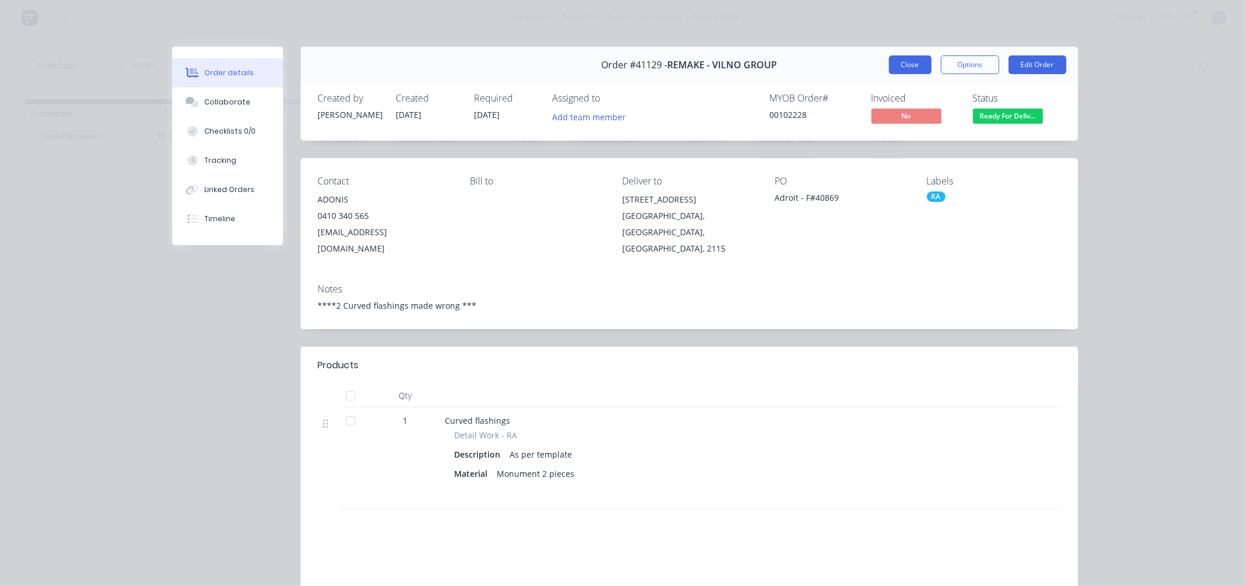
click at [912, 64] on button "Close" at bounding box center [910, 64] width 43 height 19
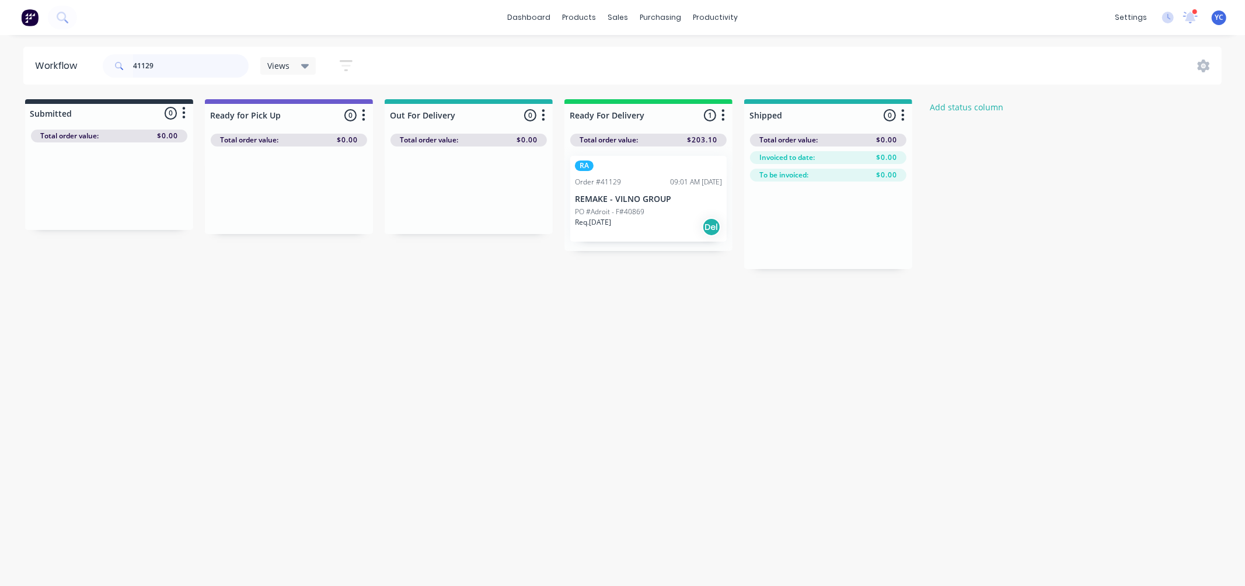
click at [177, 66] on input "41129" at bounding box center [191, 65] width 116 height 23
type input "40869"
click at [660, 207] on div "PO #Adroit - F#40869" at bounding box center [648, 212] width 147 height 11
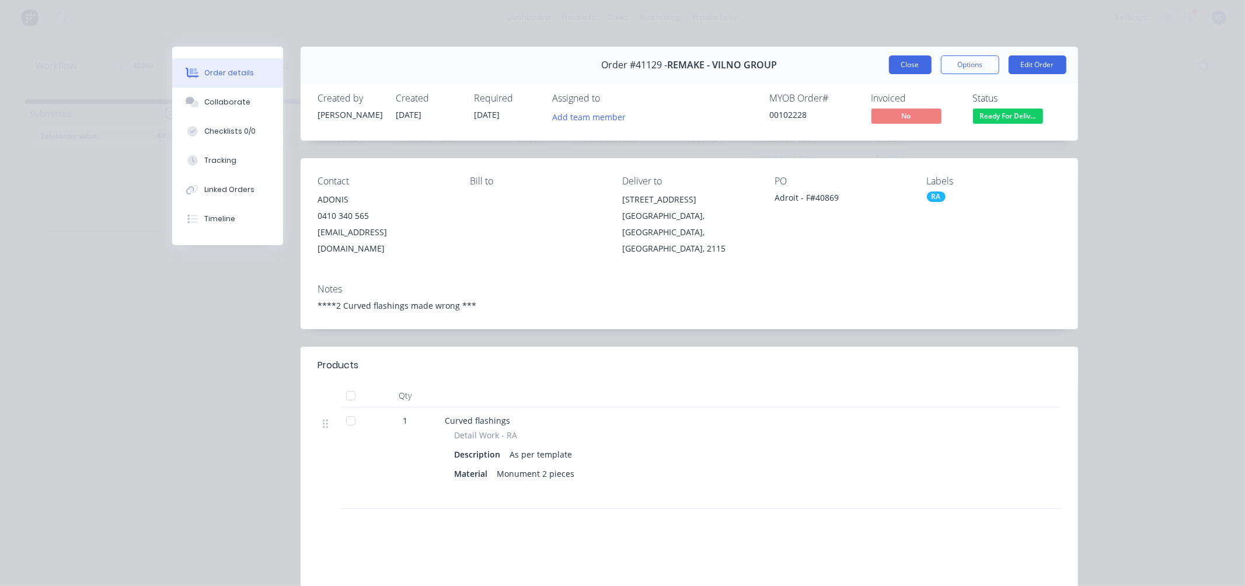
click at [909, 65] on button "Close" at bounding box center [910, 64] width 43 height 19
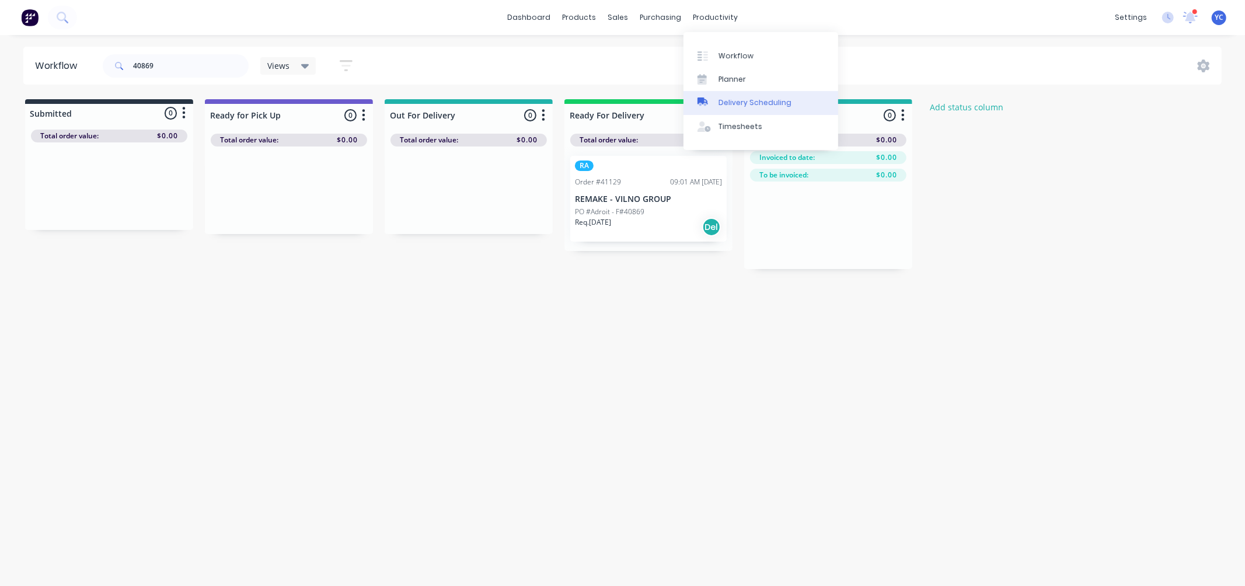
click at [763, 102] on div "Delivery Scheduling" at bounding box center [755, 102] width 73 height 11
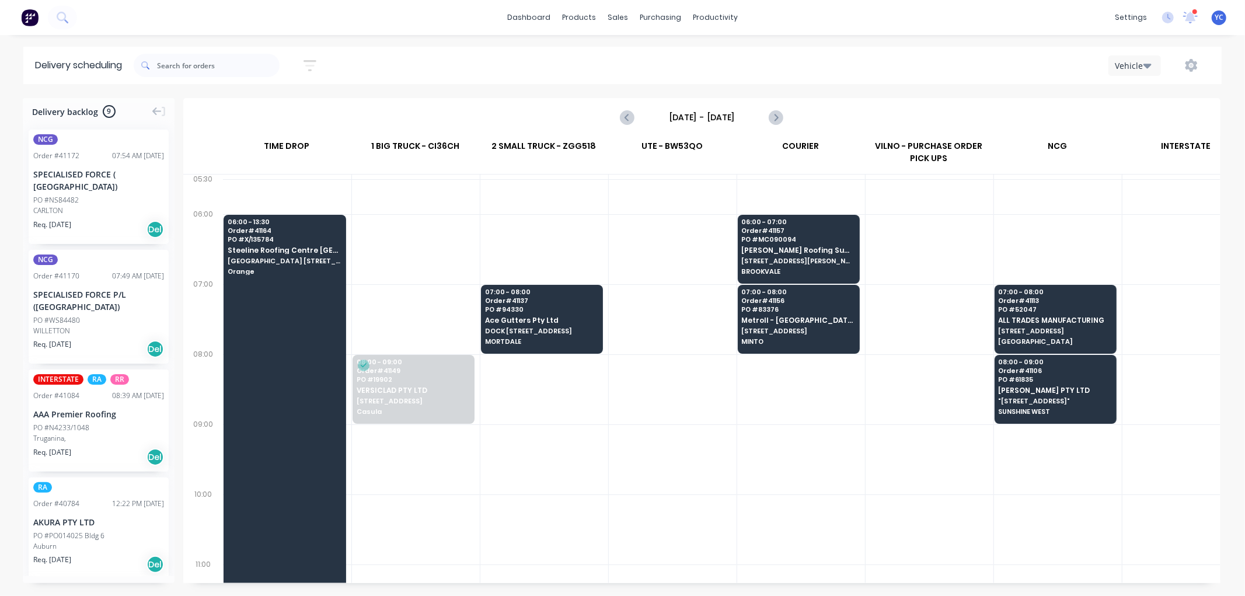
scroll to position [0, 1]
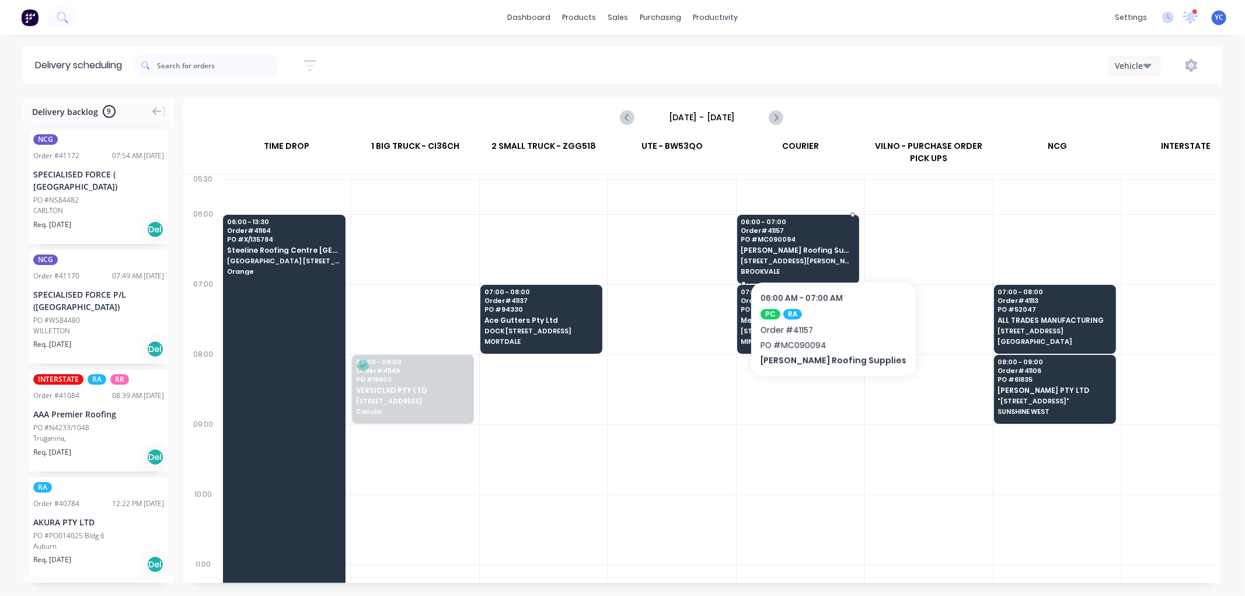
click at [816, 246] on span "[PERSON_NAME] Roofing Supplies" at bounding box center [797, 250] width 113 height 8
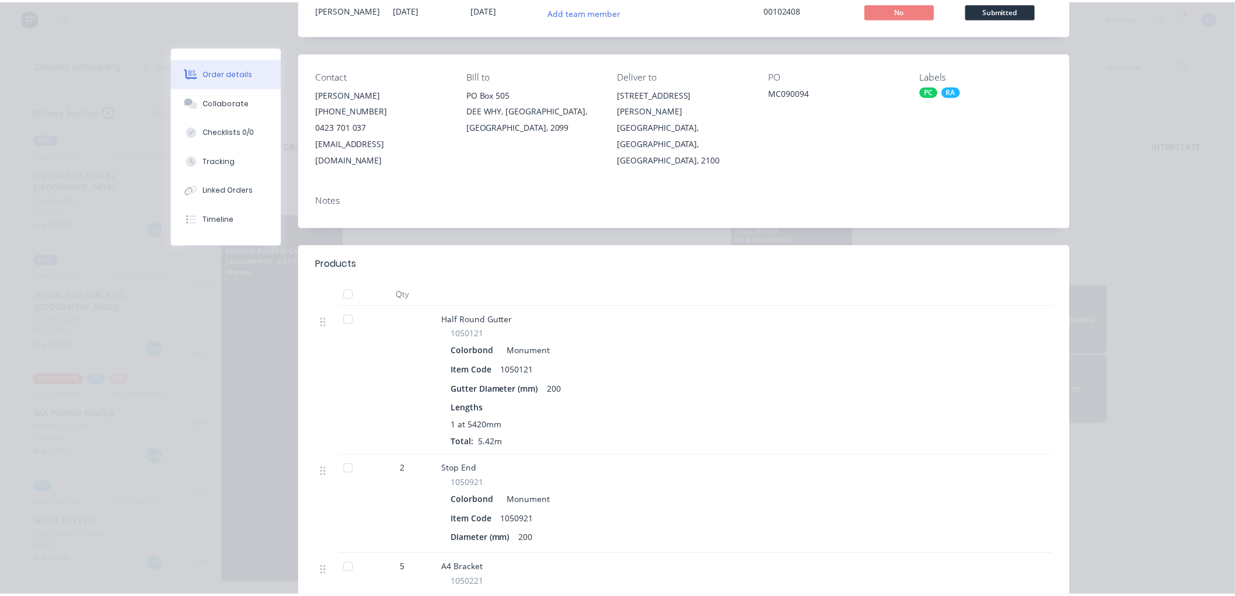
scroll to position [0, 0]
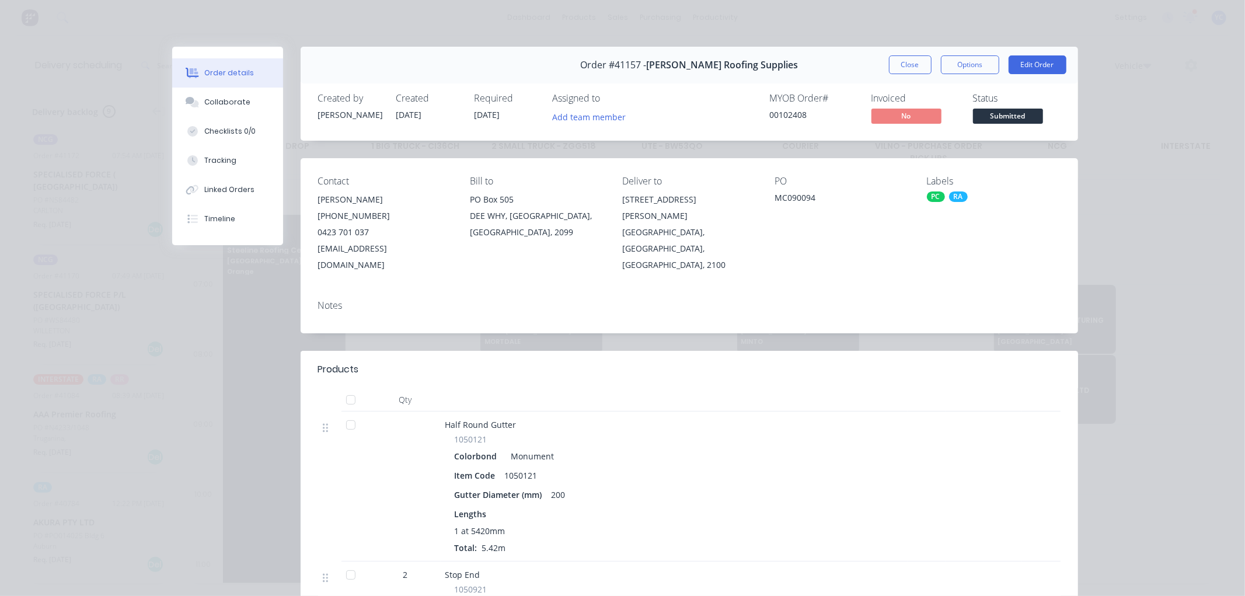
click at [898, 61] on button "Close" at bounding box center [910, 64] width 43 height 19
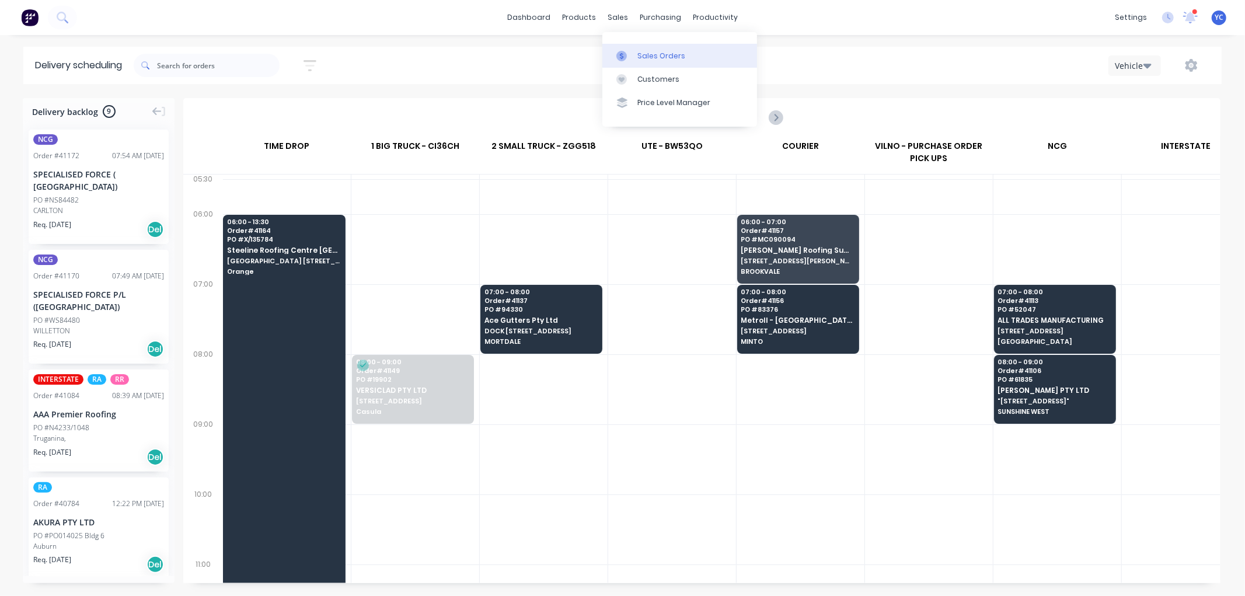
click at [633, 53] on div at bounding box center [625, 56] width 18 height 11
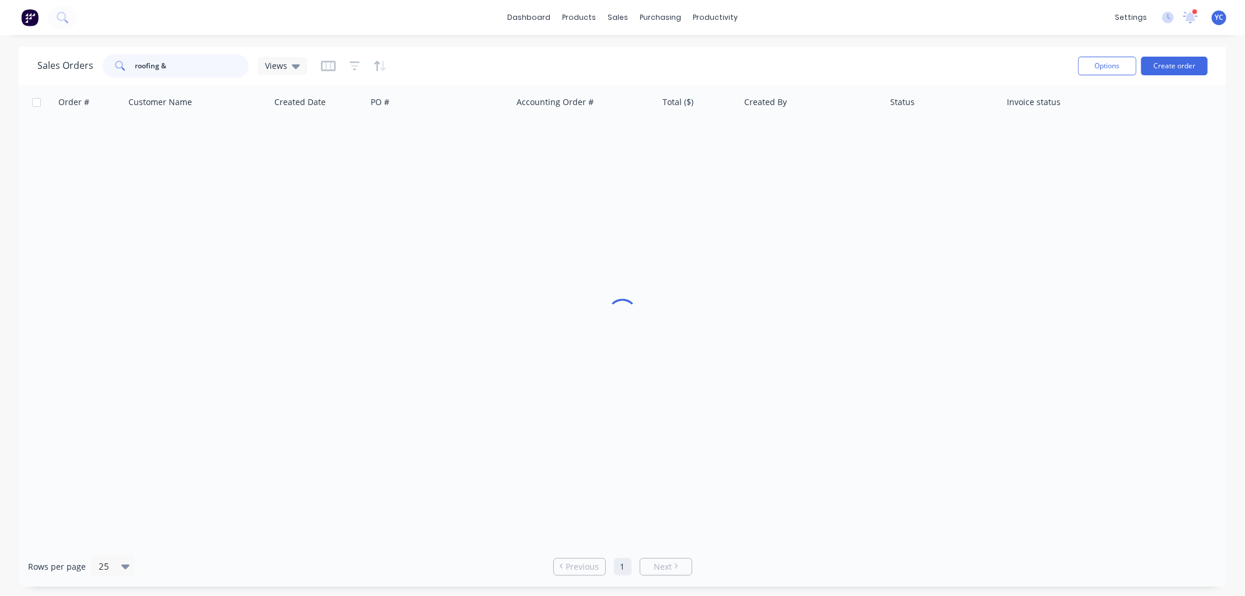
click at [197, 61] on input "roofing &" at bounding box center [192, 65] width 114 height 23
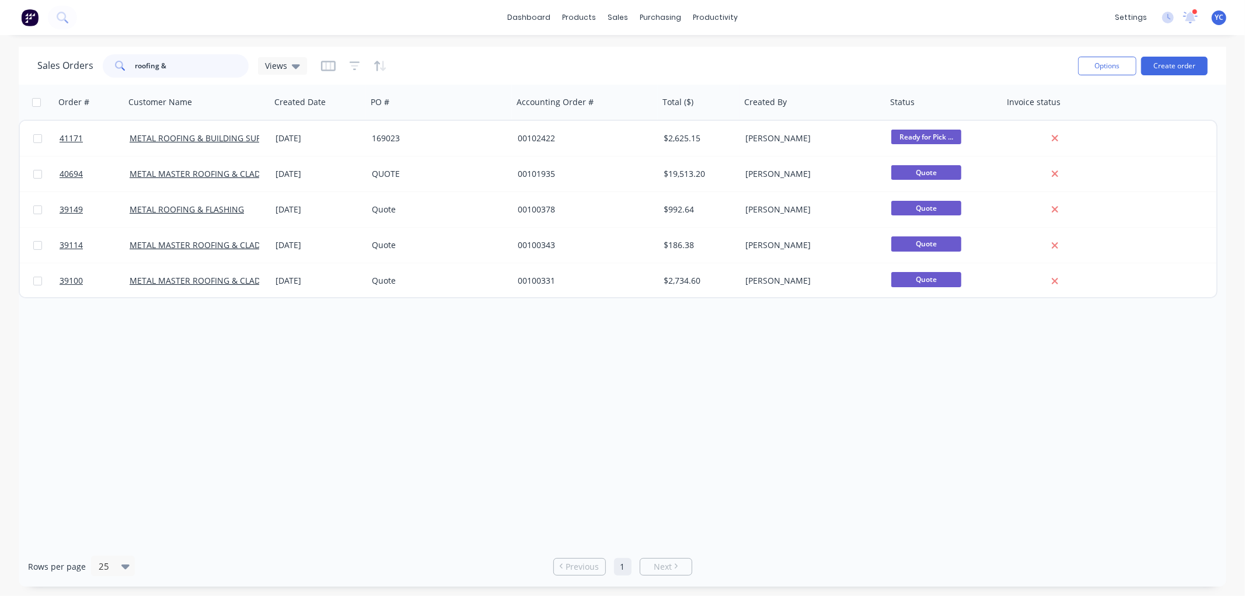
click at [205, 65] on input "roofing &" at bounding box center [192, 65] width 114 height 23
click at [205, 64] on input "roofing &" at bounding box center [192, 65] width 114 height 23
click at [207, 62] on input "roofing &" at bounding box center [192, 65] width 114 height 23
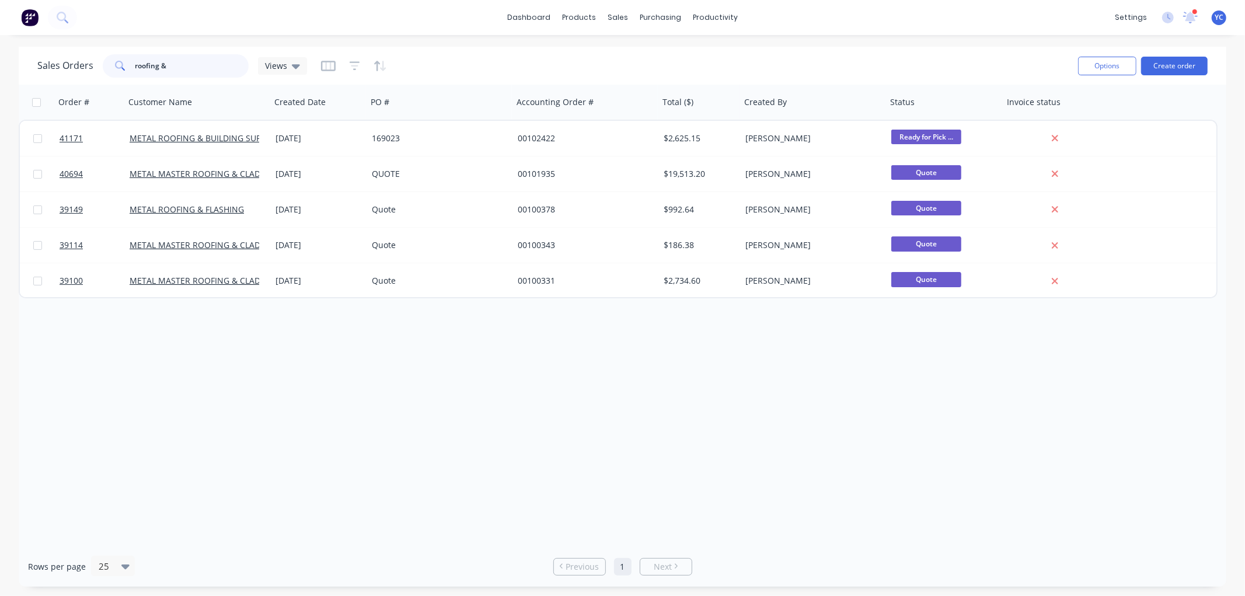
click at [207, 62] on input "roofing &" at bounding box center [192, 65] width 114 height 23
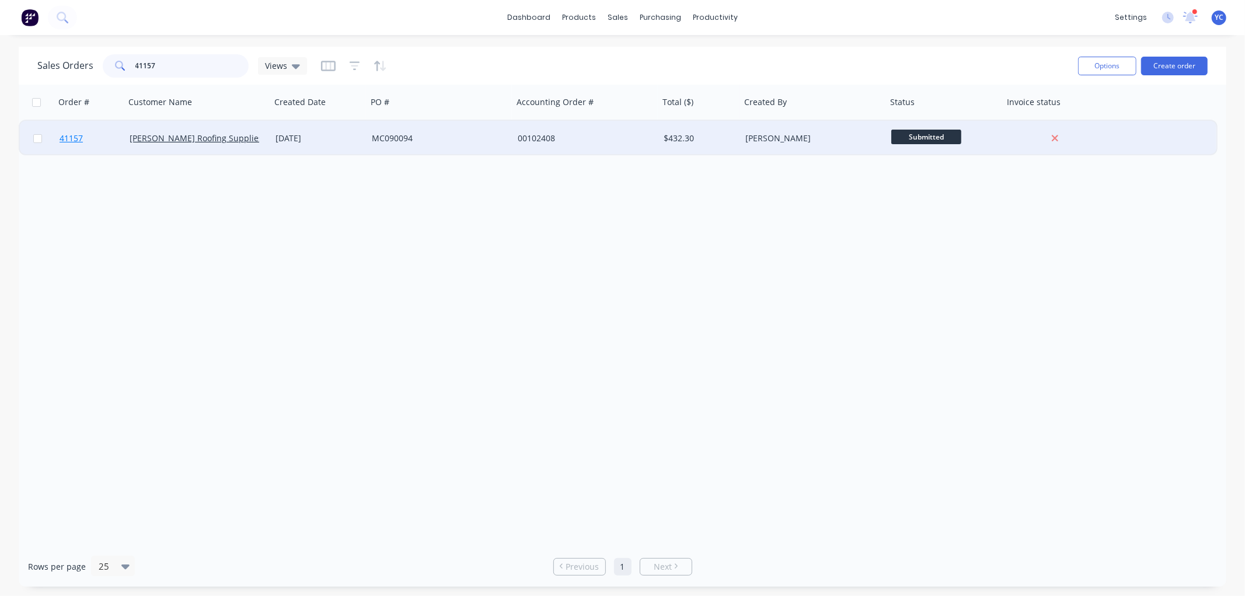
type input "41157"
click at [72, 136] on span "41157" at bounding box center [71, 139] width 23 height 12
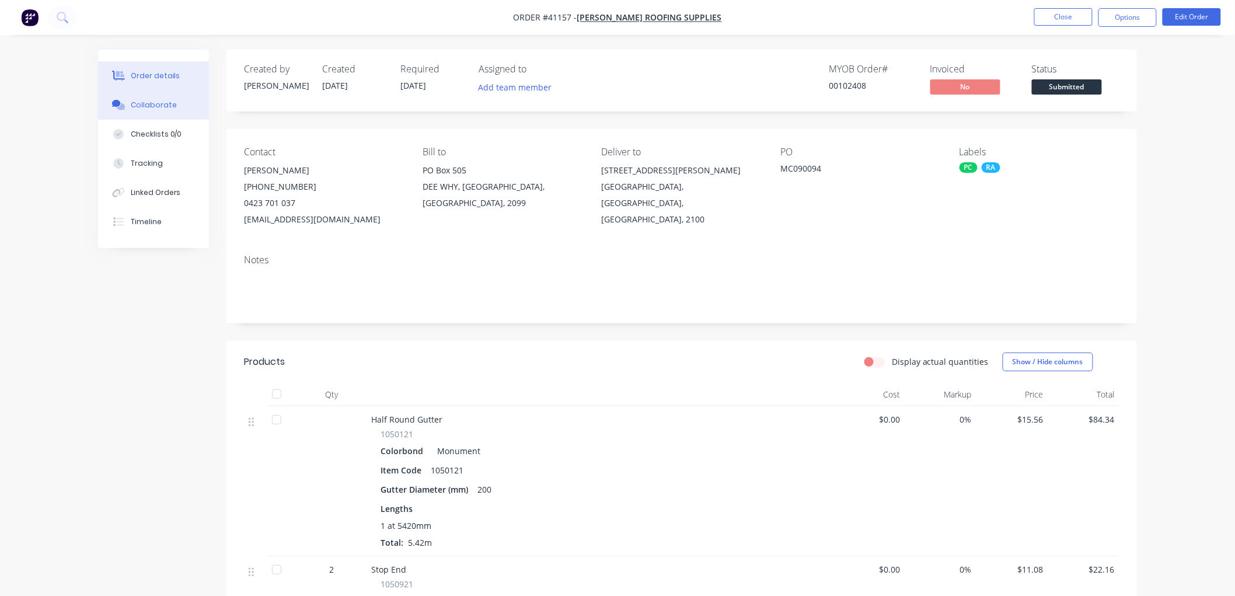
click at [159, 111] on button "Collaborate" at bounding box center [153, 104] width 111 height 29
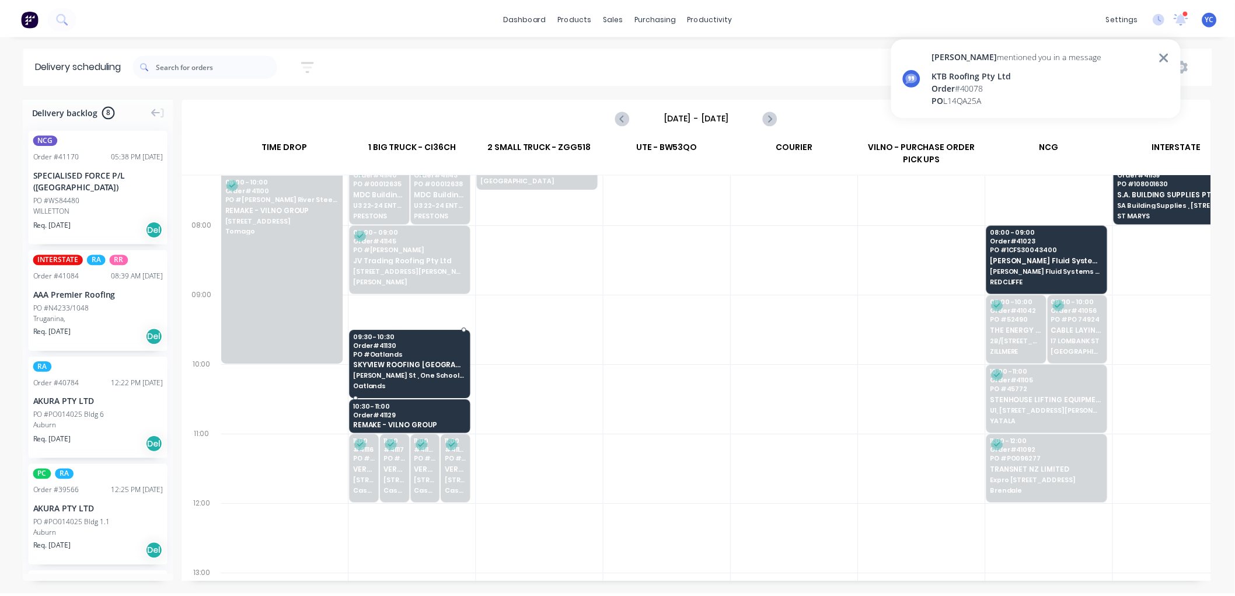
scroll to position [130, 1]
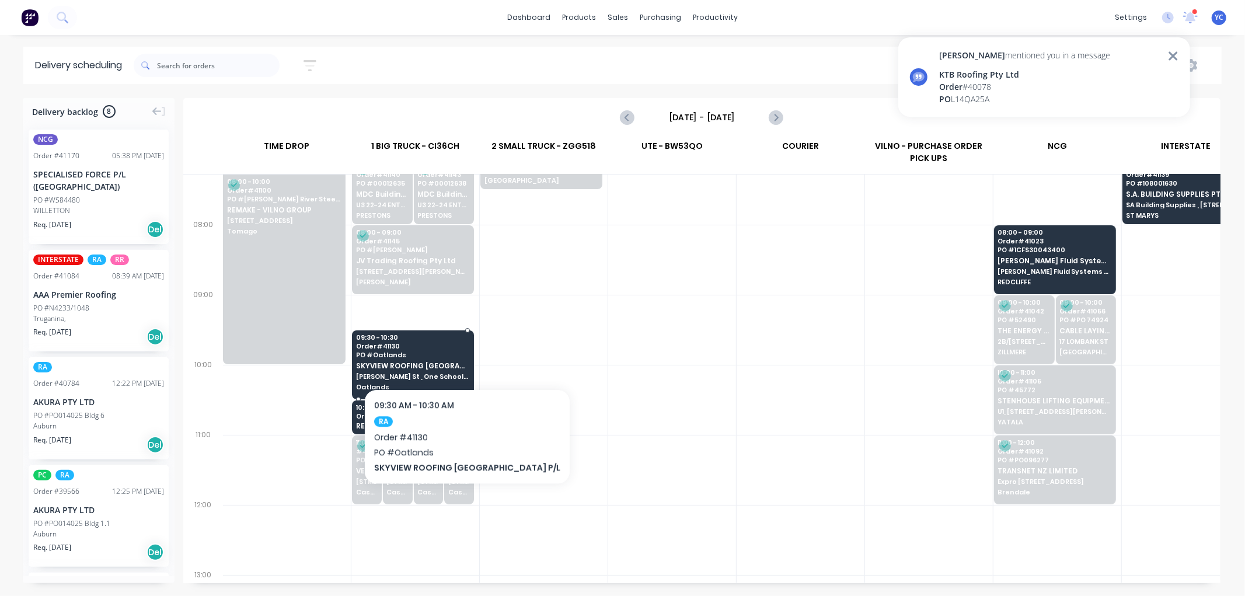
click at [441, 353] on span "PO # Oatlands" at bounding box center [412, 354] width 113 height 7
click at [441, 353] on body "Maria mentioned you in a message KTB Roofing Pty Ltd Order # 40078 PO L14QA25A …" at bounding box center [622, 298] width 1245 height 596
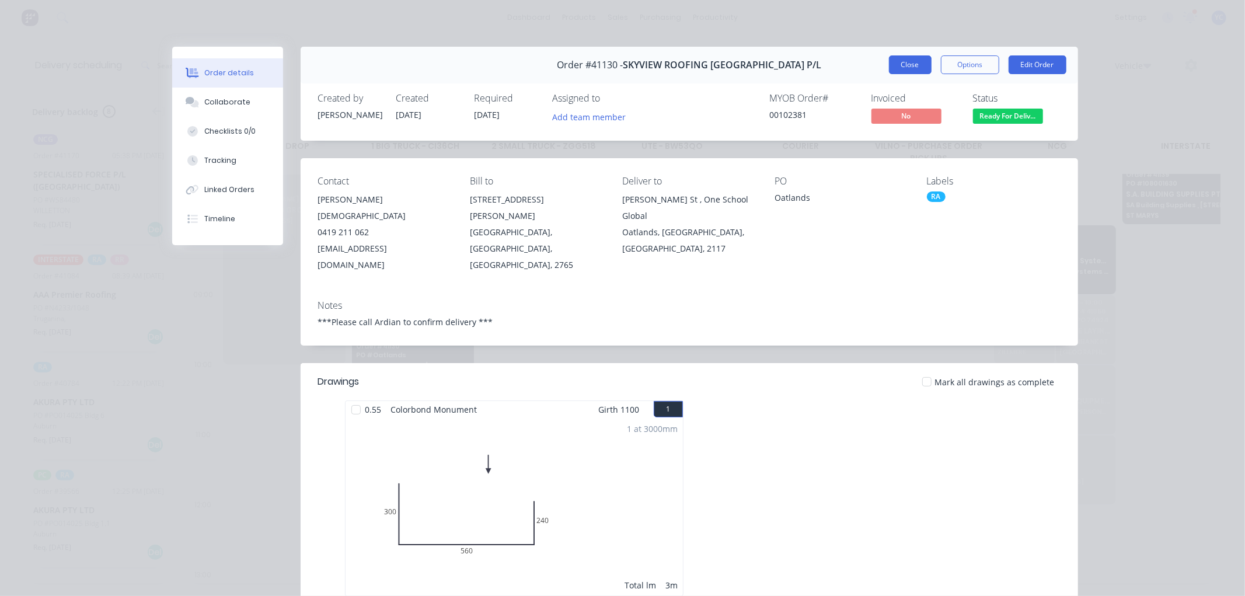
click at [907, 64] on button "Close" at bounding box center [910, 64] width 43 height 19
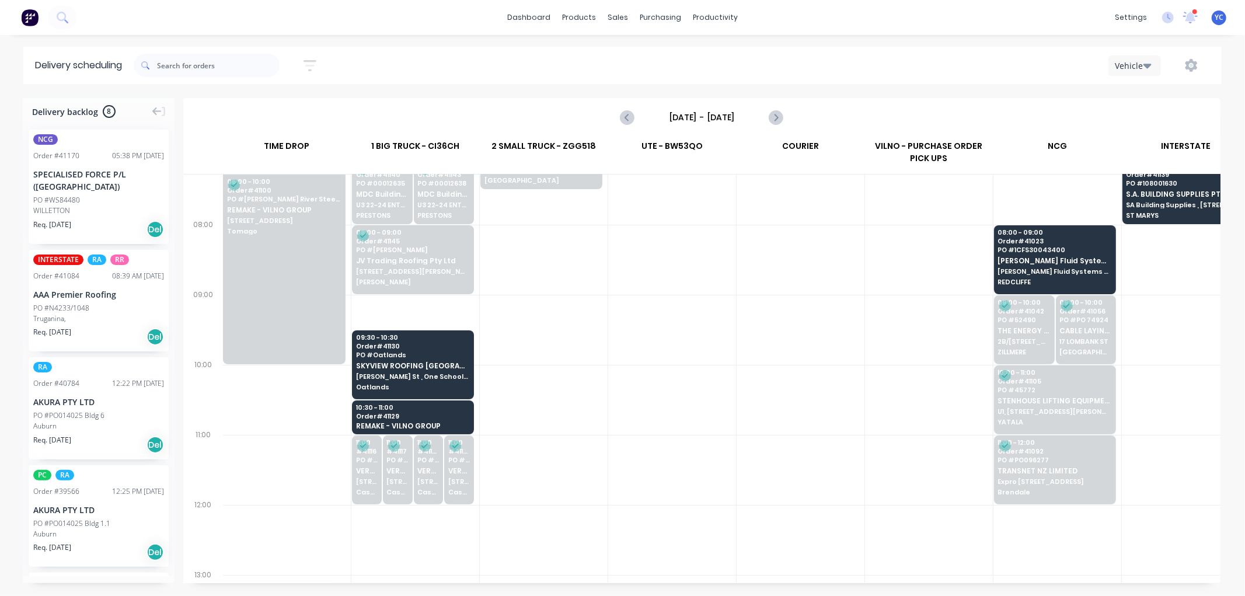
click at [1194, 10] on div at bounding box center [1195, 12] width 6 height 6
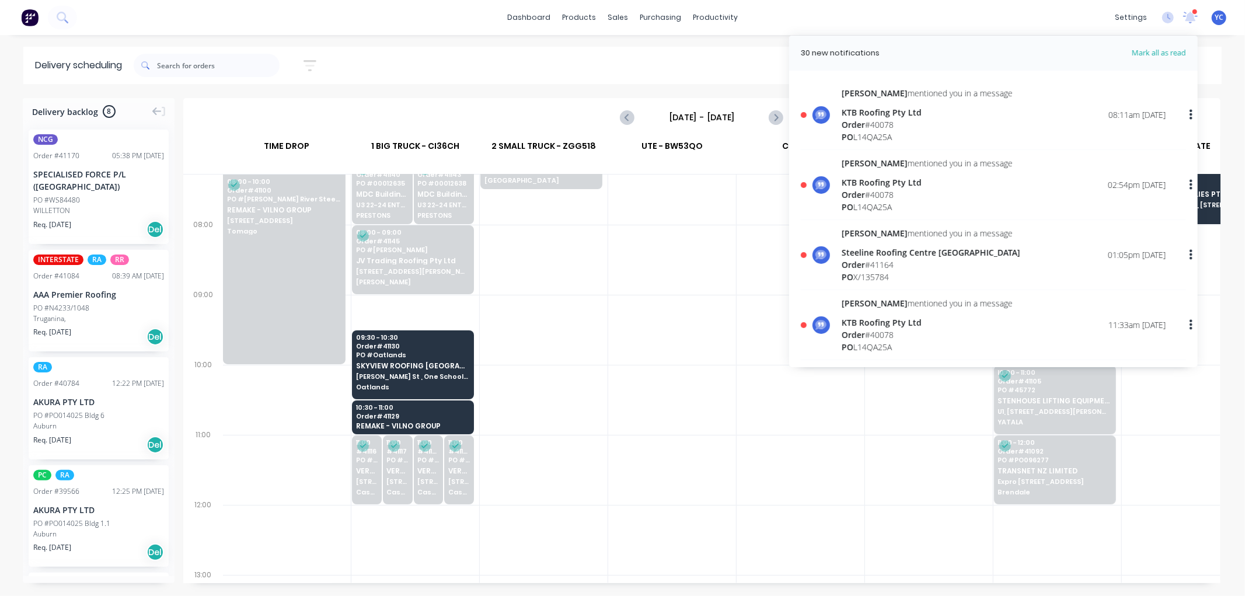
click at [925, 116] on div "KTB Roofing Pty Ltd" at bounding box center [927, 112] width 171 height 12
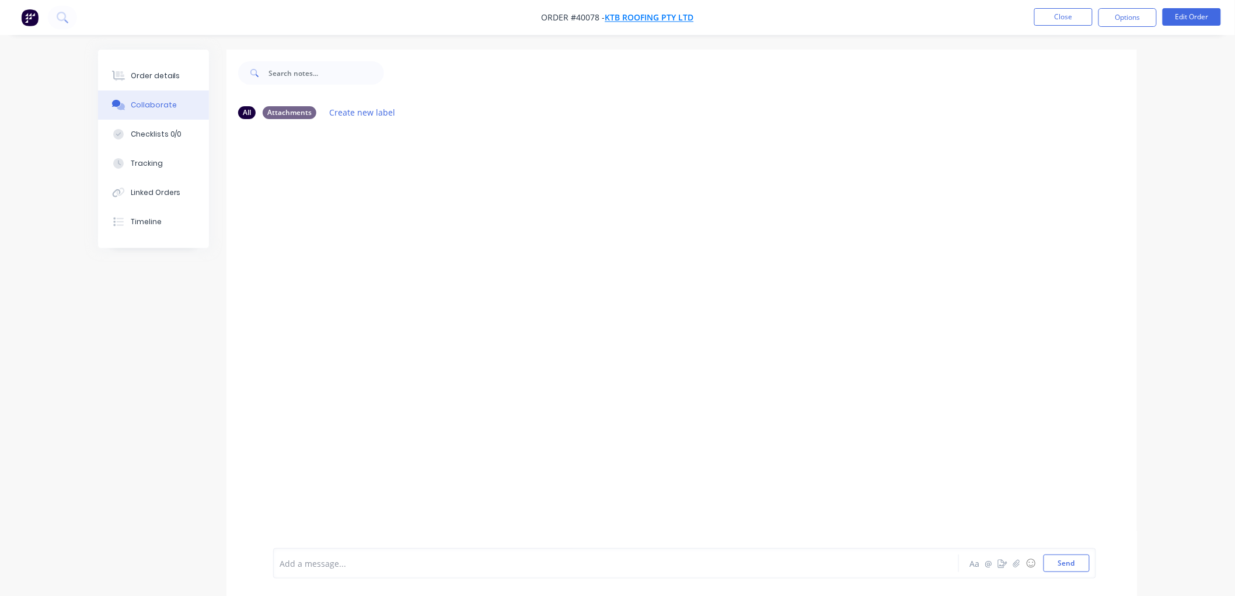
click at [622, 20] on span "KTB Roofing Pty Ltd" at bounding box center [649, 17] width 89 height 11
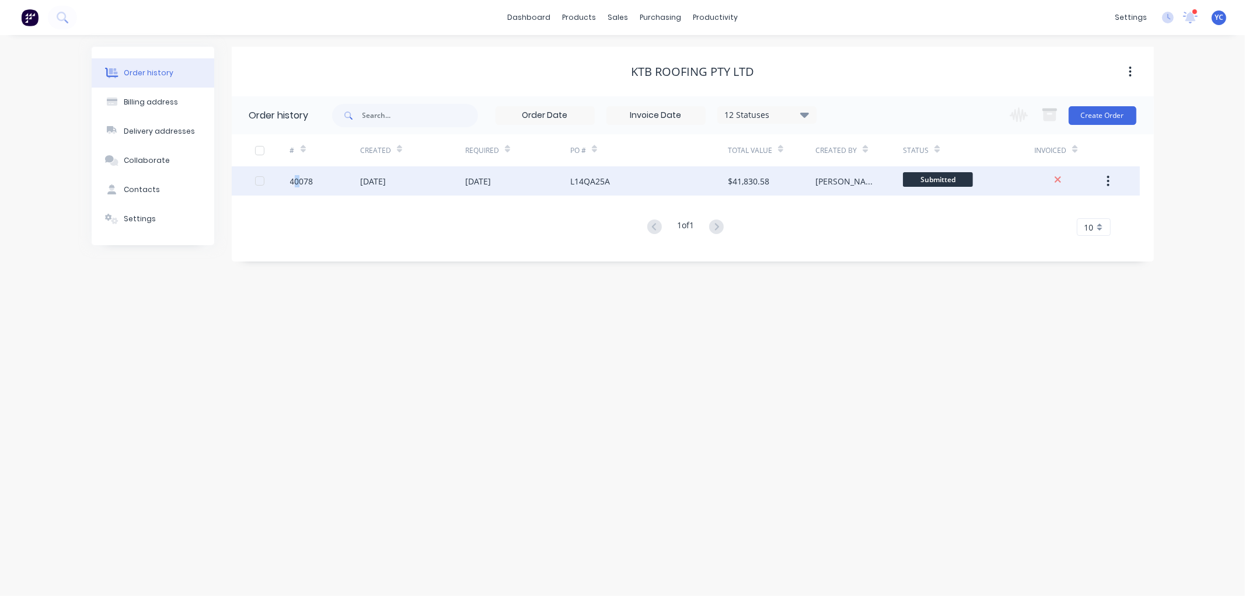
click at [297, 178] on div "40078" at bounding box center [301, 181] width 23 height 12
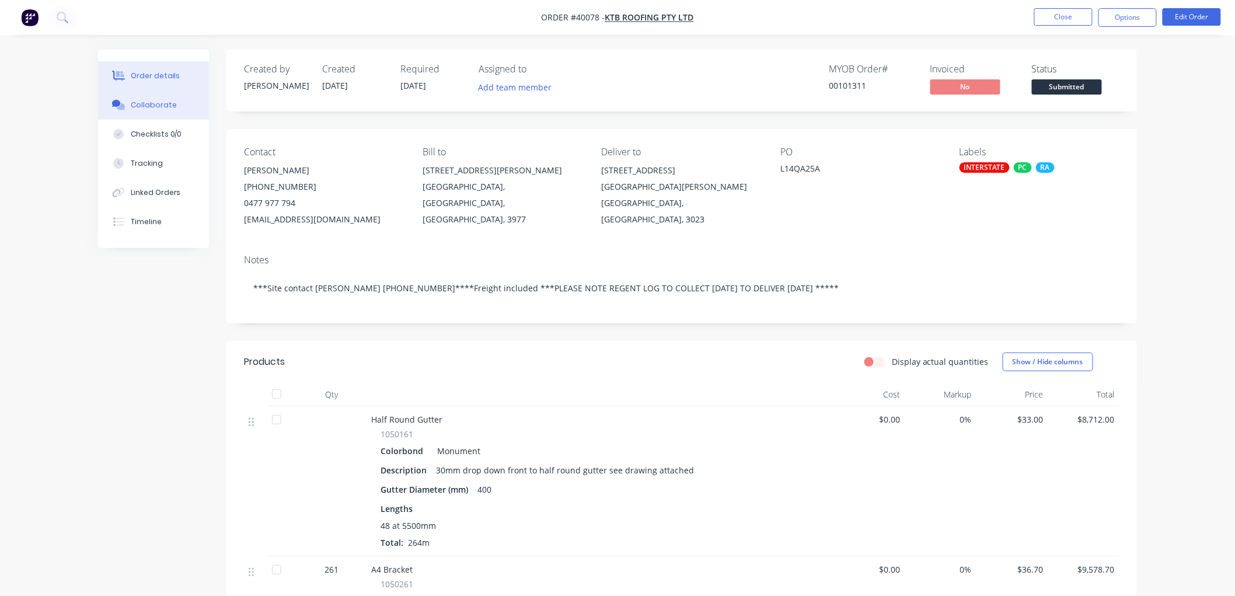
click at [168, 110] on div "Collaborate" at bounding box center [154, 105] width 46 height 11
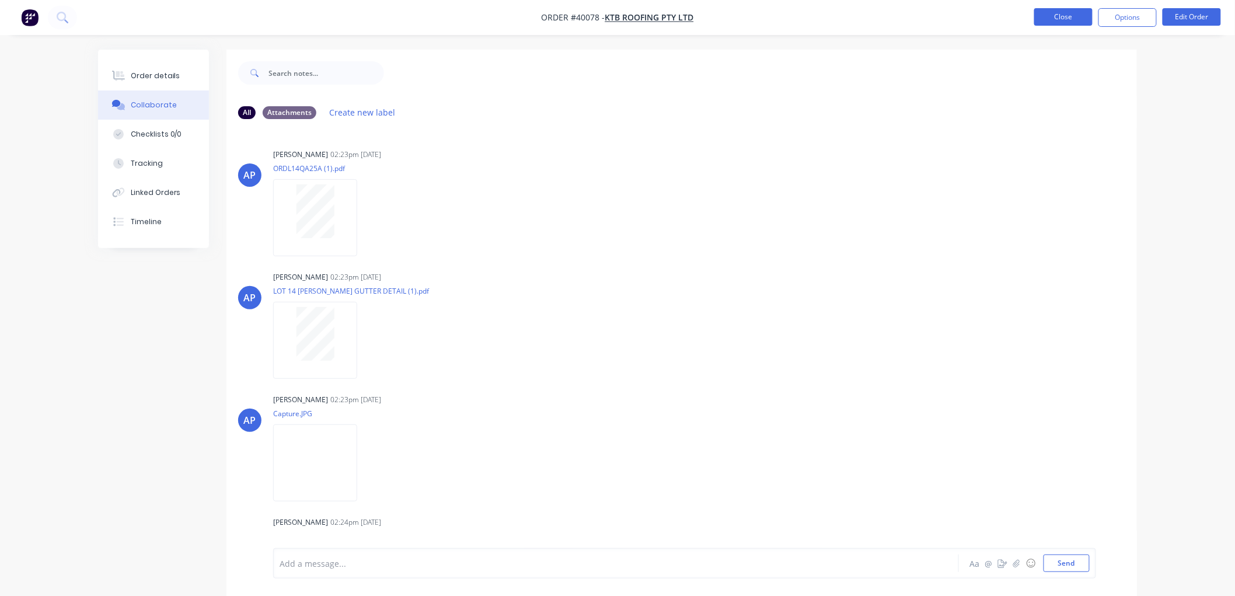
click at [1062, 18] on button "Close" at bounding box center [1063, 17] width 58 height 18
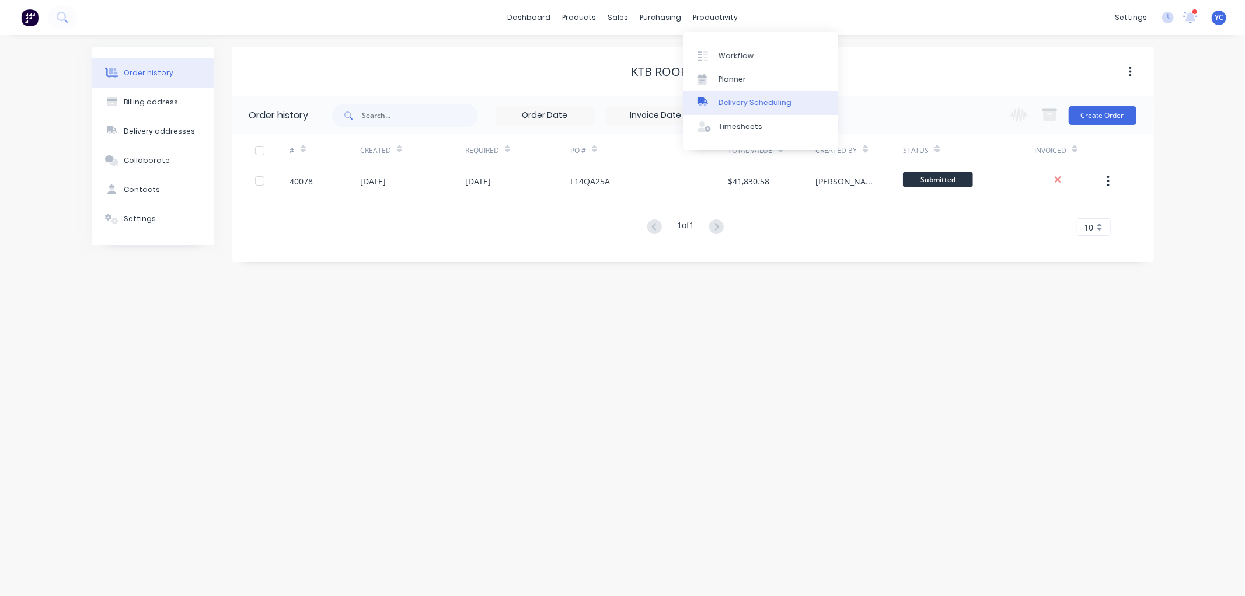
click at [746, 104] on div "Delivery Scheduling" at bounding box center [755, 102] width 73 height 11
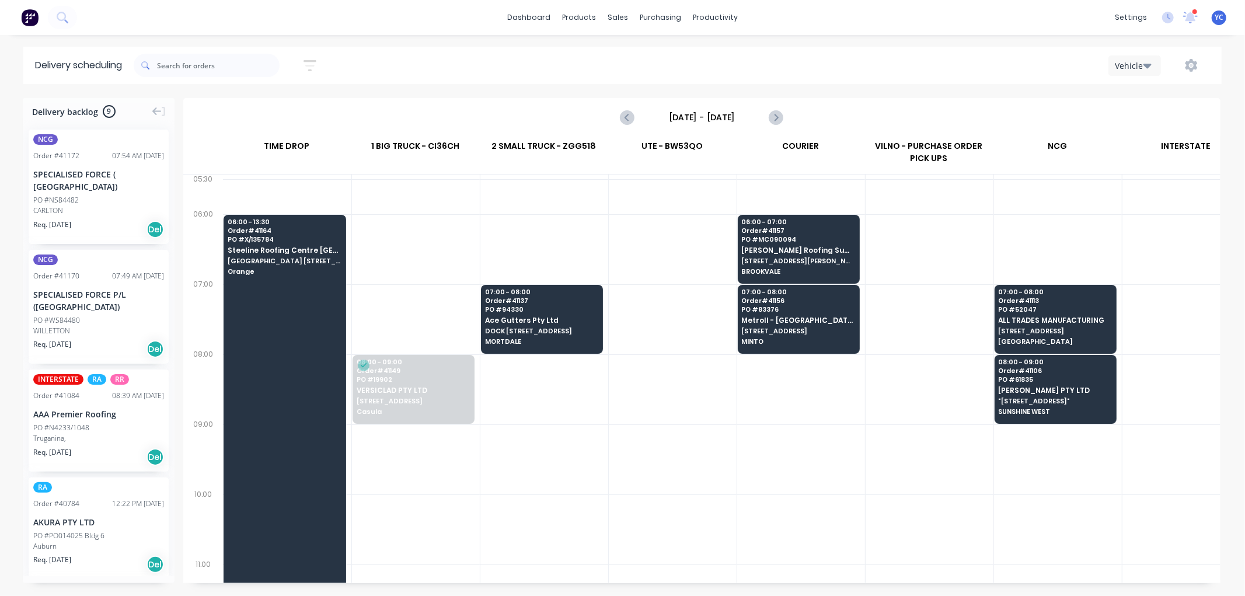
scroll to position [0, 1]
click at [777, 117] on icon "Next page" at bounding box center [775, 117] width 5 height 9
type input "Tuesday - 19/08/25"
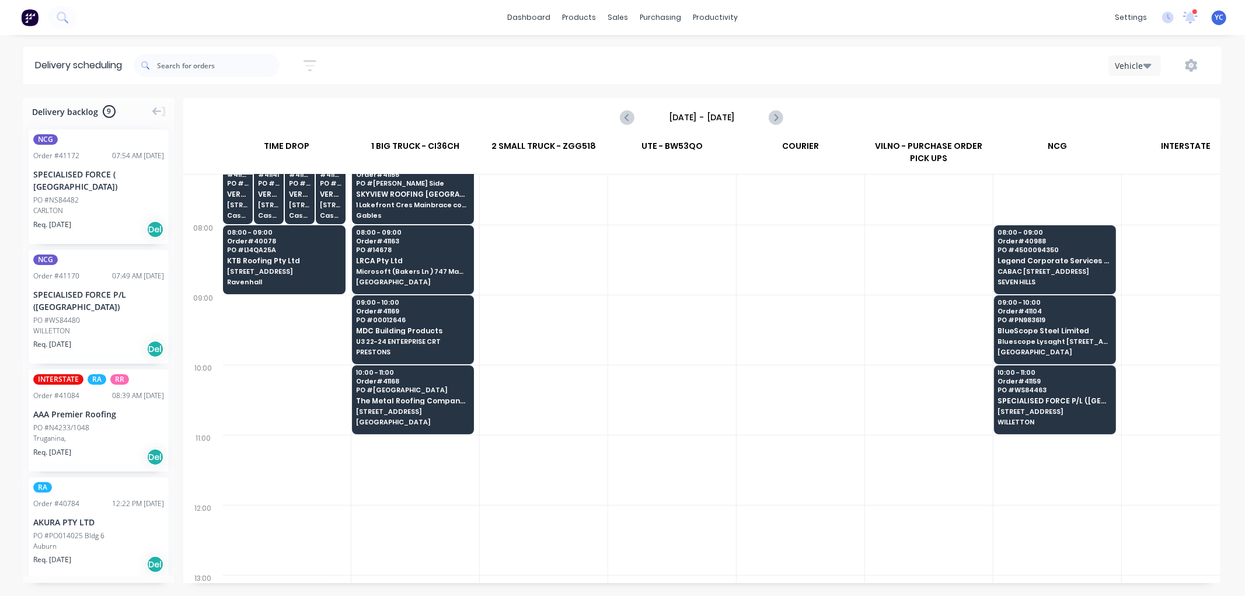
scroll to position [65, 1]
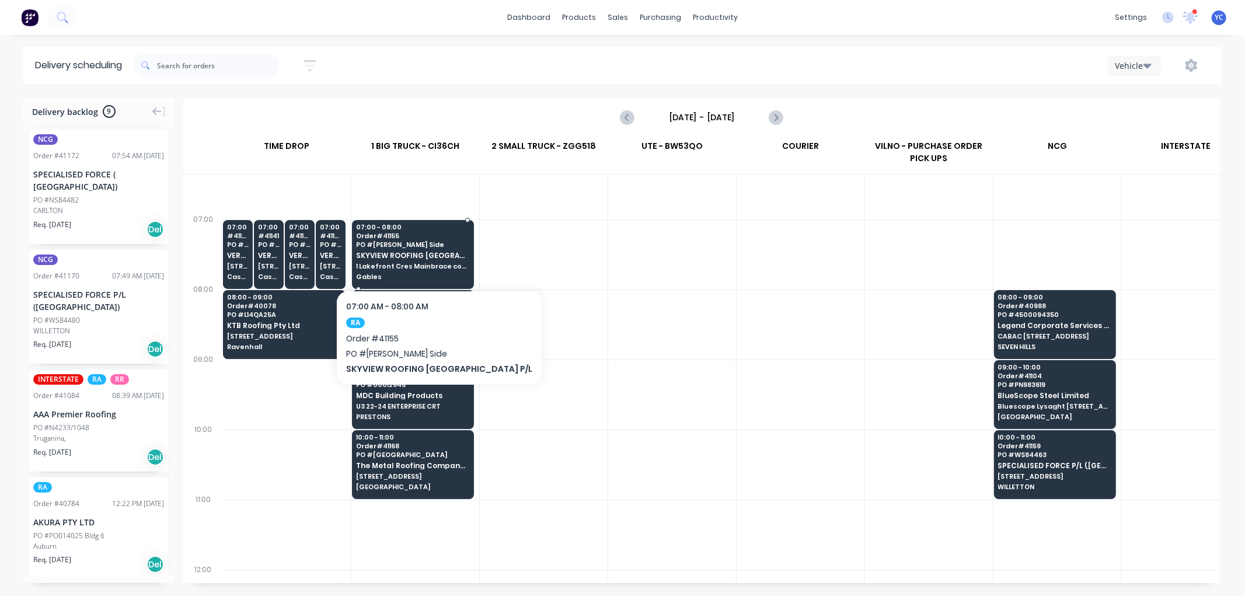
click at [433, 240] on div "07:00 - 08:00 Order # 41155 PO # Gable Brad Side SKYVIEW ROOFING AUSTRALIA P/L …" at bounding box center [413, 252] width 121 height 65
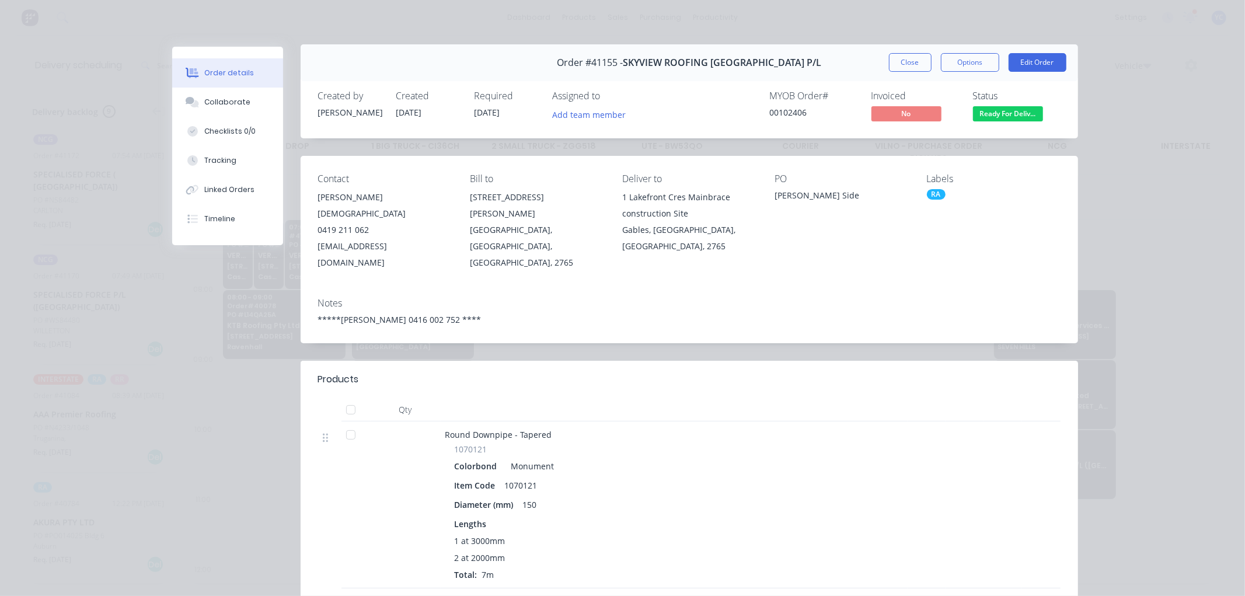
scroll to position [0, 0]
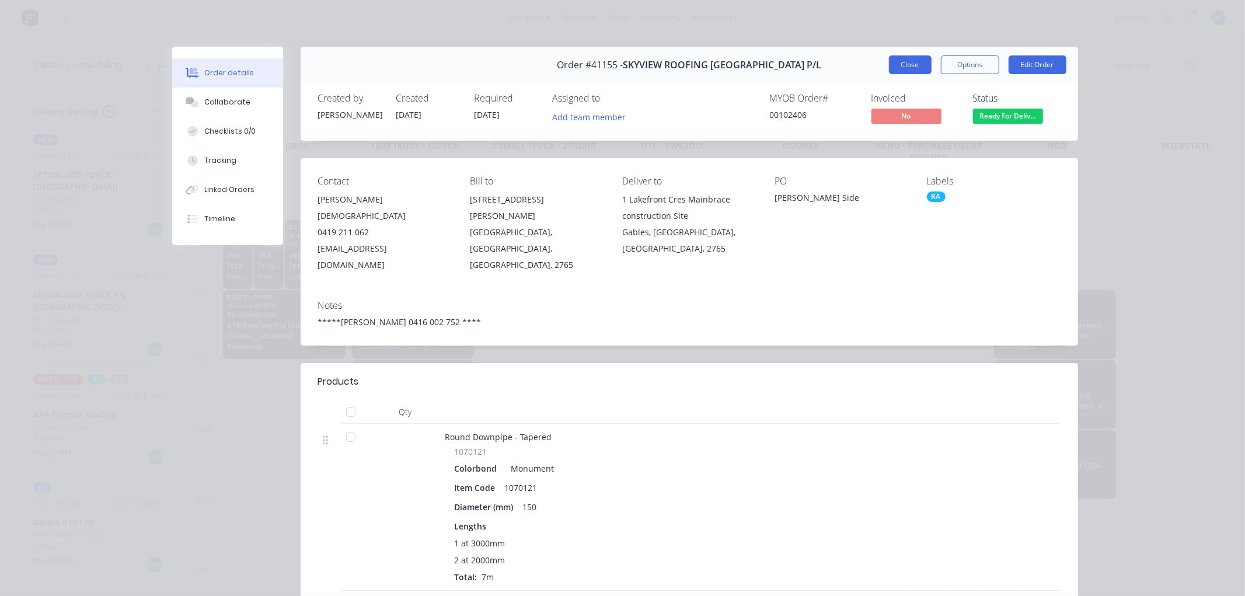
click at [900, 71] on button "Close" at bounding box center [910, 64] width 43 height 19
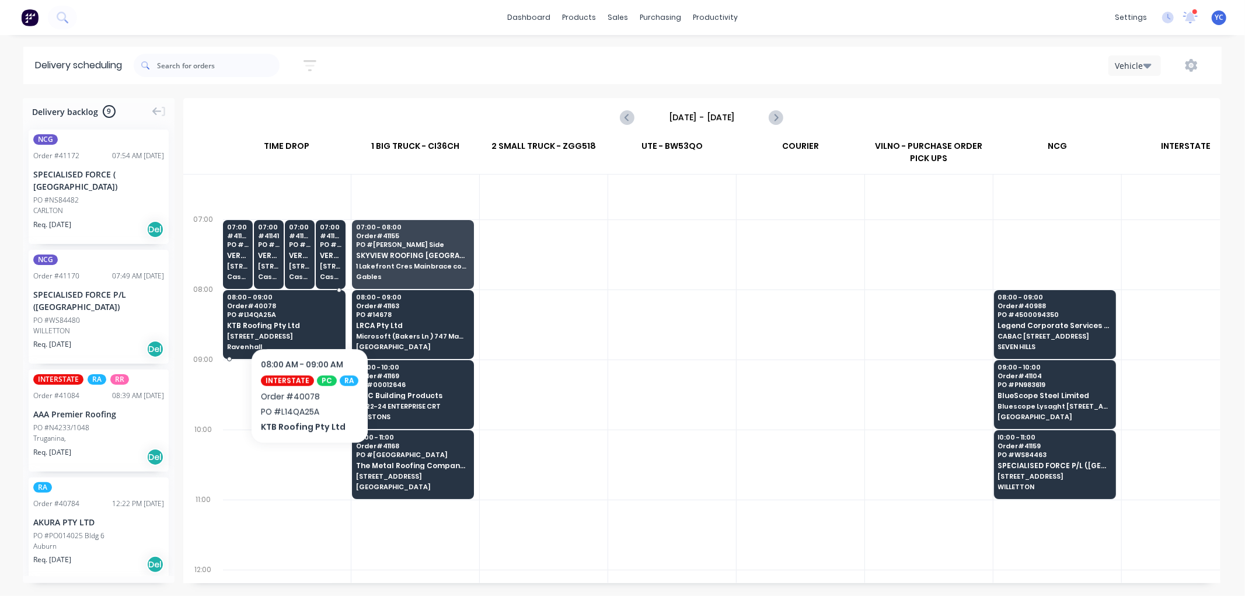
click at [307, 312] on span "PO # L14QA25A" at bounding box center [284, 314] width 114 height 7
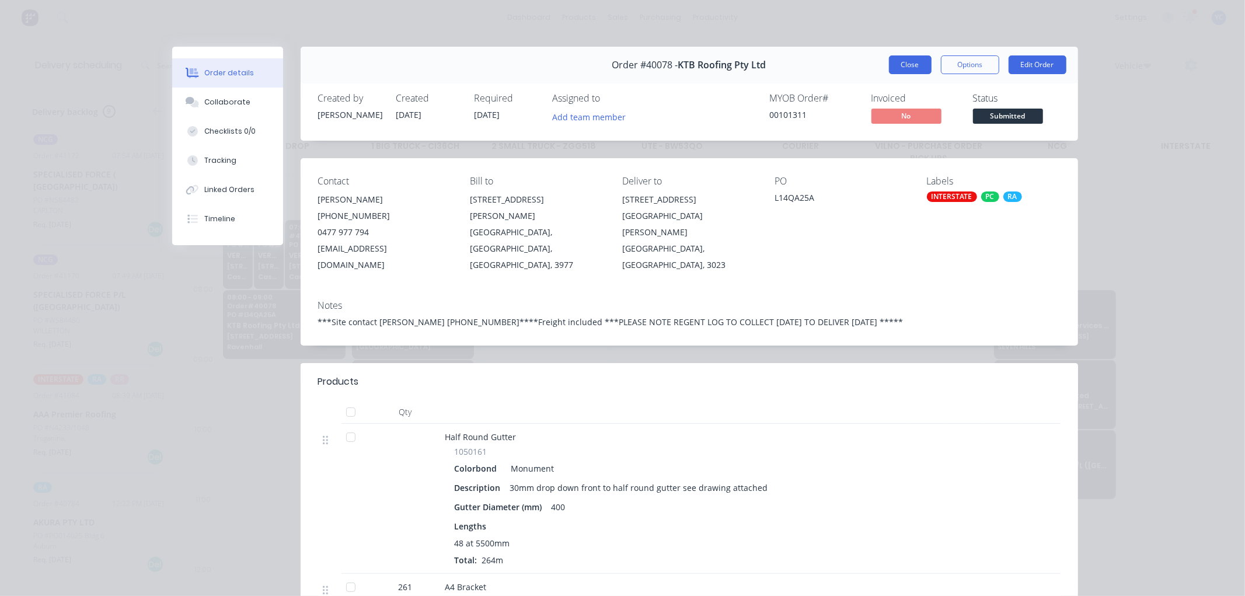
click at [907, 70] on button "Close" at bounding box center [910, 64] width 43 height 19
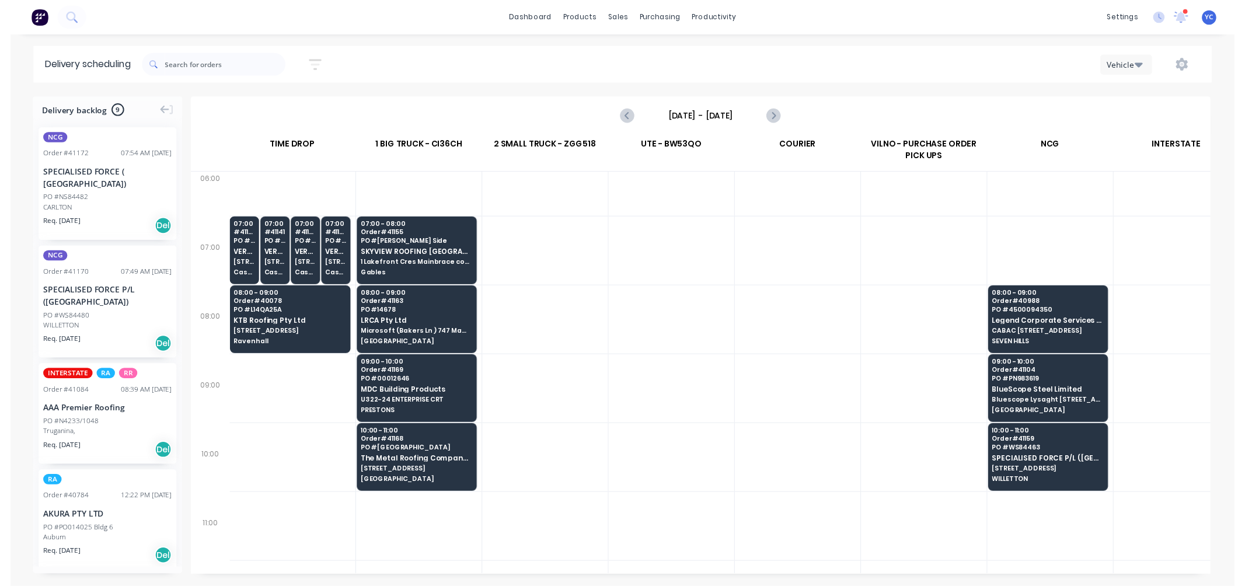
scroll to position [0, 1]
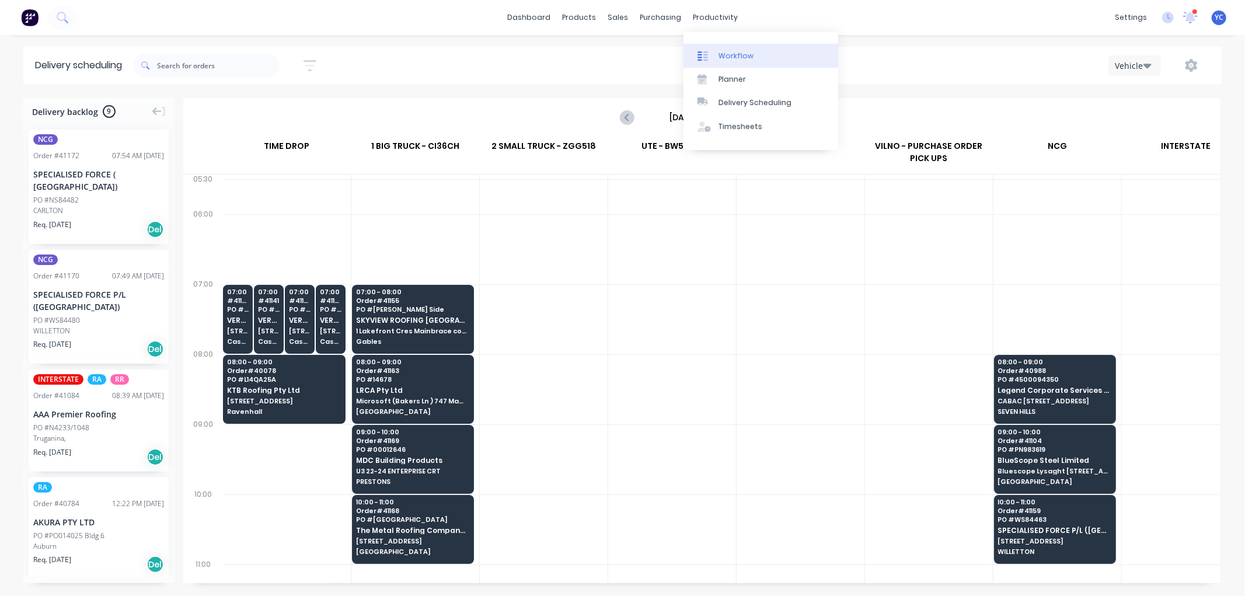
click at [737, 51] on div "Workflow" at bounding box center [736, 56] width 35 height 11
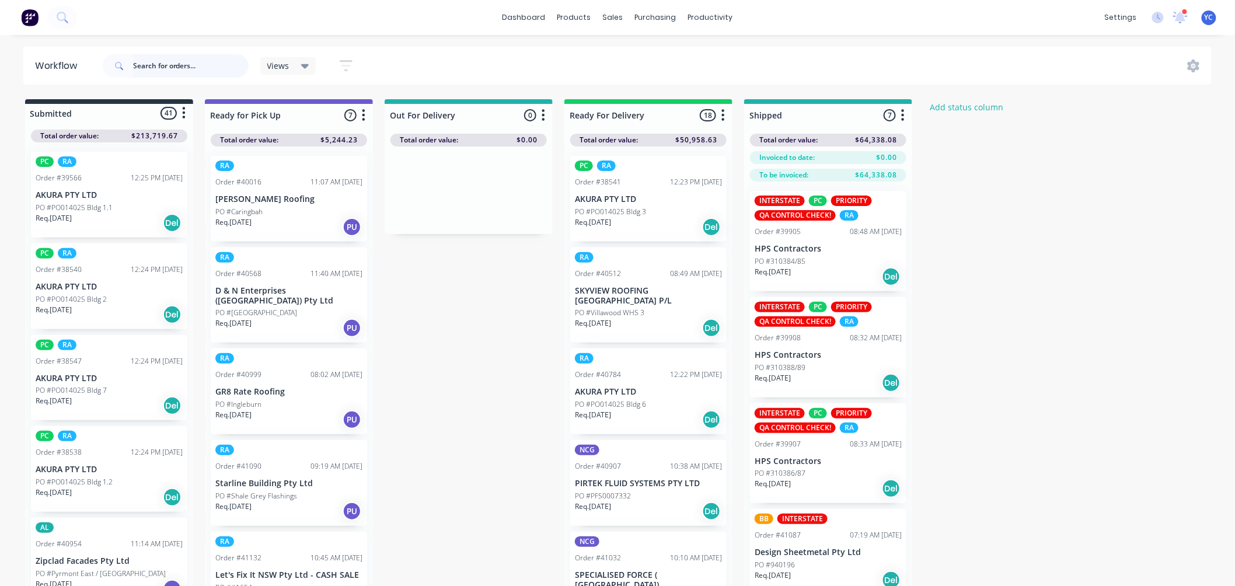
click at [207, 62] on input "text" at bounding box center [191, 65] width 116 height 23
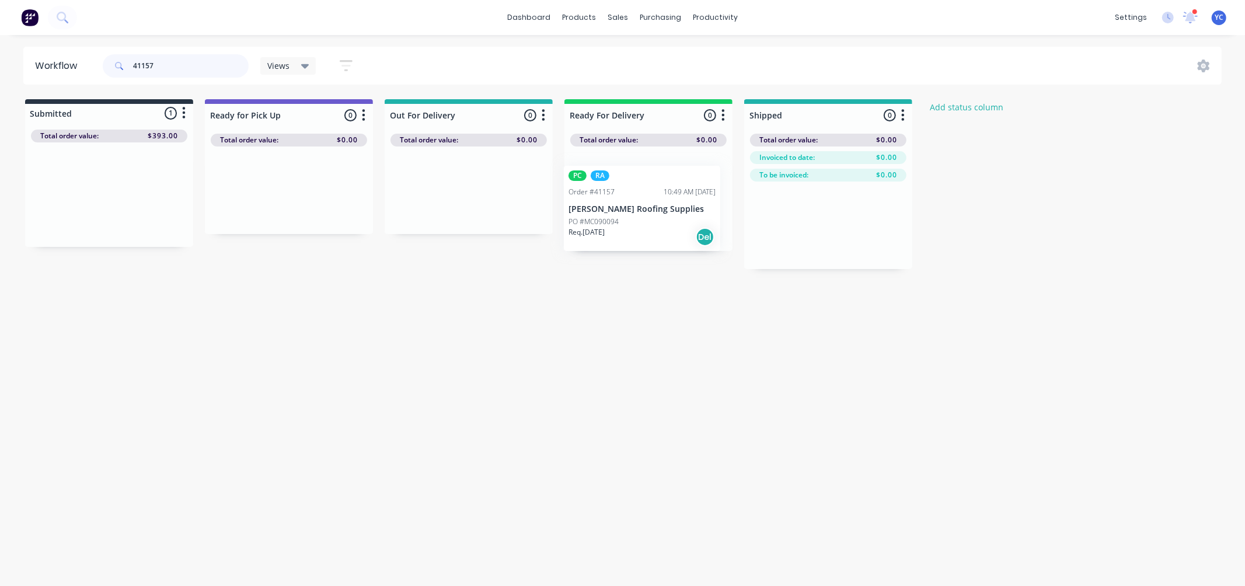
drag, startPoint x: 103, startPoint y: 205, endPoint x: 632, endPoint y: 214, distance: 528.9
click at [632, 214] on div "Submitted 1 Status colour #273444 hex #273444 Save Cancel Summaries Total order…" at bounding box center [626, 184] width 1270 height 170
type input "41157"
click at [181, 68] on input "41157" at bounding box center [191, 65] width 116 height 23
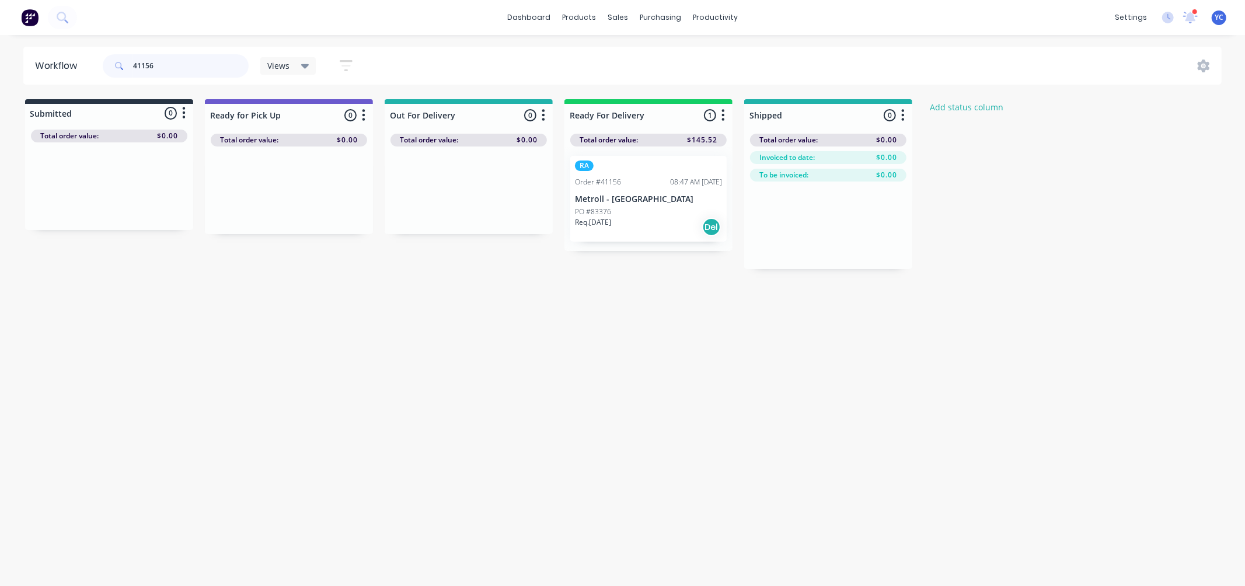
type input "41156"
click at [629, 209] on div "PO #83376" at bounding box center [648, 212] width 147 height 11
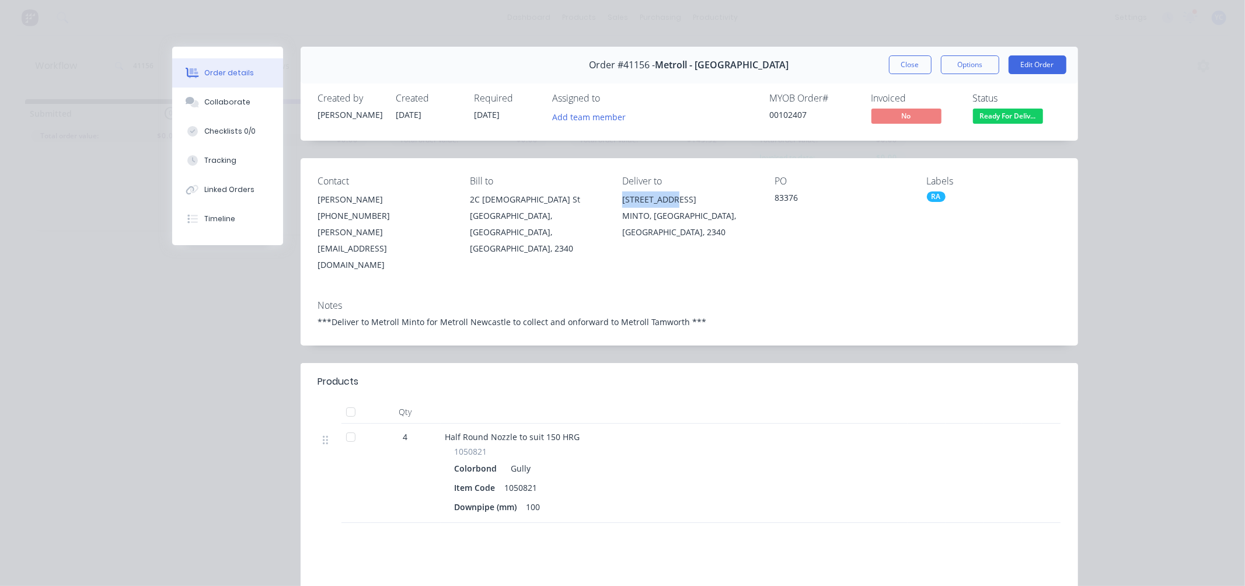
drag, startPoint x: 632, startPoint y: 198, endPoint x: 687, endPoint y: 198, distance: 55.5
click at [687, 198] on div "165 AIRDS RD" at bounding box center [689, 199] width 134 height 16
copy div "165 AIRDS RD"
click at [911, 67] on button "Close" at bounding box center [910, 64] width 43 height 19
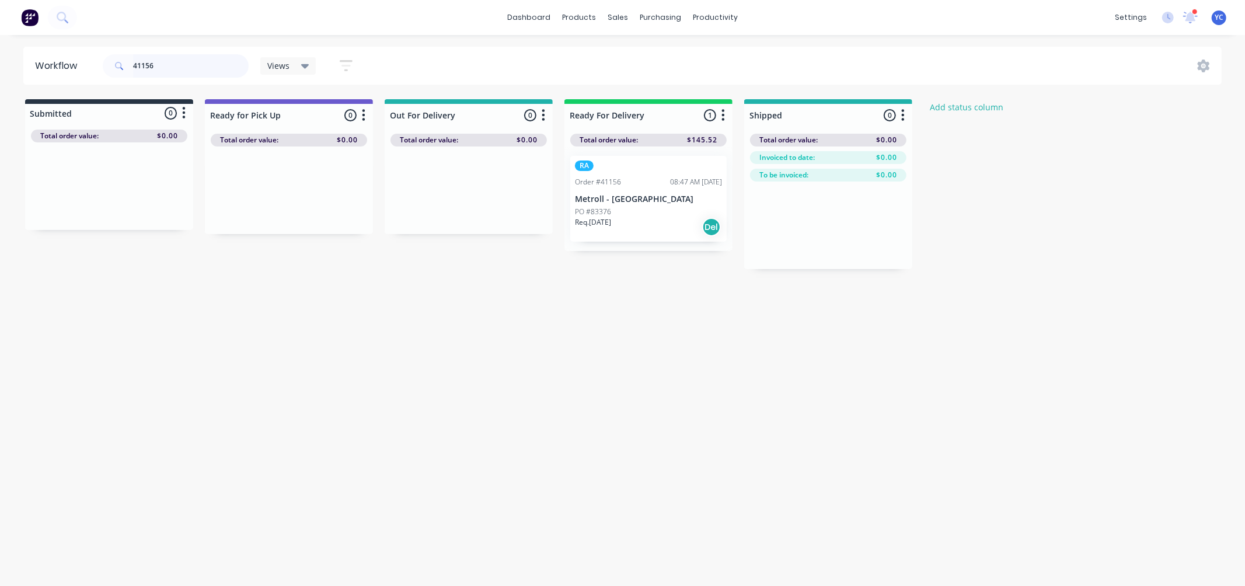
click at [200, 72] on input "41156" at bounding box center [191, 65] width 116 height 23
click at [613, 209] on div "PO #94330" at bounding box center [648, 212] width 147 height 11
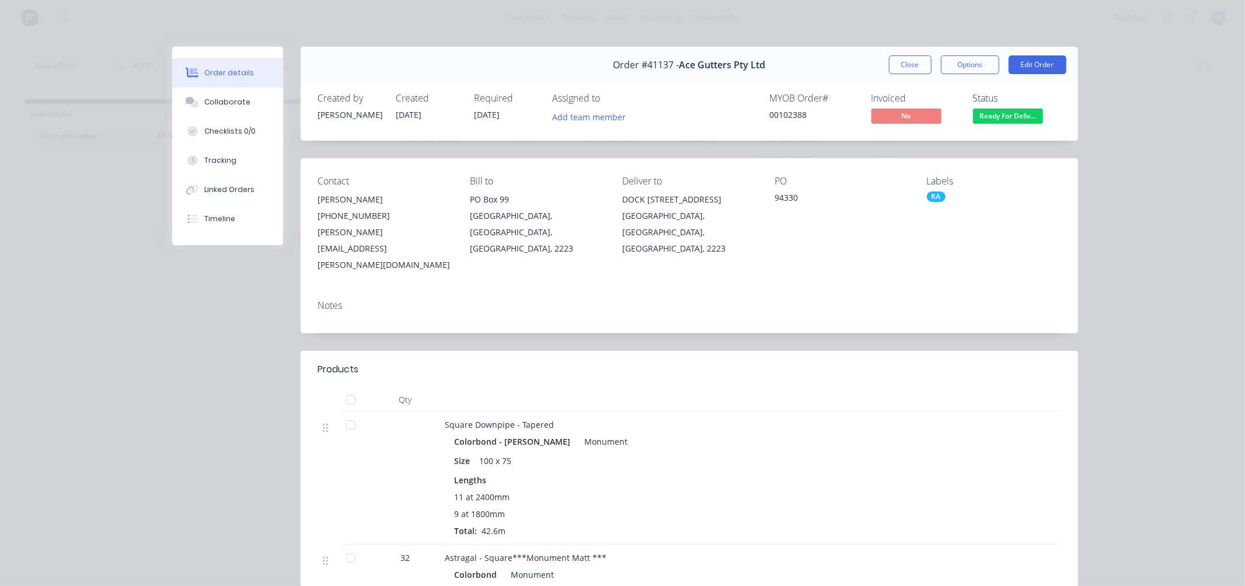
drag, startPoint x: 613, startPoint y: 200, endPoint x: 737, endPoint y: 207, distance: 123.9
click at [736, 207] on div "Contact CHRIS SALIB (02) 9584 4761 CHRIS.SALIB@ACEGUTTERS.COM.AU Bill to PO Box…" at bounding box center [690, 224] width 778 height 133
copy div "DOCK 4 69 BOUNDARY ROAD"
click at [897, 65] on button "Close" at bounding box center [910, 64] width 43 height 19
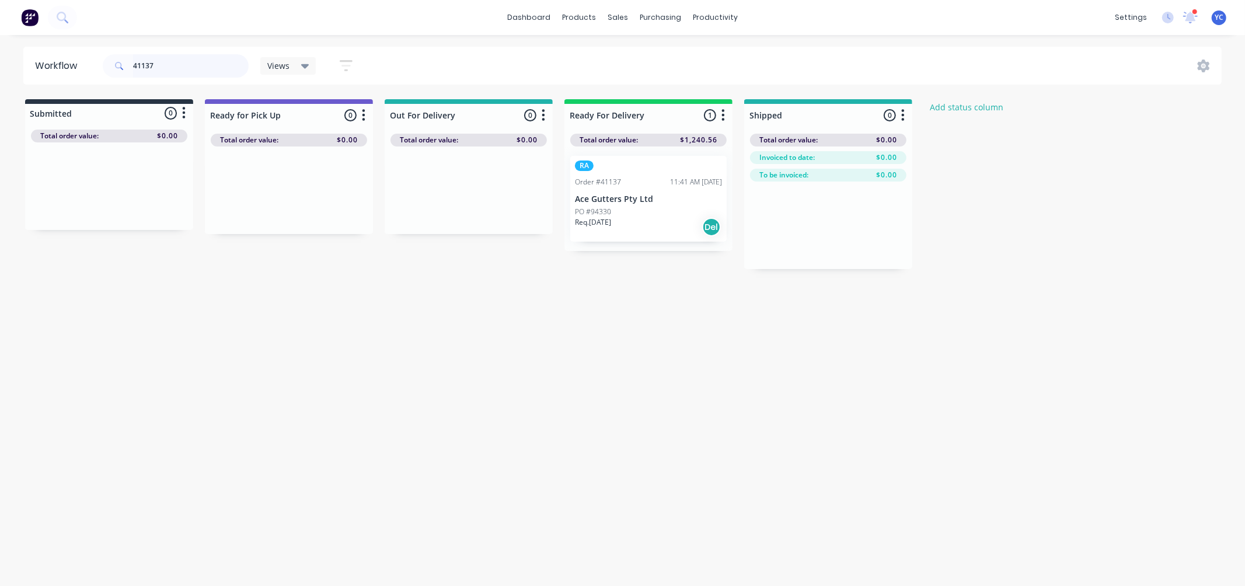
click at [215, 71] on input "41137" at bounding box center [191, 65] width 116 height 23
click at [217, 71] on input "41137" at bounding box center [191, 65] width 116 height 23
type input "41090"
drag, startPoint x: 267, startPoint y: 205, endPoint x: 242, endPoint y: 196, distance: 26.0
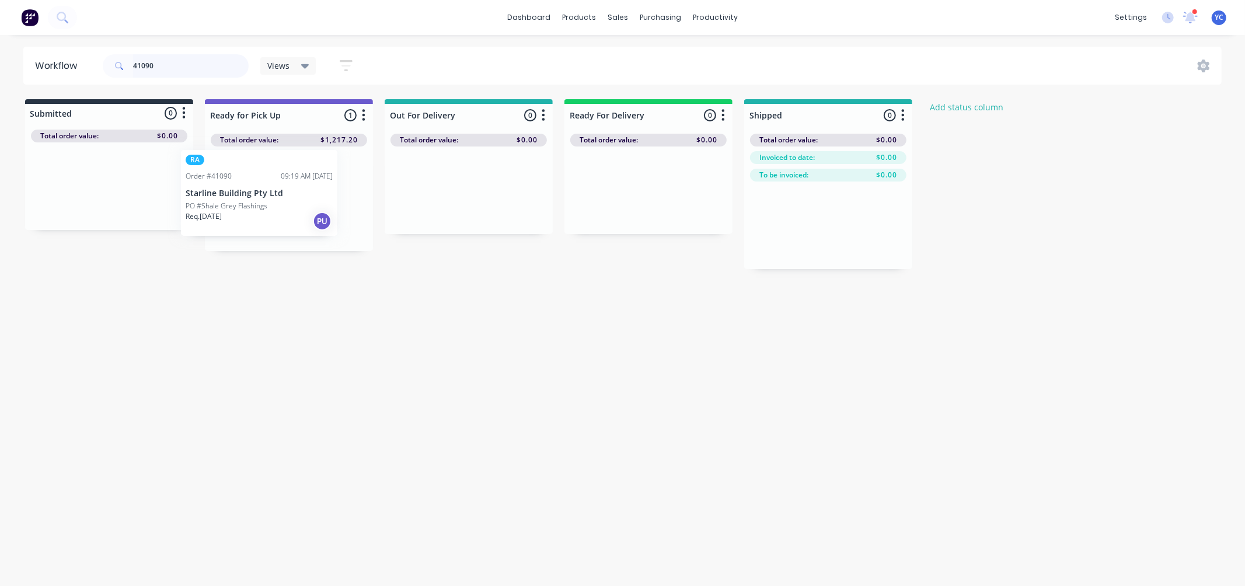
click at [241, 198] on div "RA Order #41090 09:19 AM 12/08/25 Starline Building Pty Ltd PO #Shale Grey Flas…" at bounding box center [289, 199] width 168 height 104
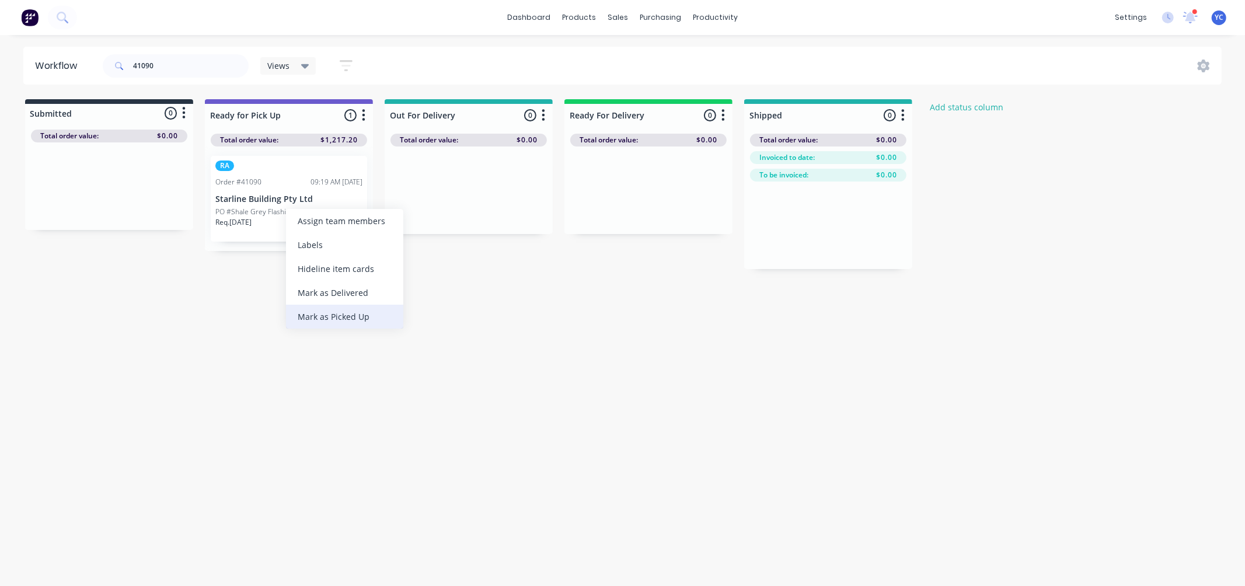
click at [348, 319] on div "Mark as Picked Up" at bounding box center [344, 317] width 117 height 24
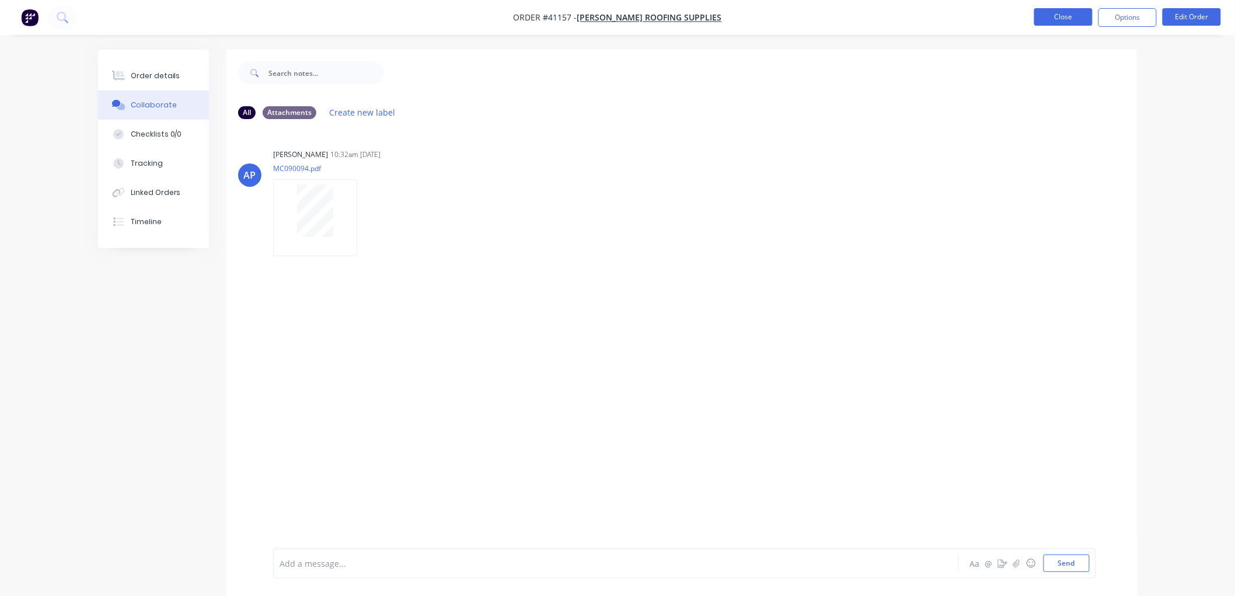
click at [1072, 19] on button "Close" at bounding box center [1063, 17] width 58 height 18
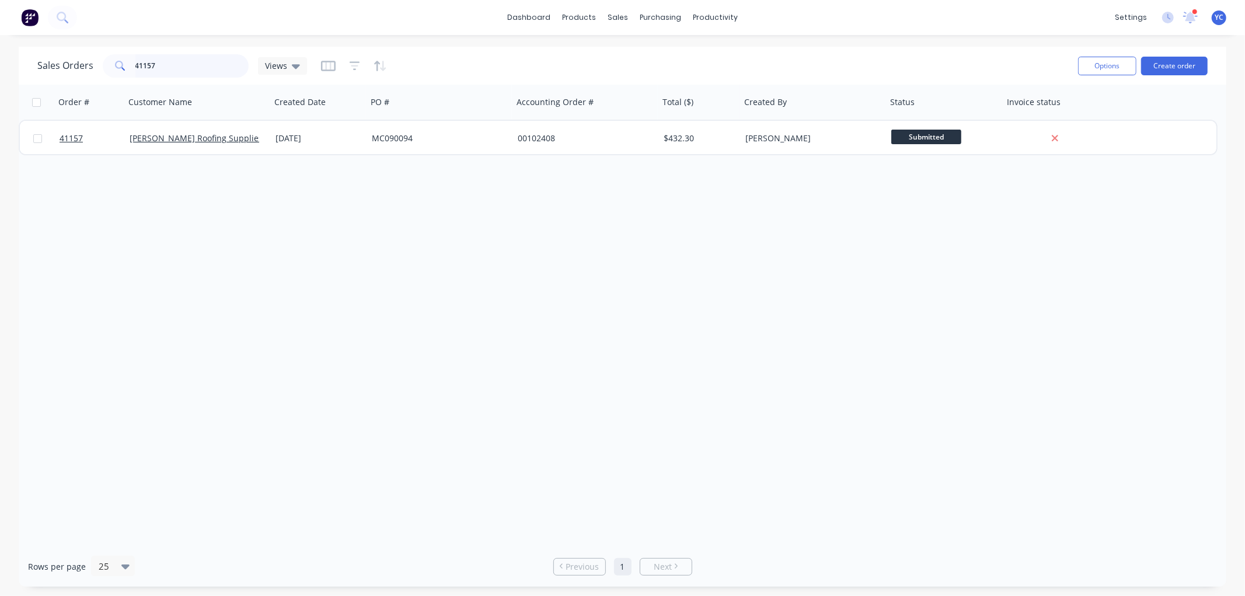
click at [180, 70] on input "41157" at bounding box center [192, 65] width 114 height 23
type input "41157"
drag, startPoint x: 179, startPoint y: 62, endPoint x: 82, endPoint y: 70, distance: 96.6
click at [82, 70] on div "Sales Orders 41157 Views" at bounding box center [172, 65] width 270 height 23
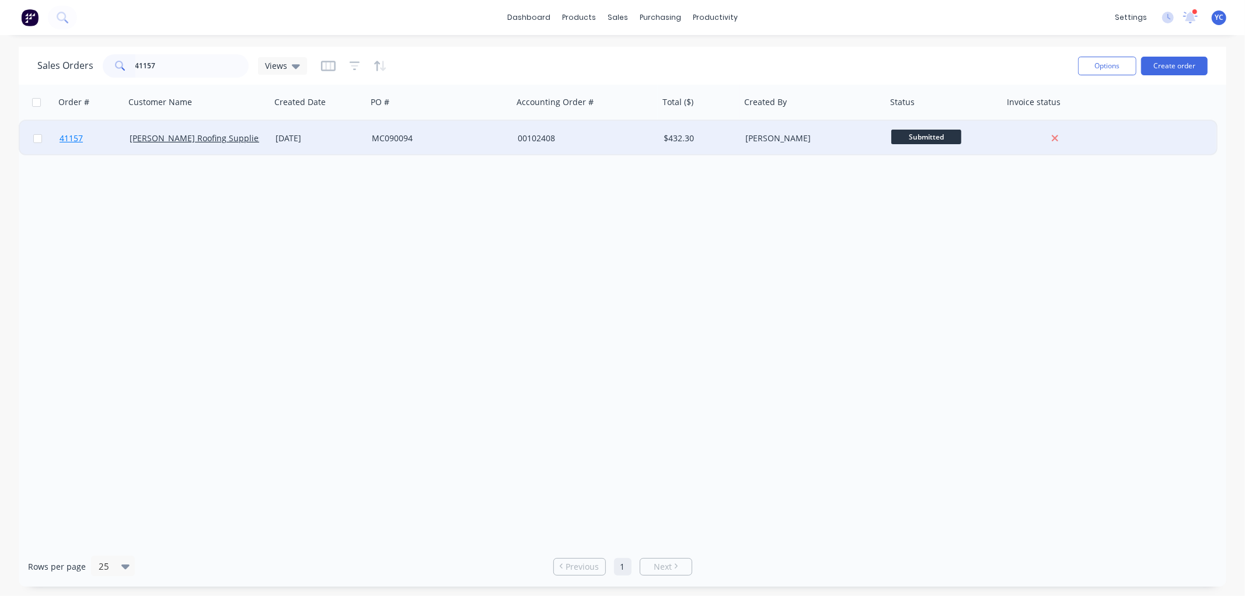
click at [67, 135] on span "41157" at bounding box center [71, 139] width 23 height 12
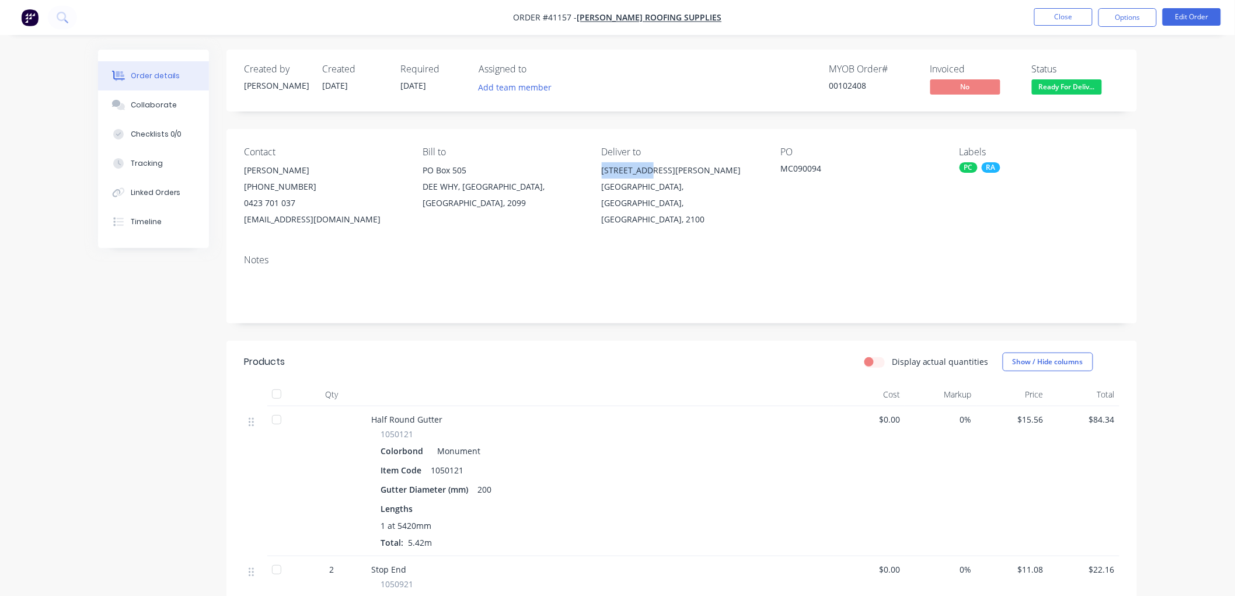
drag, startPoint x: 602, startPoint y: 167, endPoint x: 650, endPoint y: 165, distance: 48.5
click at [650, 165] on div "[STREET_ADDRESS][PERSON_NAME]" at bounding box center [682, 170] width 160 height 16
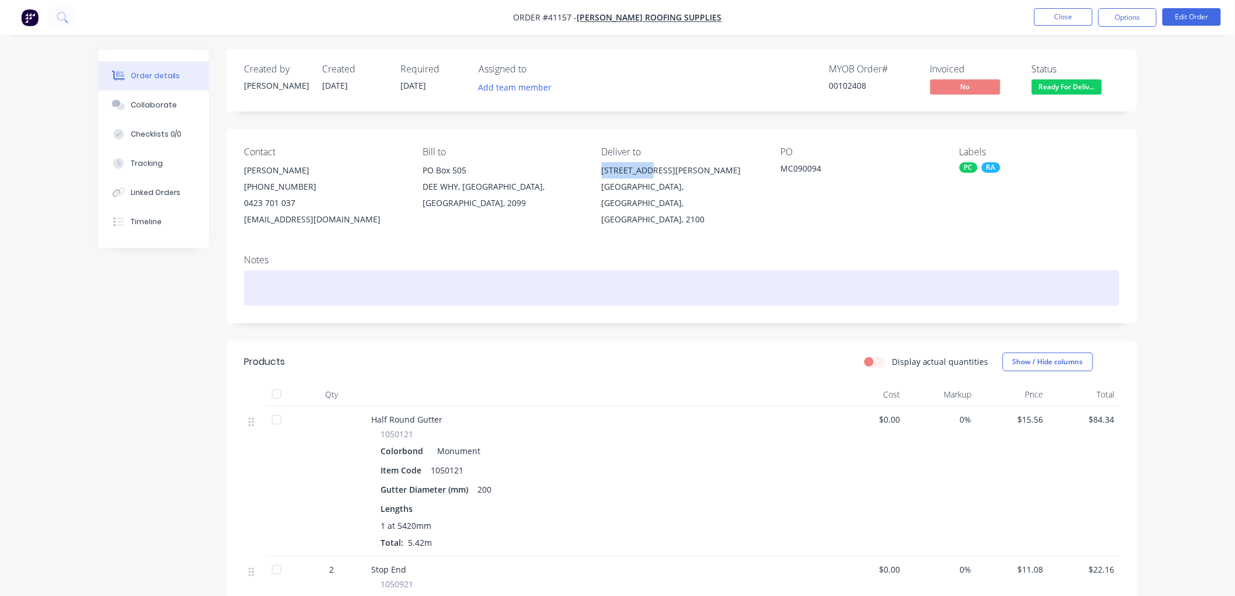
copy div "[STREET_ADDRESS][PERSON_NAME]"
